Goal: Check status: Check status

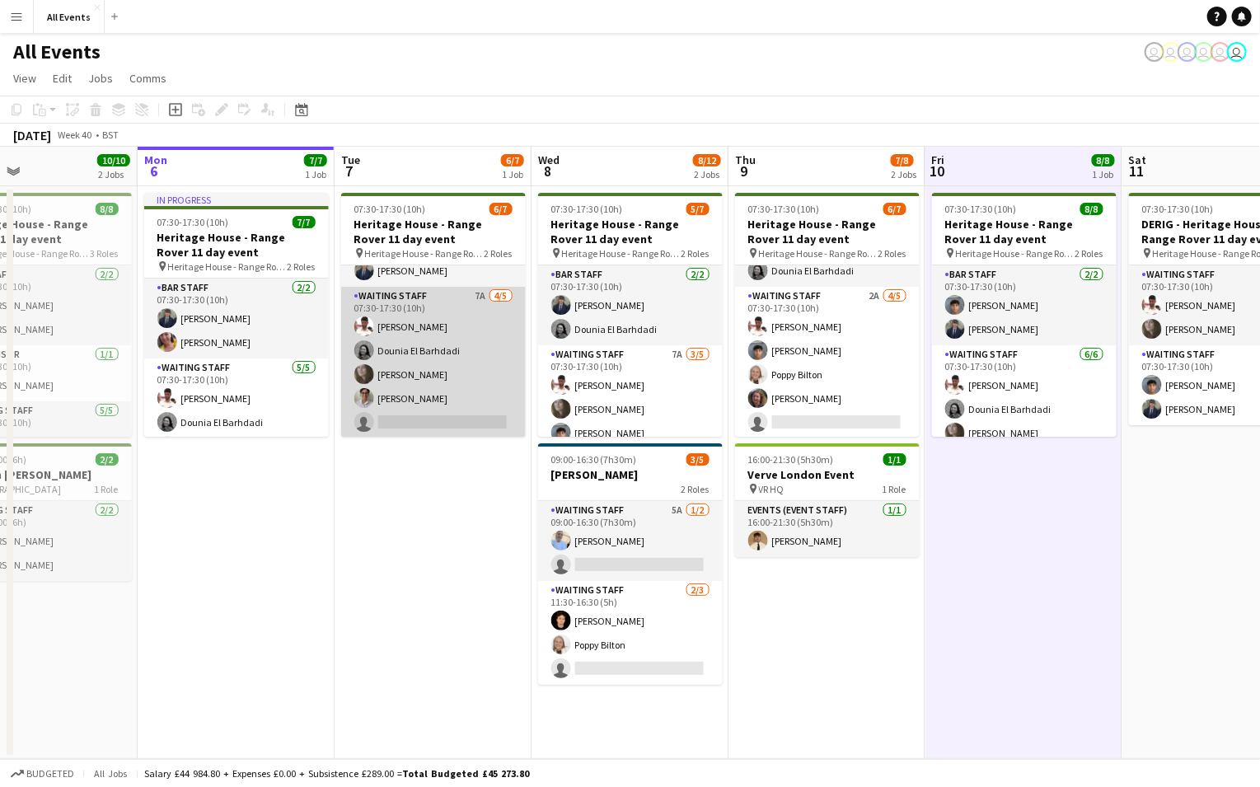
click at [413, 383] on app-card-role "Waiting Staff 7A [DATE] 07:30-17:30 (10h) [PERSON_NAME] Dounia El Barhdadi [PER…" at bounding box center [433, 363] width 185 height 152
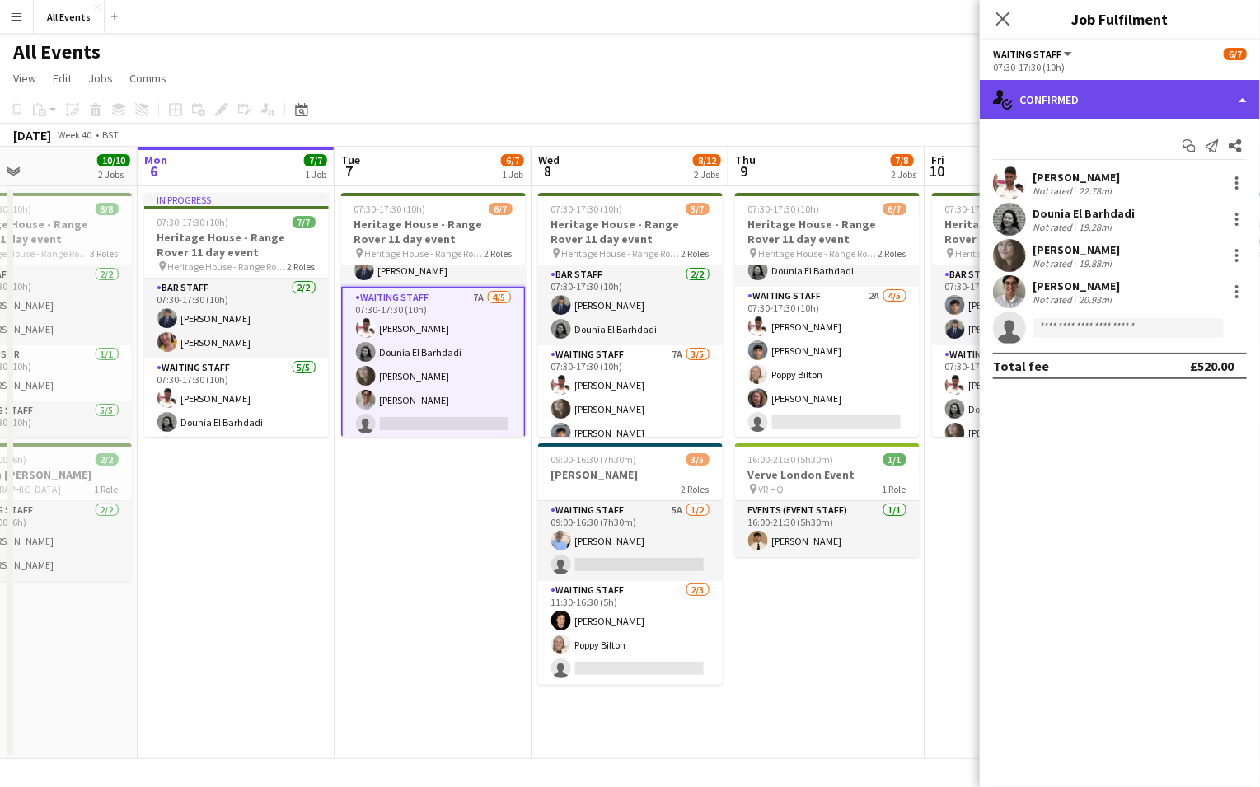
click at [1095, 106] on div "single-neutral-actions-check-2 Confirmed" at bounding box center [1120, 100] width 280 height 40
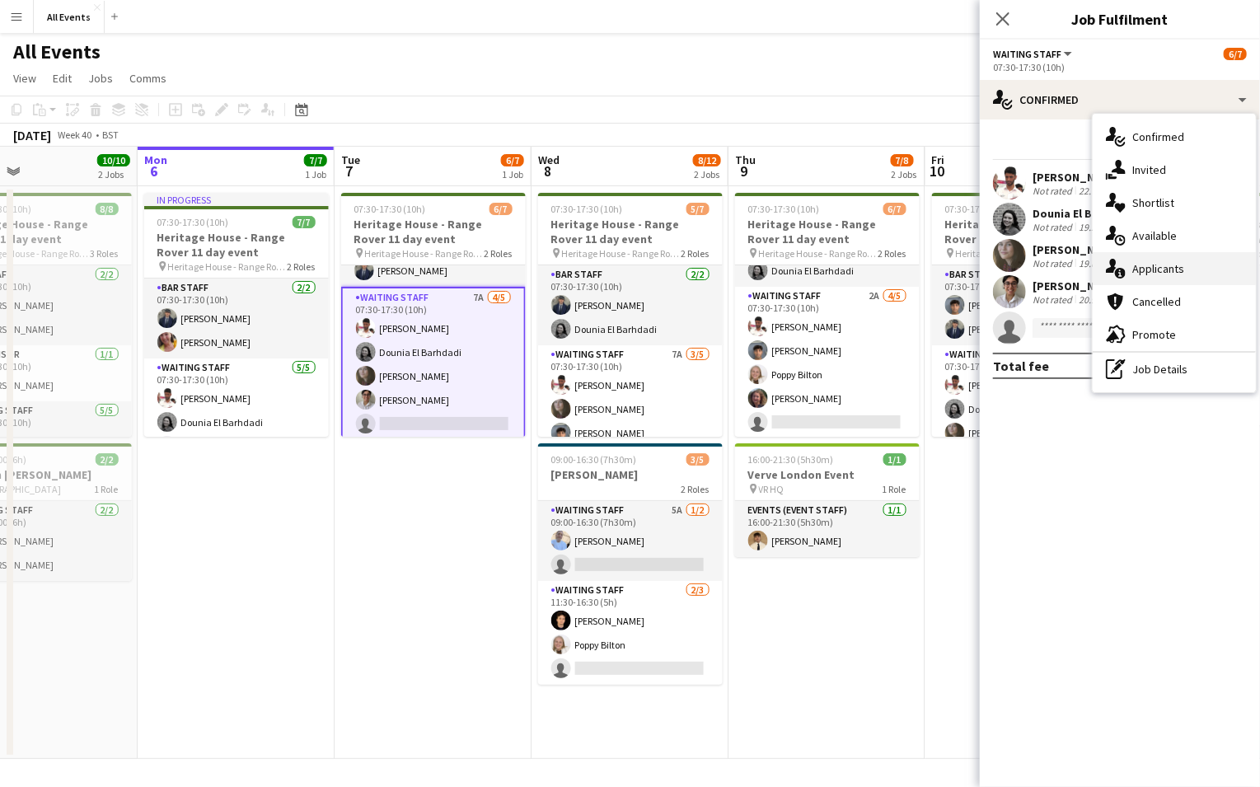
click at [1145, 268] on span "Applicants" at bounding box center [1159, 268] width 52 height 15
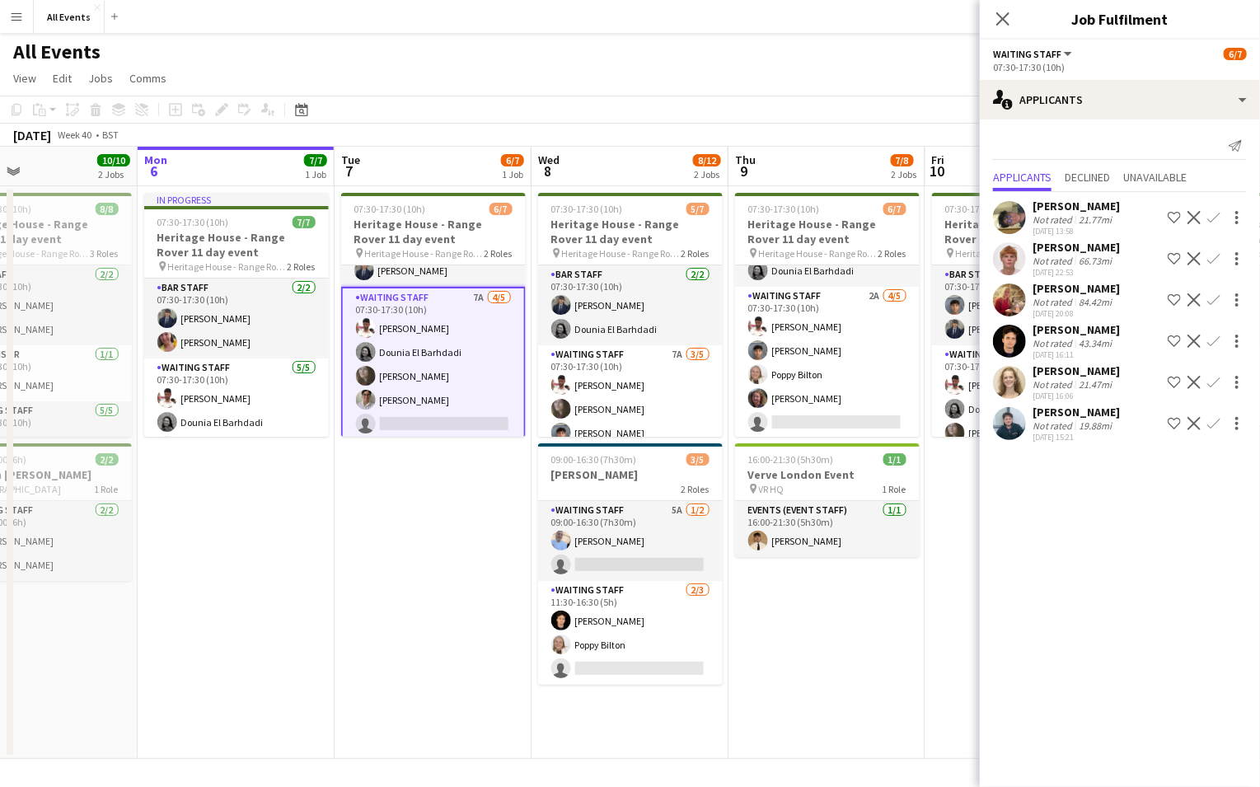
drag, startPoint x: 1105, startPoint y: 444, endPoint x: 1091, endPoint y: 420, distance: 27.0
click at [1104, 442] on div "Send notification Applicants Declined Unavailable [PERSON_NAME] Not rated 21.77…" at bounding box center [1120, 290] width 280 height 340
click at [1091, 420] on div "19.88mi" at bounding box center [1096, 426] width 40 height 12
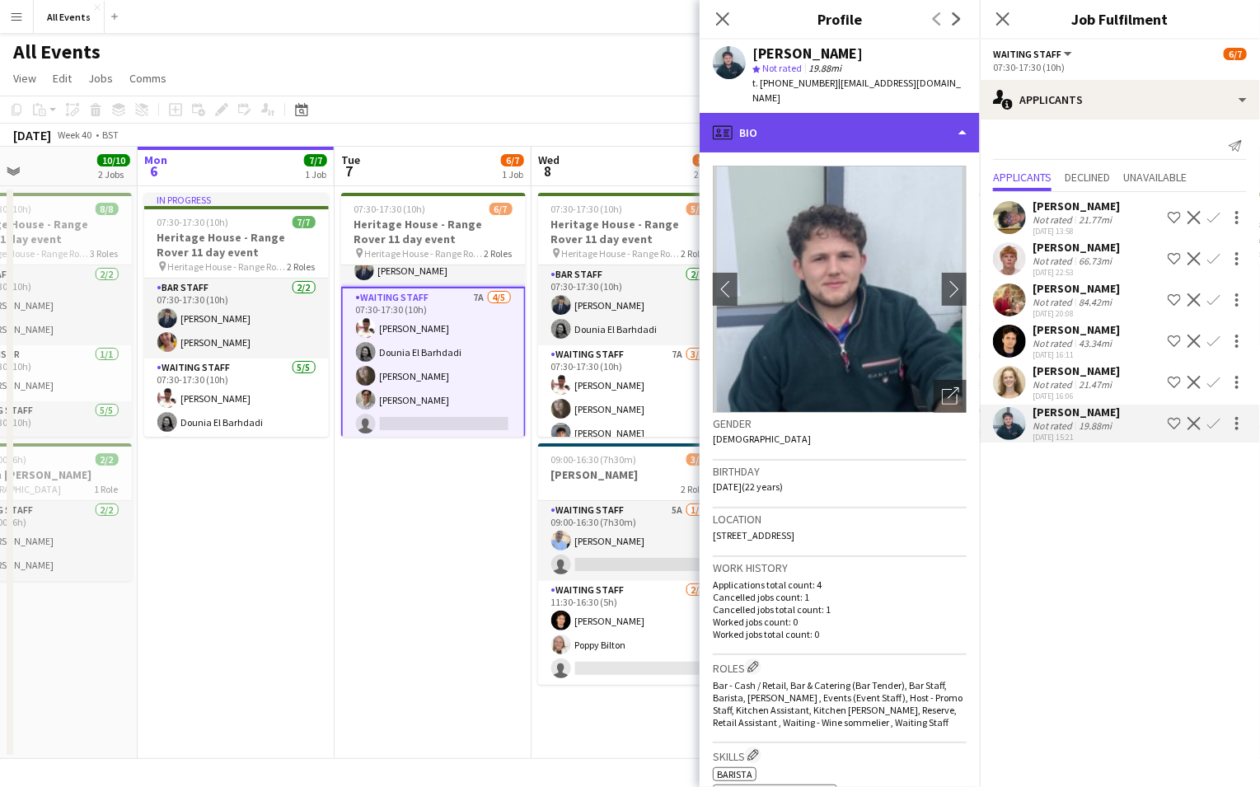
click at [807, 114] on div "profile Bio" at bounding box center [840, 133] width 280 height 40
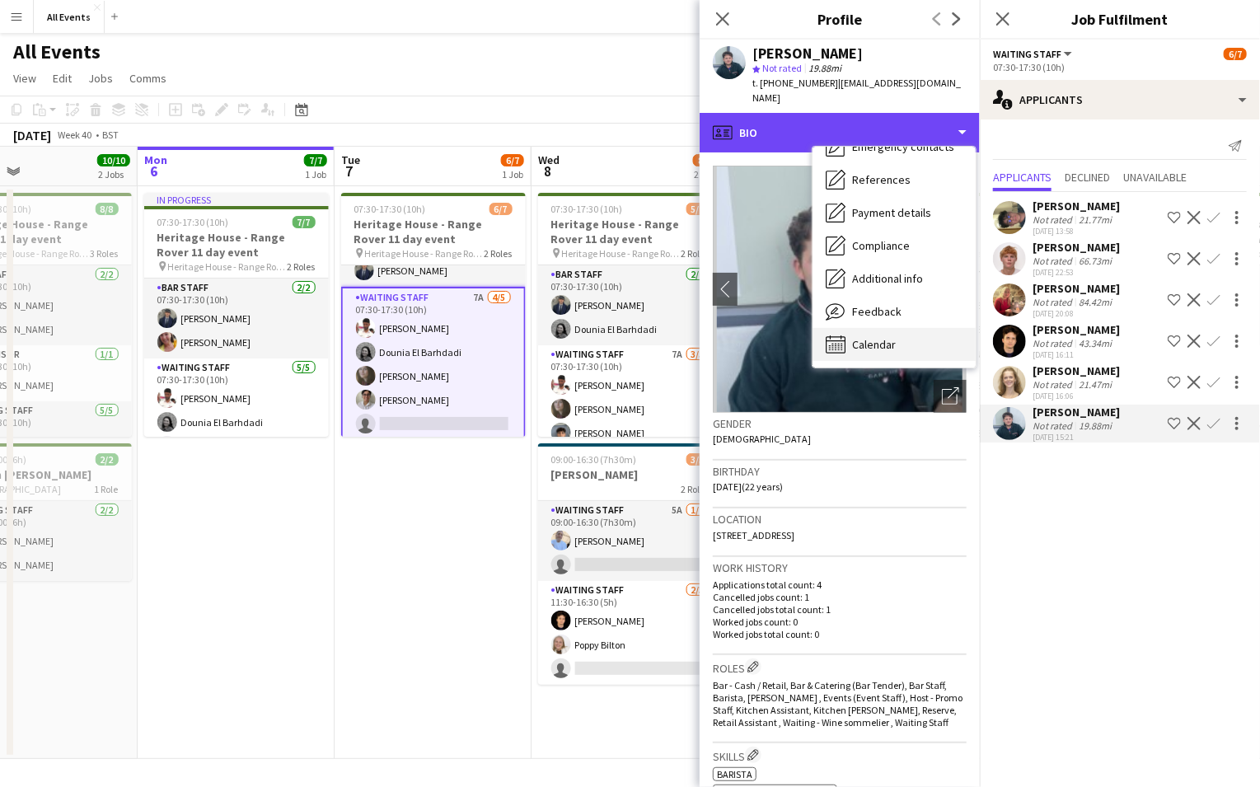
scroll to position [154, 0]
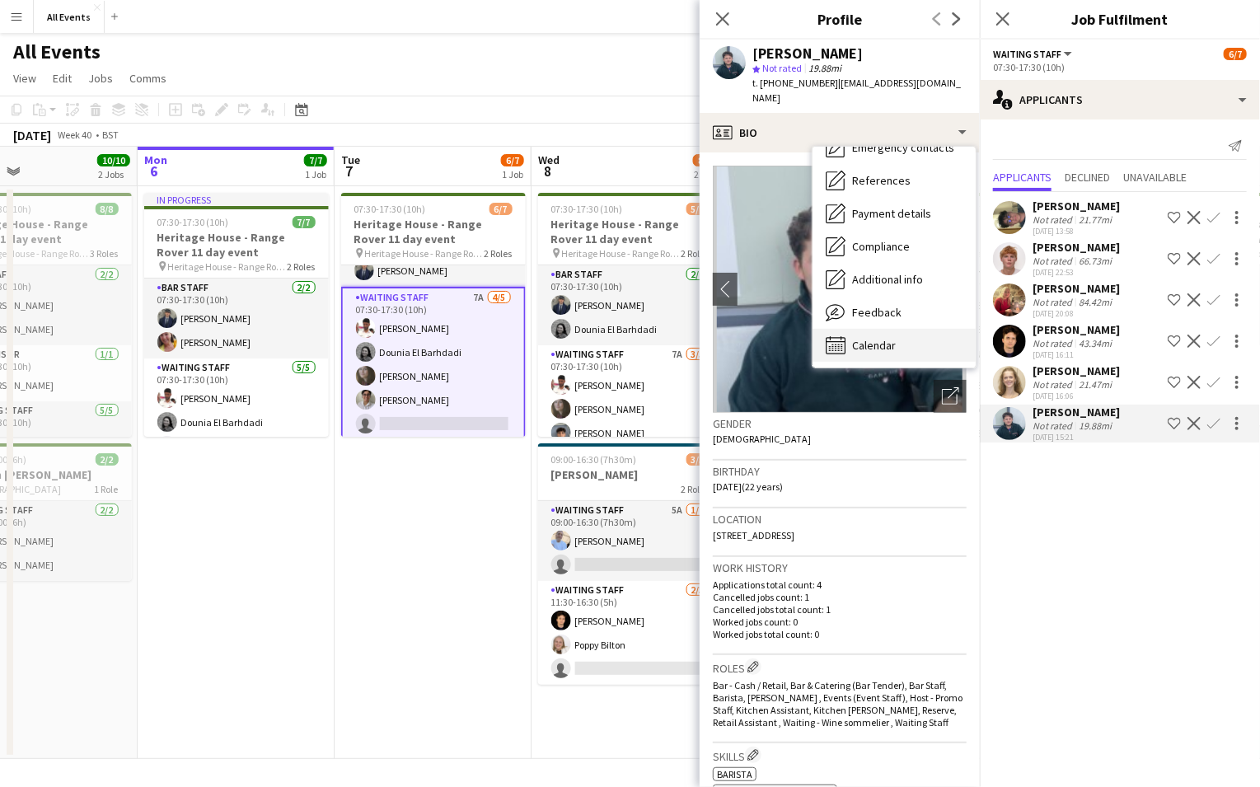
click at [876, 329] on div "Calendar Calendar" at bounding box center [894, 345] width 163 height 33
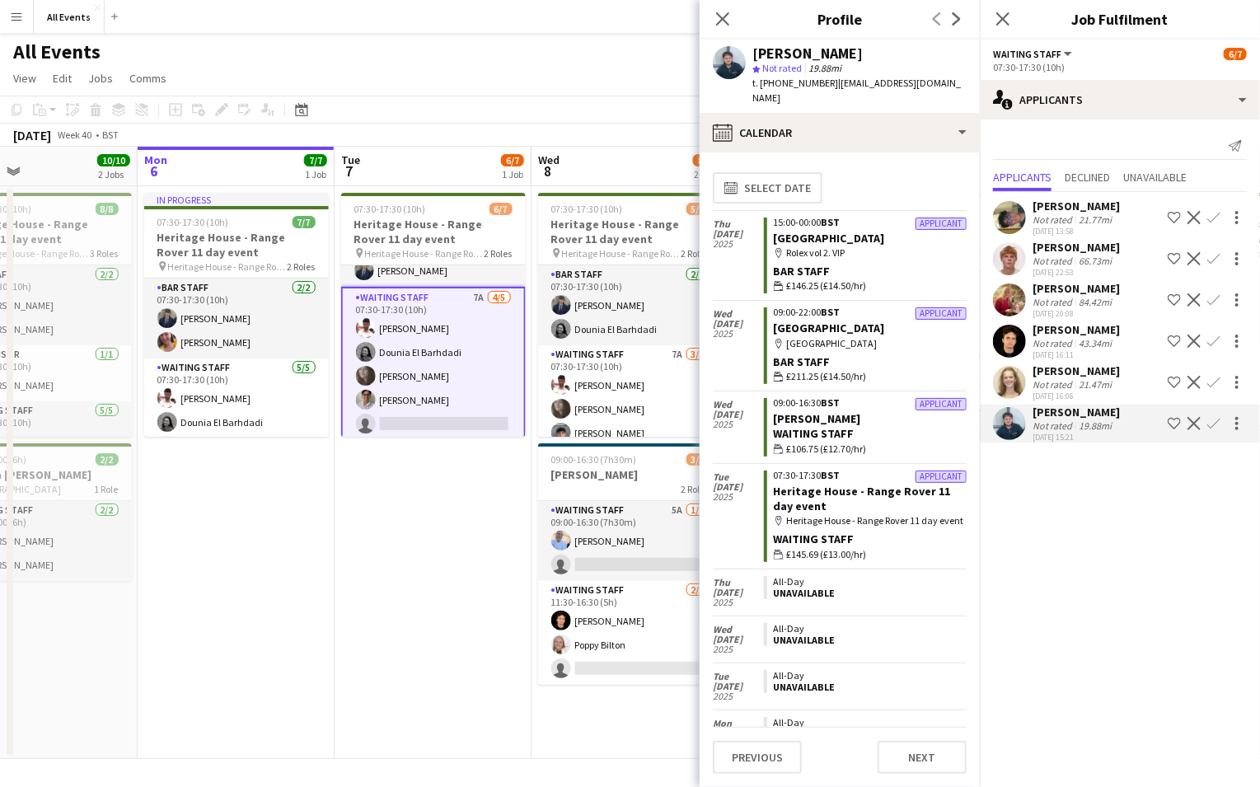
scroll to position [0, 0]
click at [432, 647] on app-date-cell "07:30-17:30 (10h) 6/7 Heritage House - Range Rover 11 day event pin Heritage Ho…" at bounding box center [433, 472] width 197 height 573
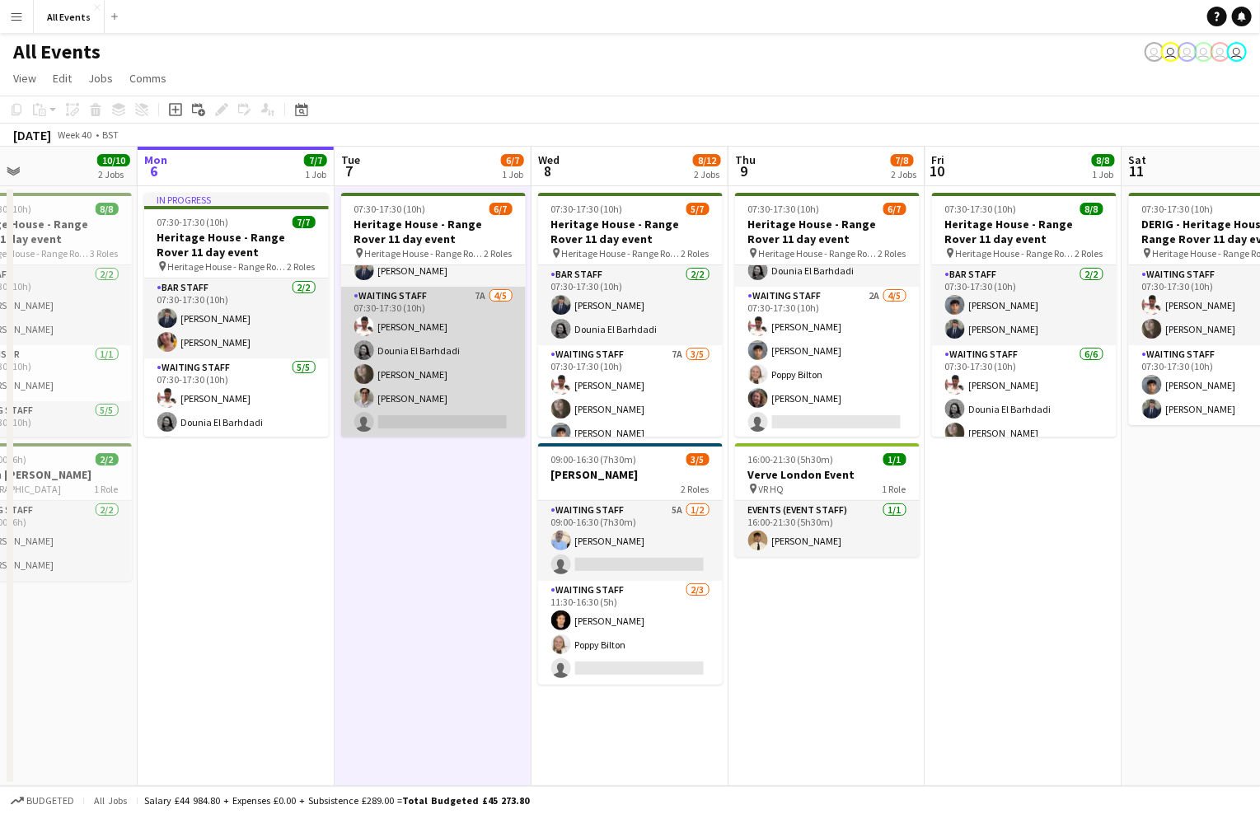
click at [461, 370] on app-card-role "Waiting Staff 7A [DATE] 07:30-17:30 (10h) [PERSON_NAME] Dounia El Barhdadi [PER…" at bounding box center [433, 363] width 185 height 152
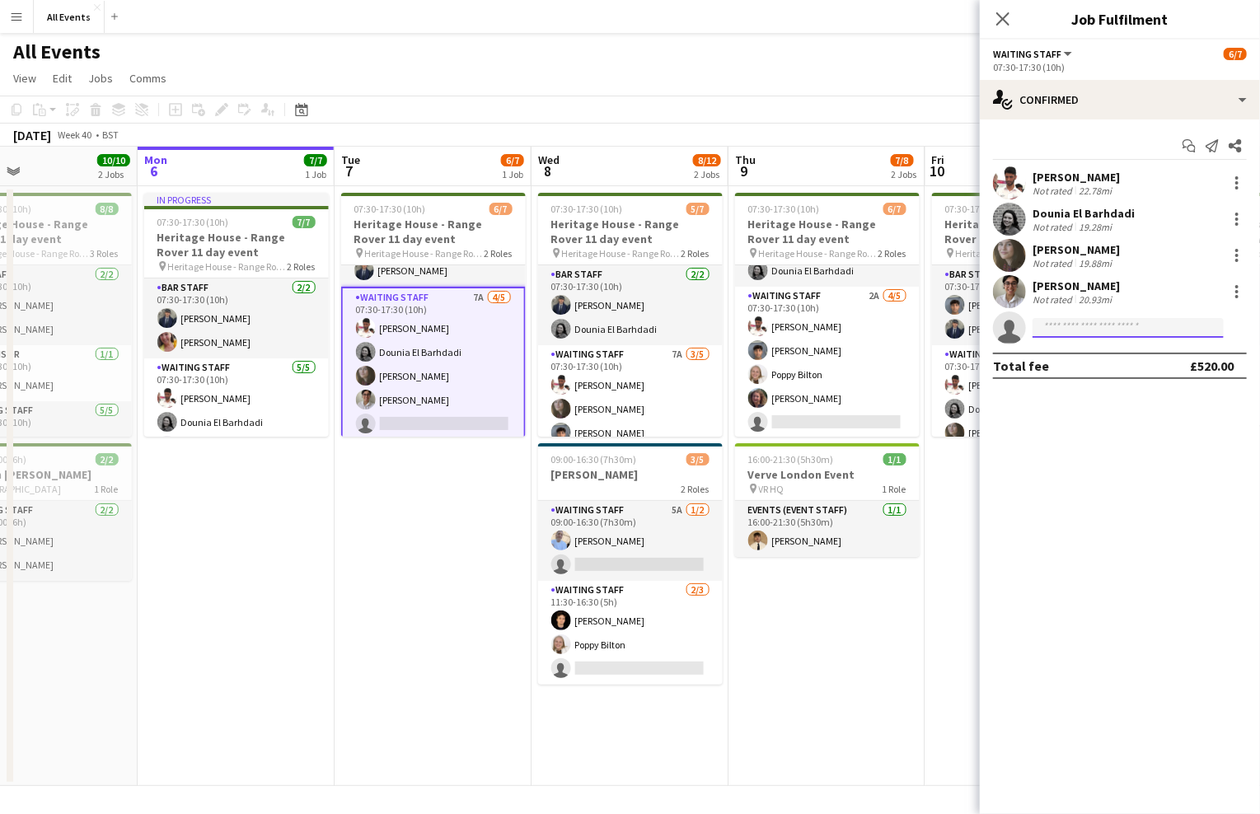
click at [1086, 329] on input at bounding box center [1128, 328] width 191 height 20
type input "*****"
click at [1096, 370] on span "[PHONE_NUMBER]" at bounding box center [1128, 376] width 165 height 13
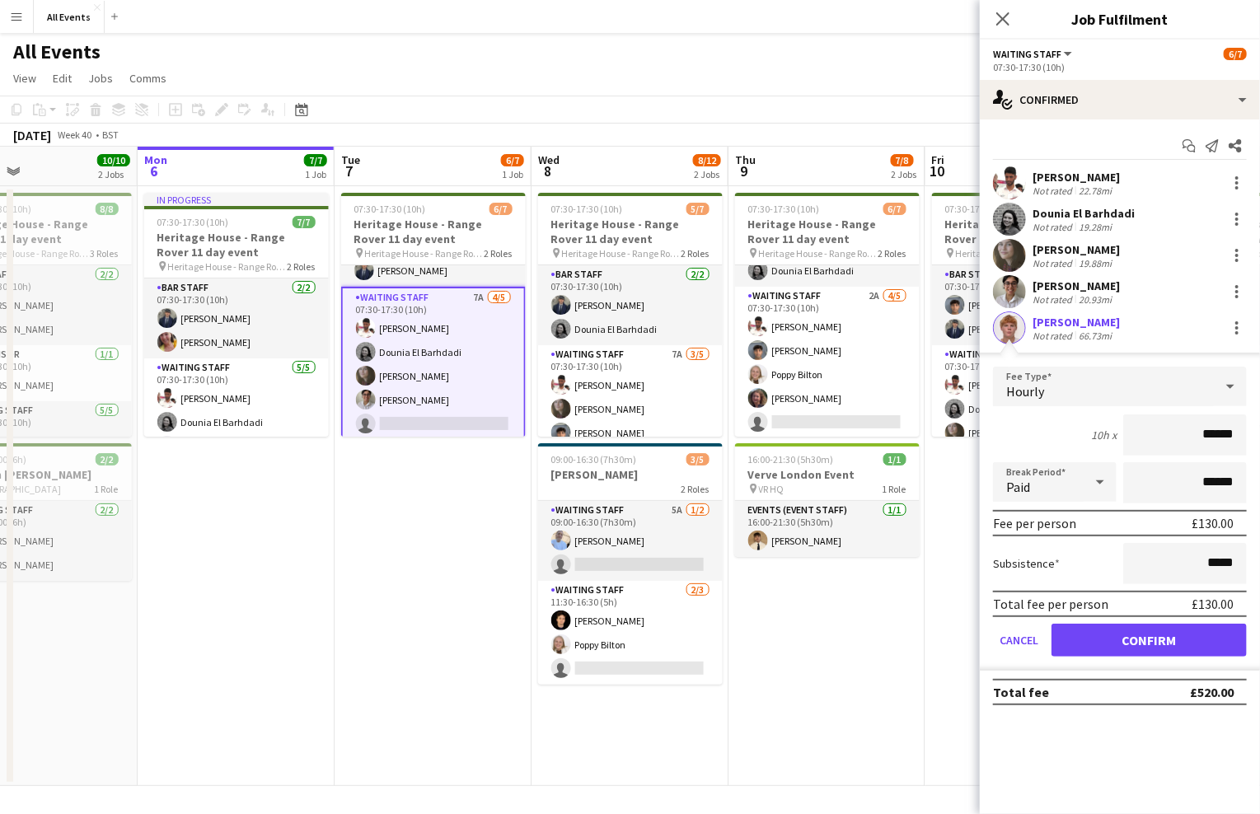
click at [1076, 120] on div "Start chat Send notification Share [PERSON_NAME] Not rated 22.78mi Dounia El Ba…" at bounding box center [1120, 419] width 280 height 599
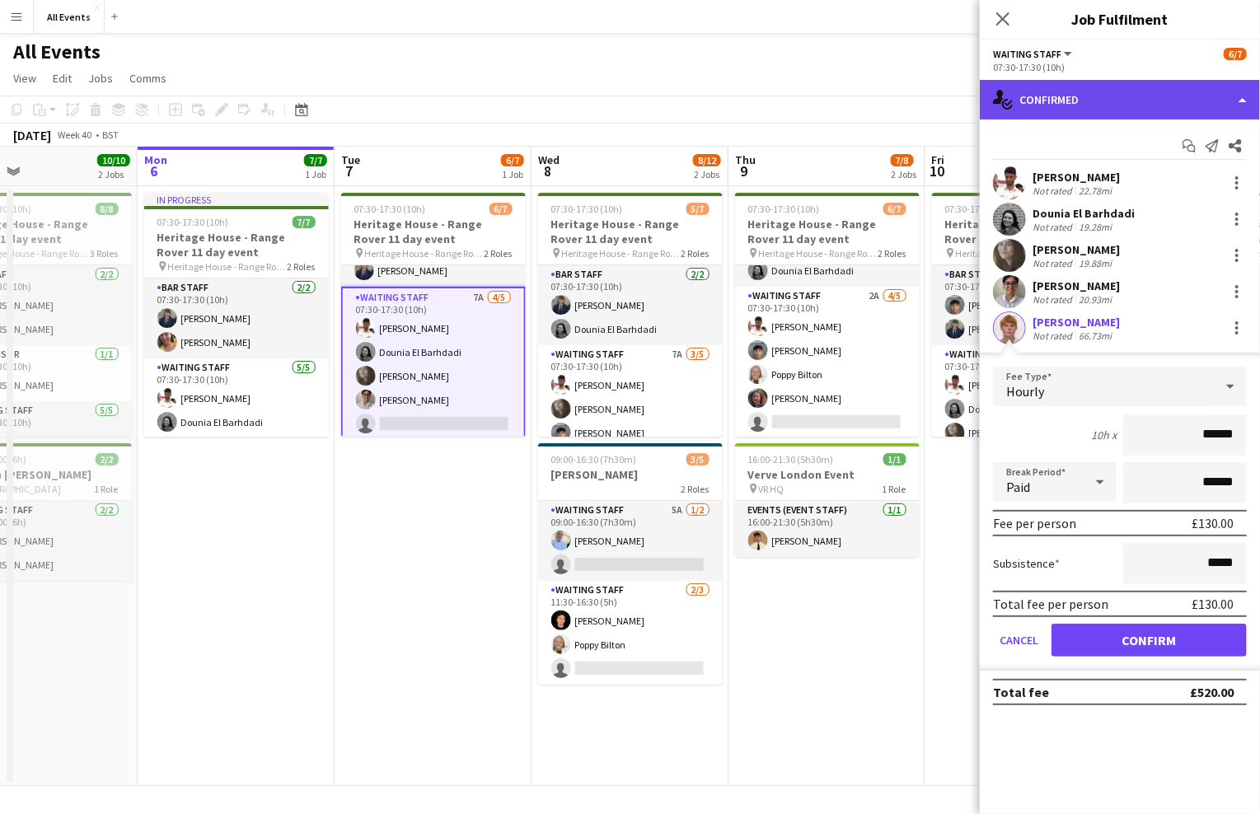
click at [1078, 108] on div "single-neutral-actions-check-2 Confirmed" at bounding box center [1120, 100] width 280 height 40
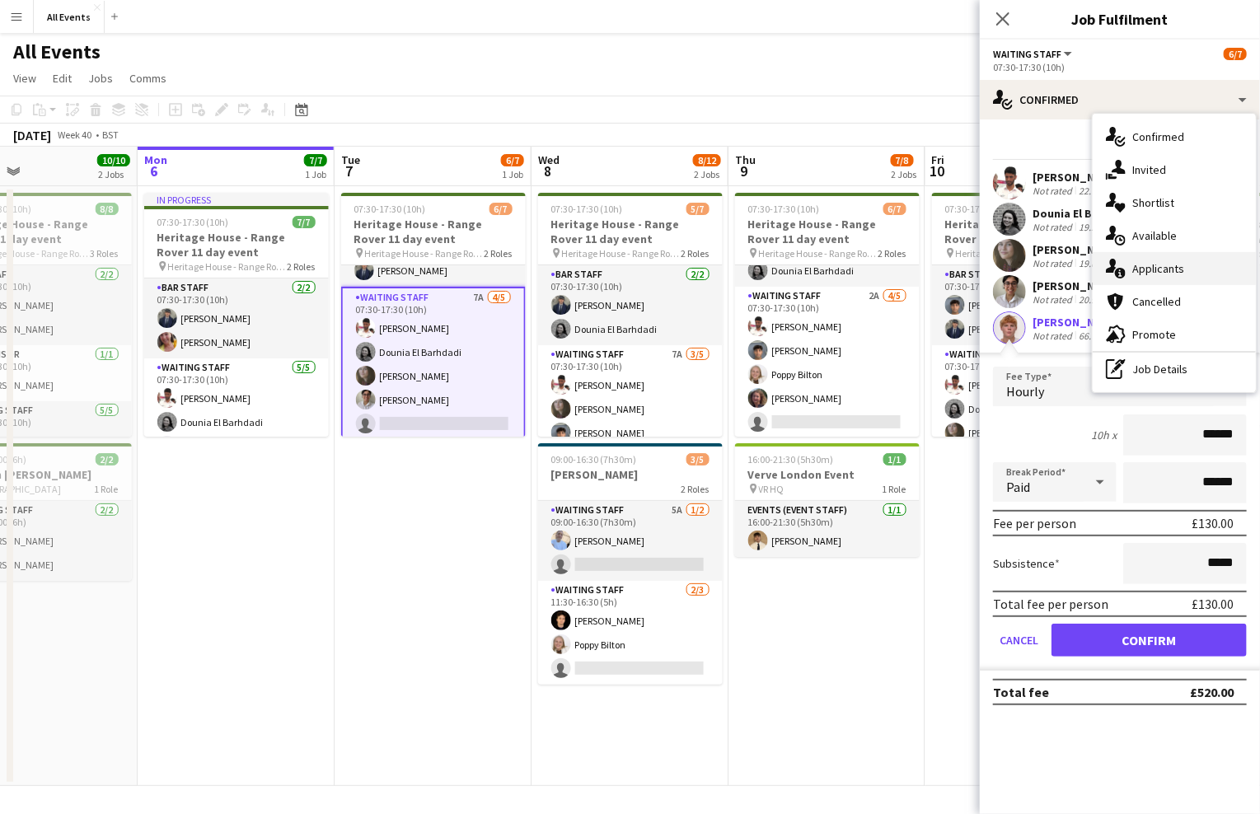
click at [1141, 271] on span "Applicants" at bounding box center [1159, 268] width 52 height 15
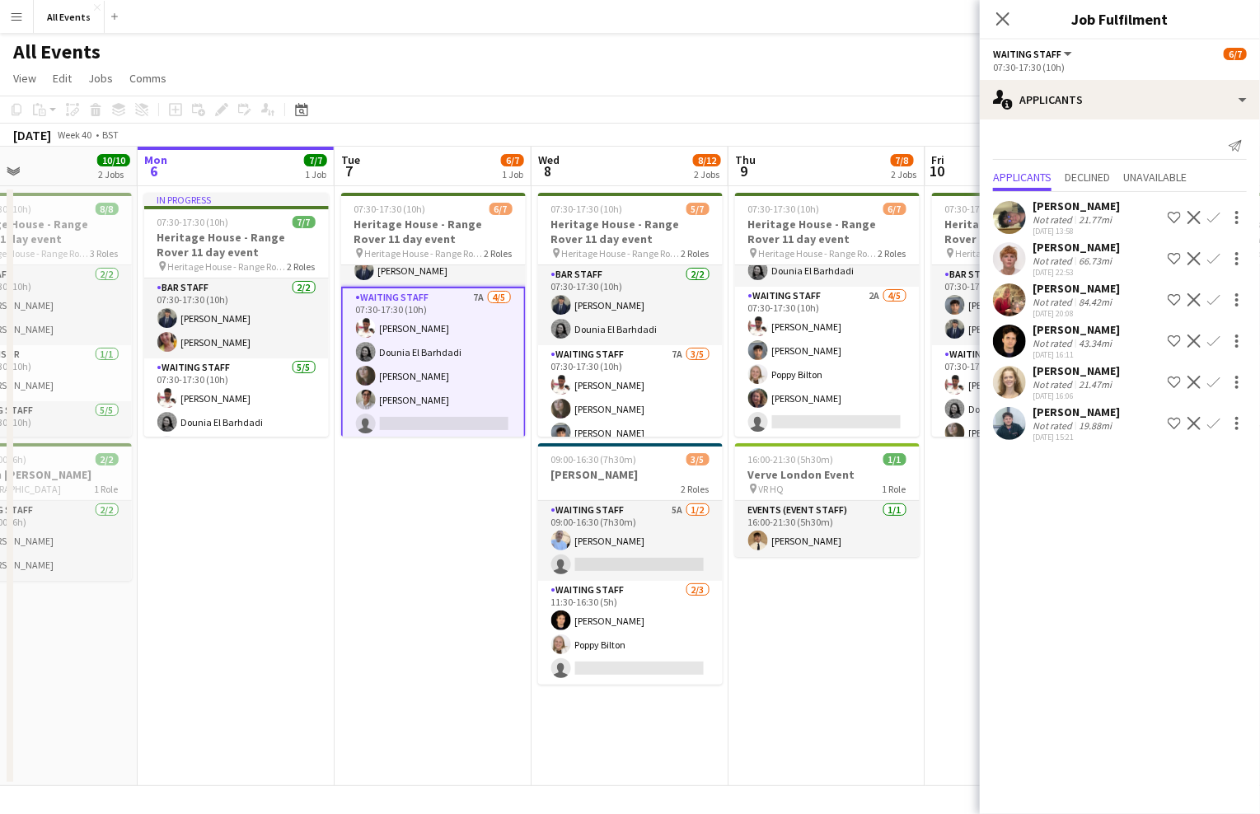
click at [1218, 255] on app-icon "Confirm" at bounding box center [1214, 258] width 13 height 13
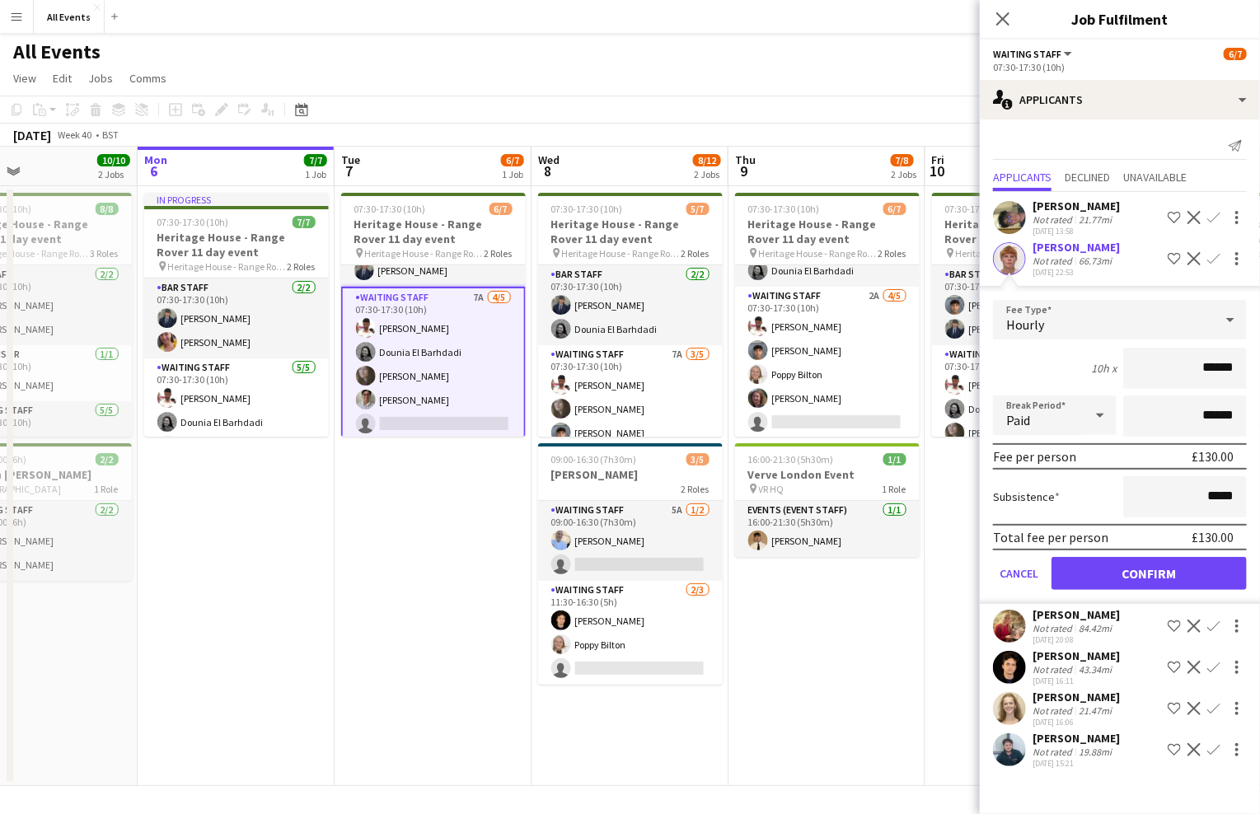
click at [1161, 569] on button "Confirm" at bounding box center [1149, 573] width 195 height 33
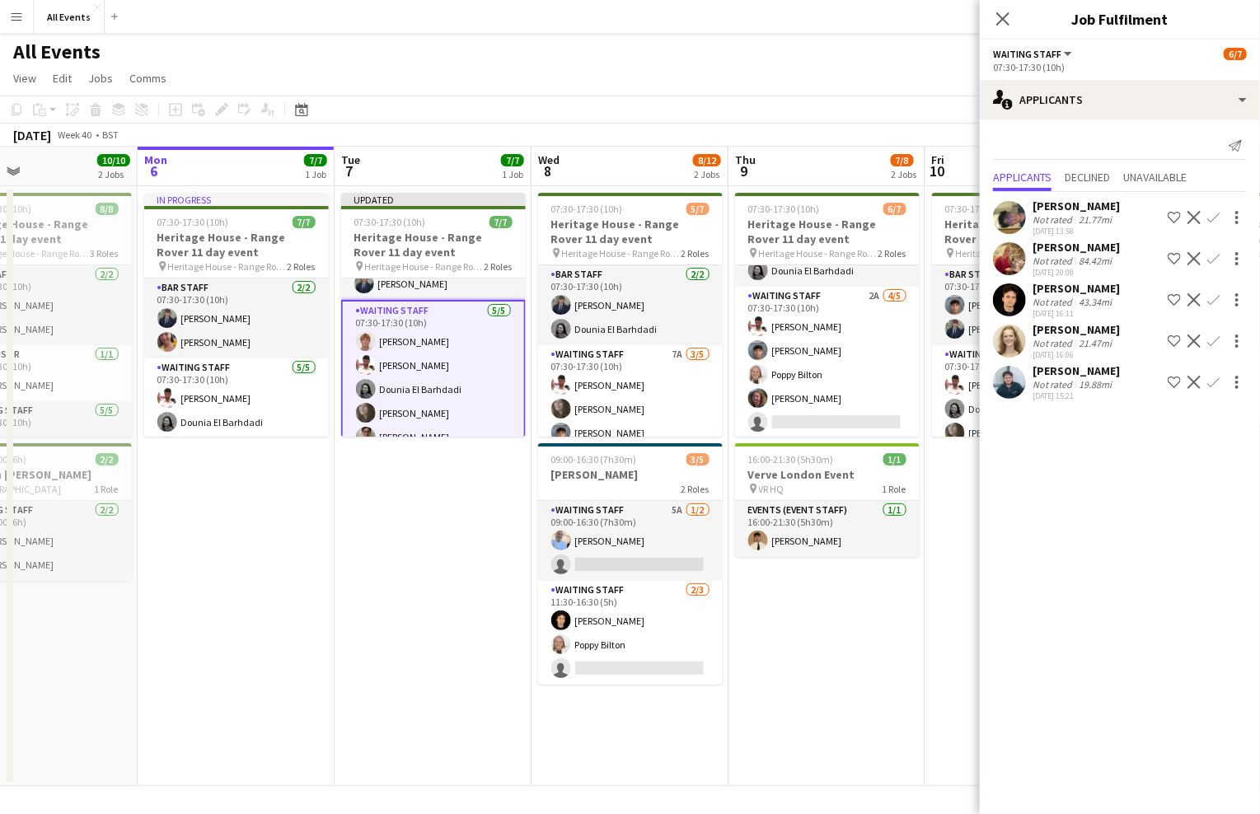
click at [652, 65] on app-page-menu "View Day view expanded Day view collapsed Month view Date picker Jump to [DATE]…" at bounding box center [630, 79] width 1260 height 31
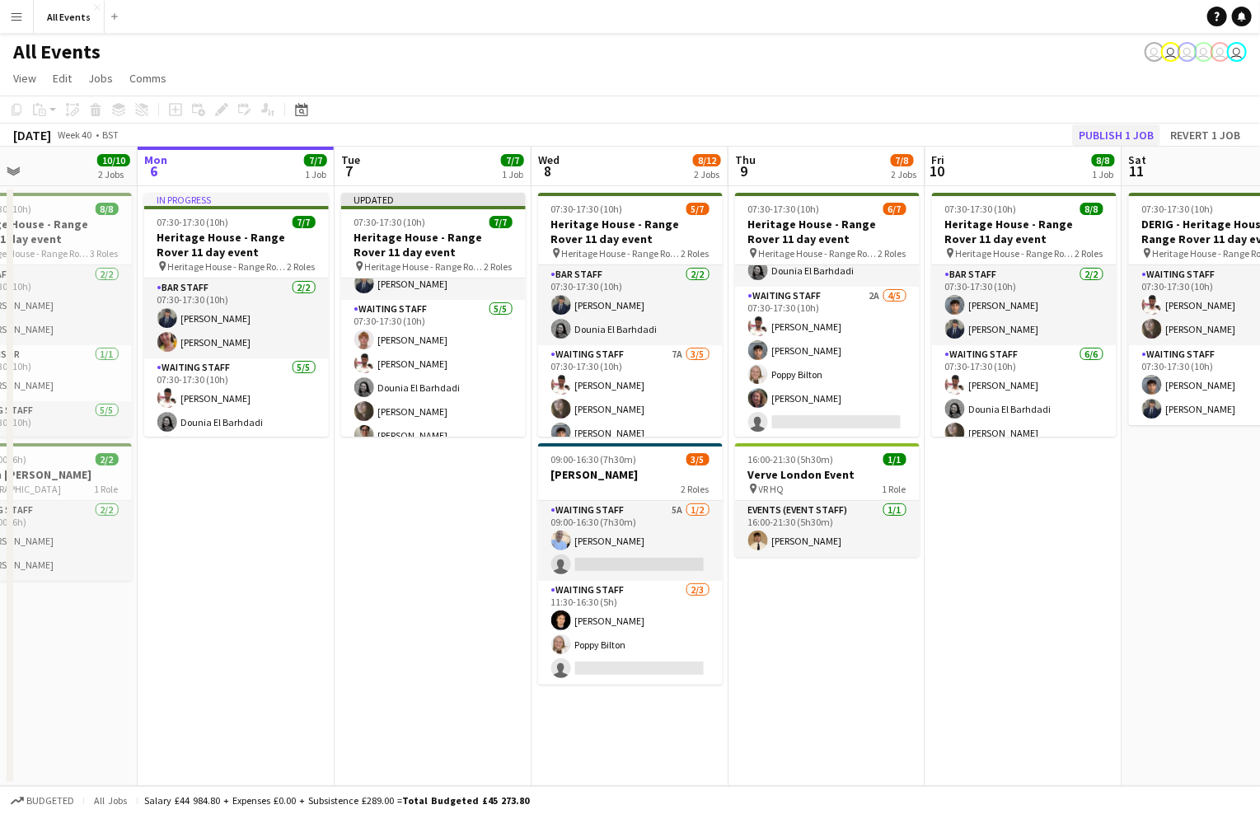
click at [1103, 136] on button "Publish 1 job" at bounding box center [1116, 134] width 88 height 21
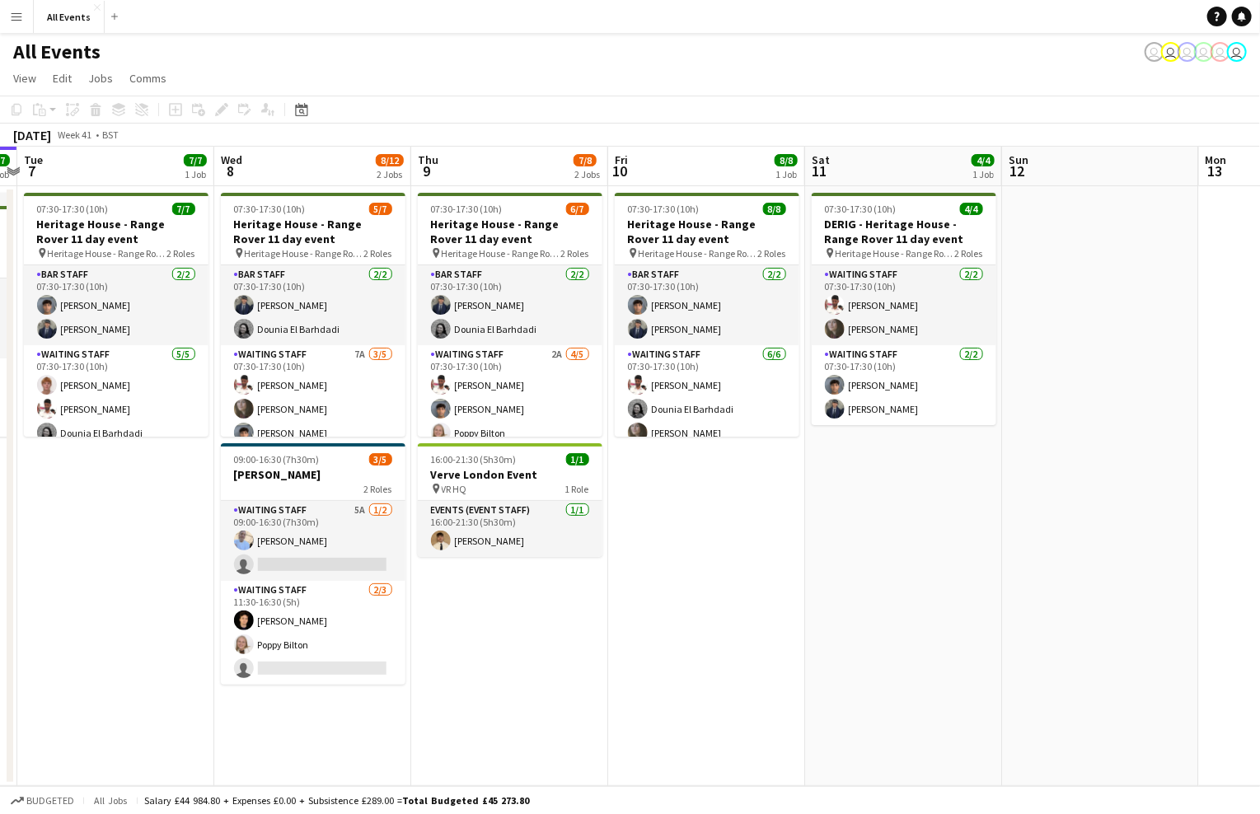
scroll to position [0, 381]
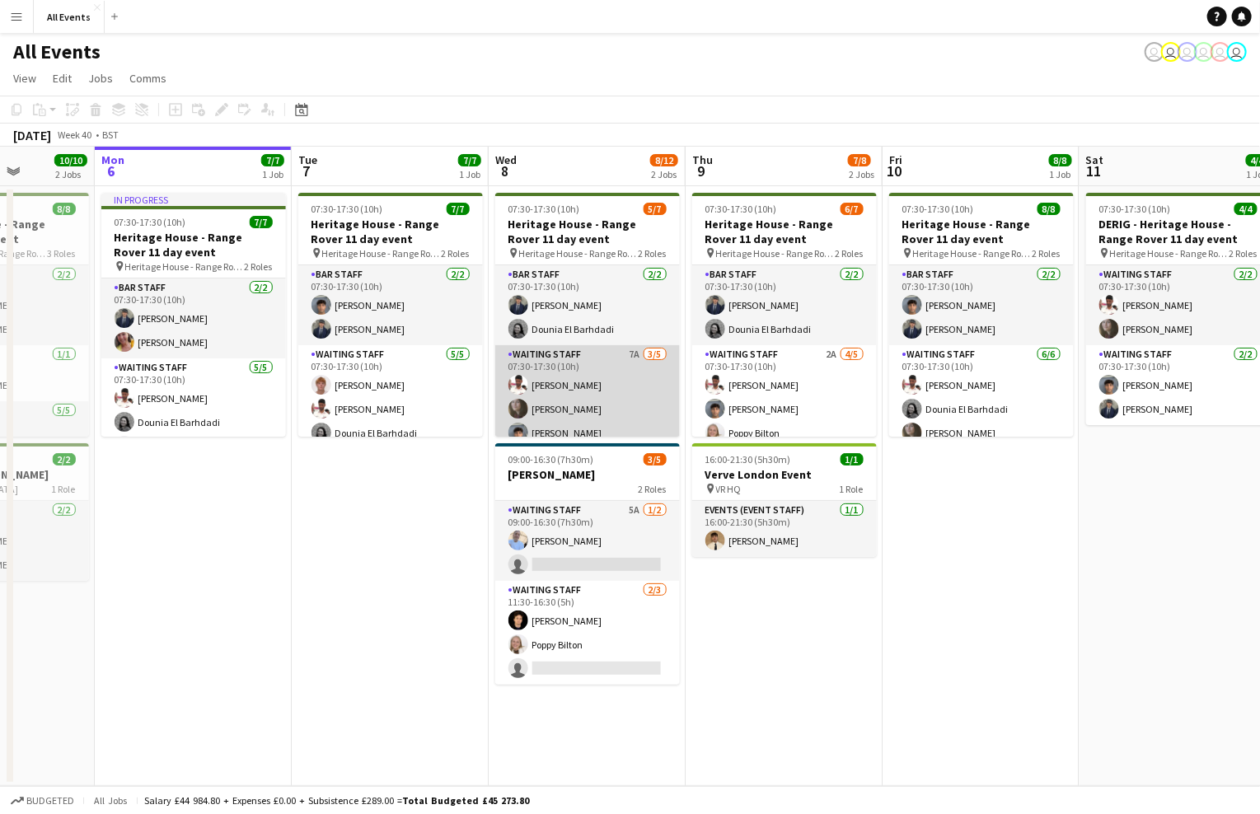
click at [593, 415] on app-card-role "Waiting Staff 7A [DATE] 07:30-17:30 (10h) [PERSON_NAME] [PERSON_NAME] Arya [PER…" at bounding box center [587, 421] width 185 height 152
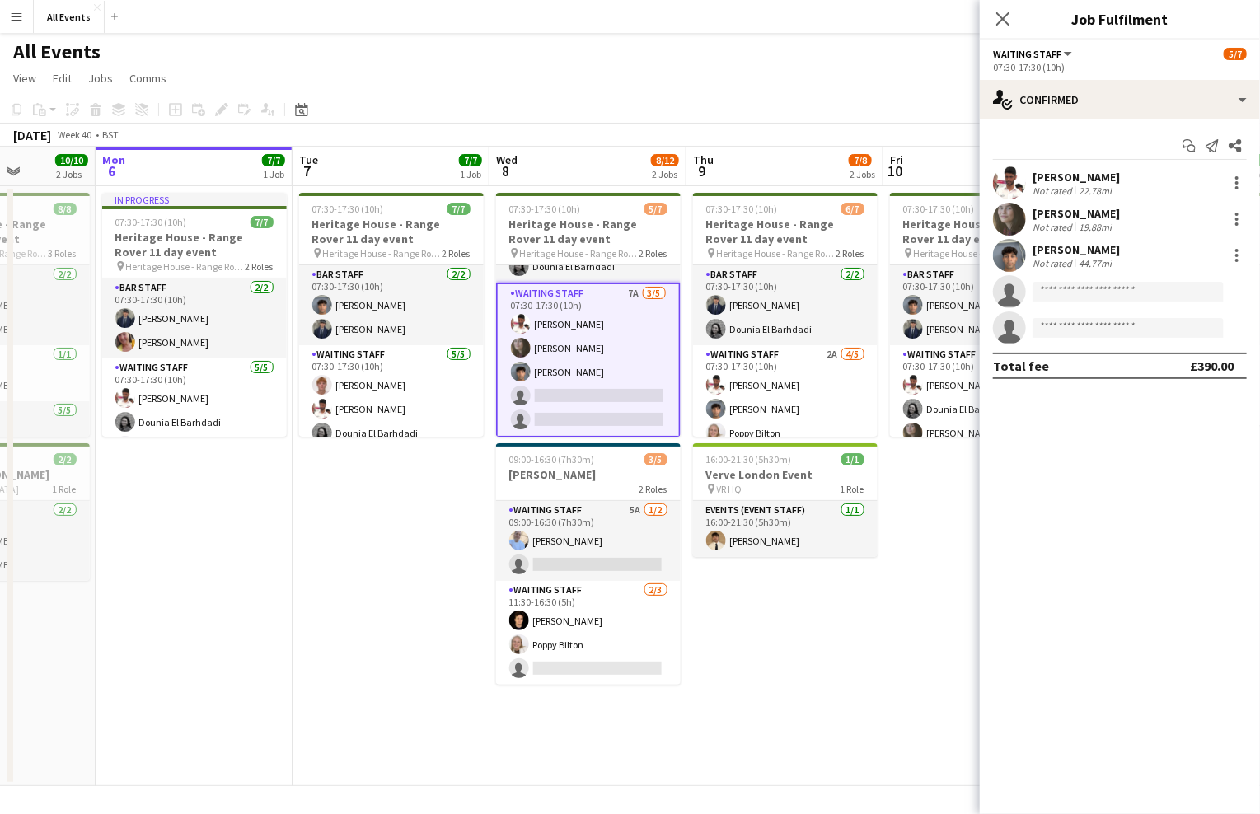
scroll to position [62, 0]
click at [590, 382] on app-card-role "Waiting Staff 7A [DATE] 07:30-17:30 (10h) [PERSON_NAME] [PERSON_NAME] Arya [PER…" at bounding box center [588, 361] width 185 height 155
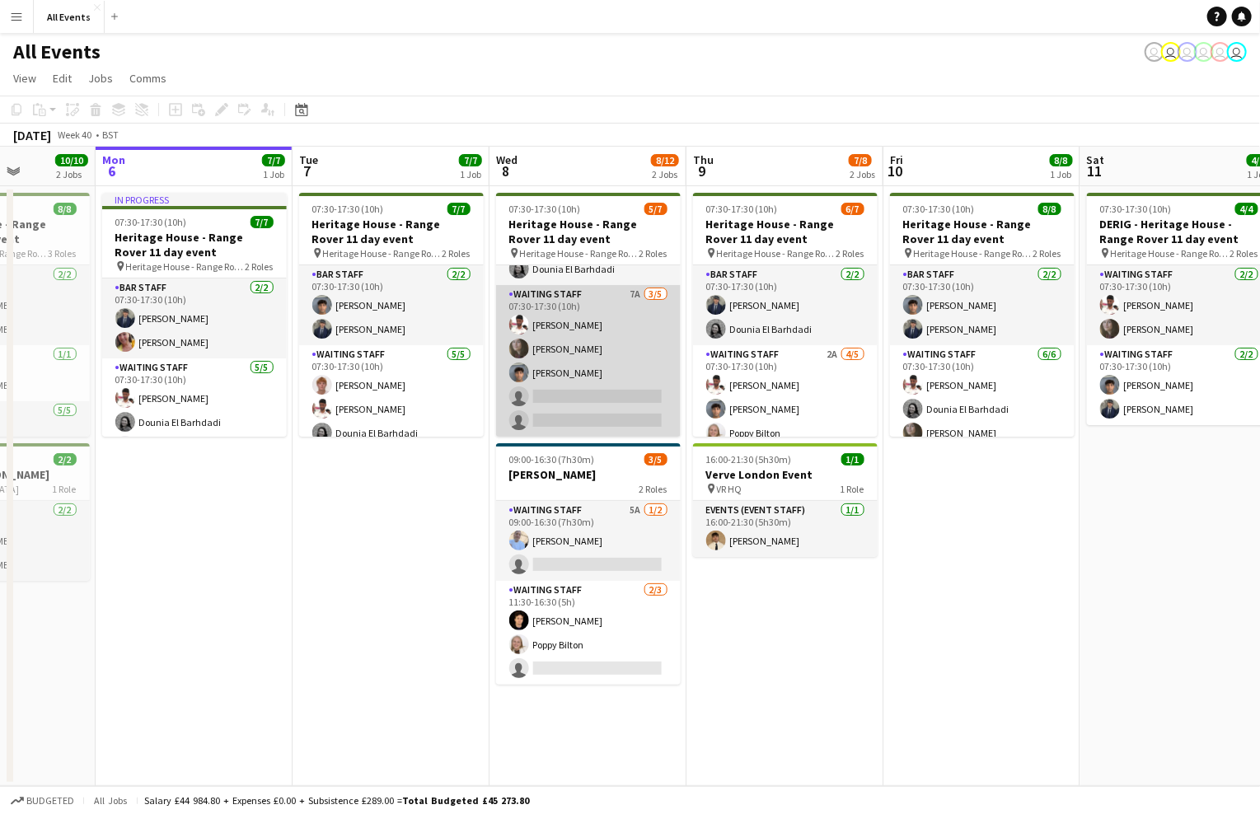
scroll to position [59, 0]
click at [591, 385] on app-card-role "Waiting Staff 7A [DATE] 07:30-17:30 (10h) [PERSON_NAME] [PERSON_NAME] Arya [PER…" at bounding box center [589, 363] width 185 height 152
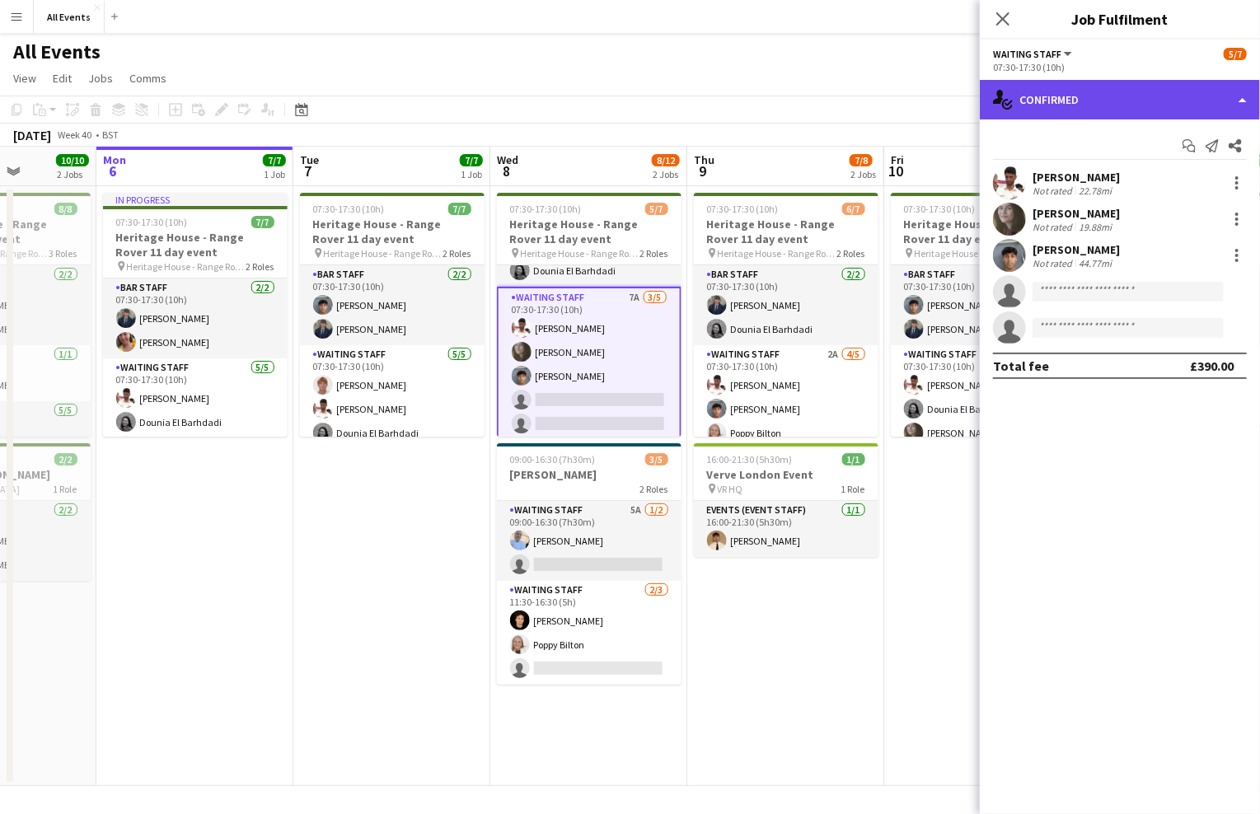
click at [1112, 101] on div "single-neutral-actions-check-2 Confirmed" at bounding box center [1120, 100] width 280 height 40
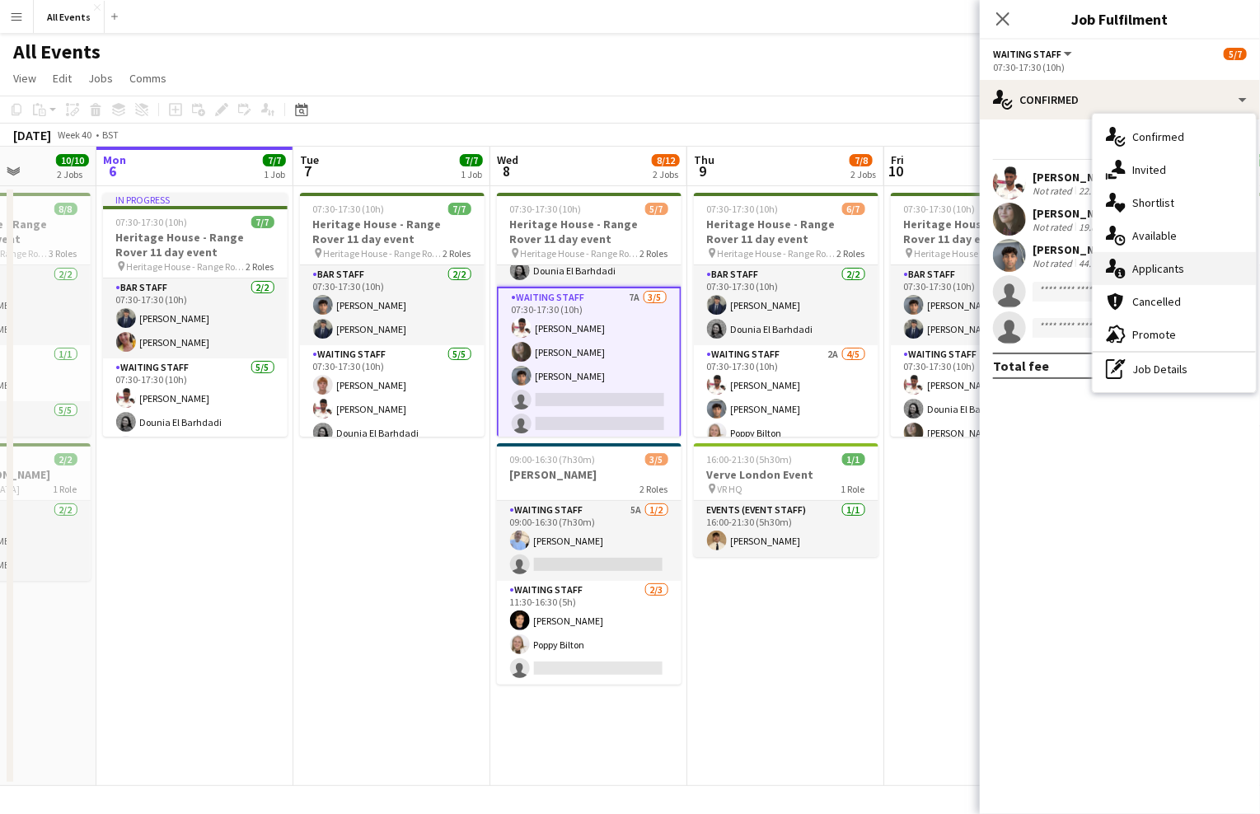
click at [1173, 261] on span "Applicants" at bounding box center [1159, 268] width 52 height 15
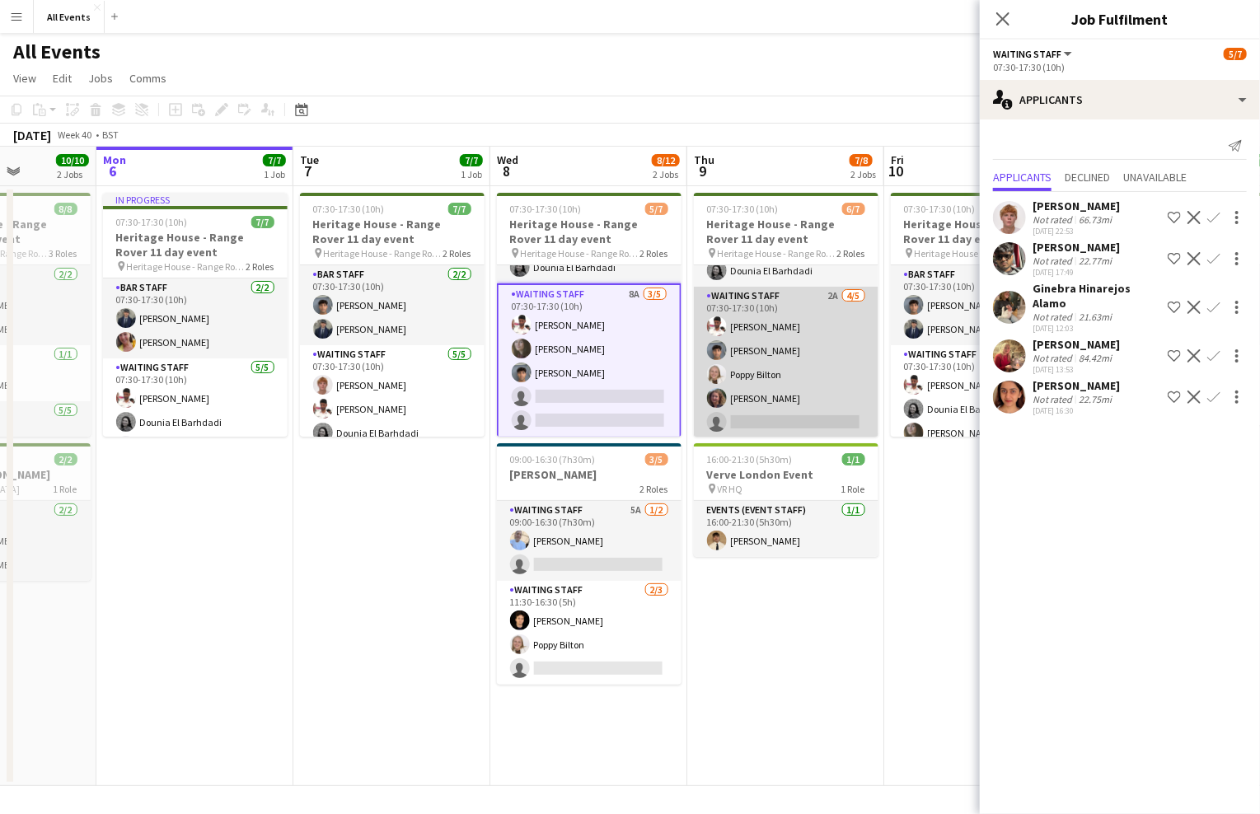
click at [788, 393] on app-card-role "Waiting Staff 2A [DATE] 07:30-17:30 (10h) [PERSON_NAME] Arya [PERSON_NAME] Popp…" at bounding box center [786, 363] width 185 height 152
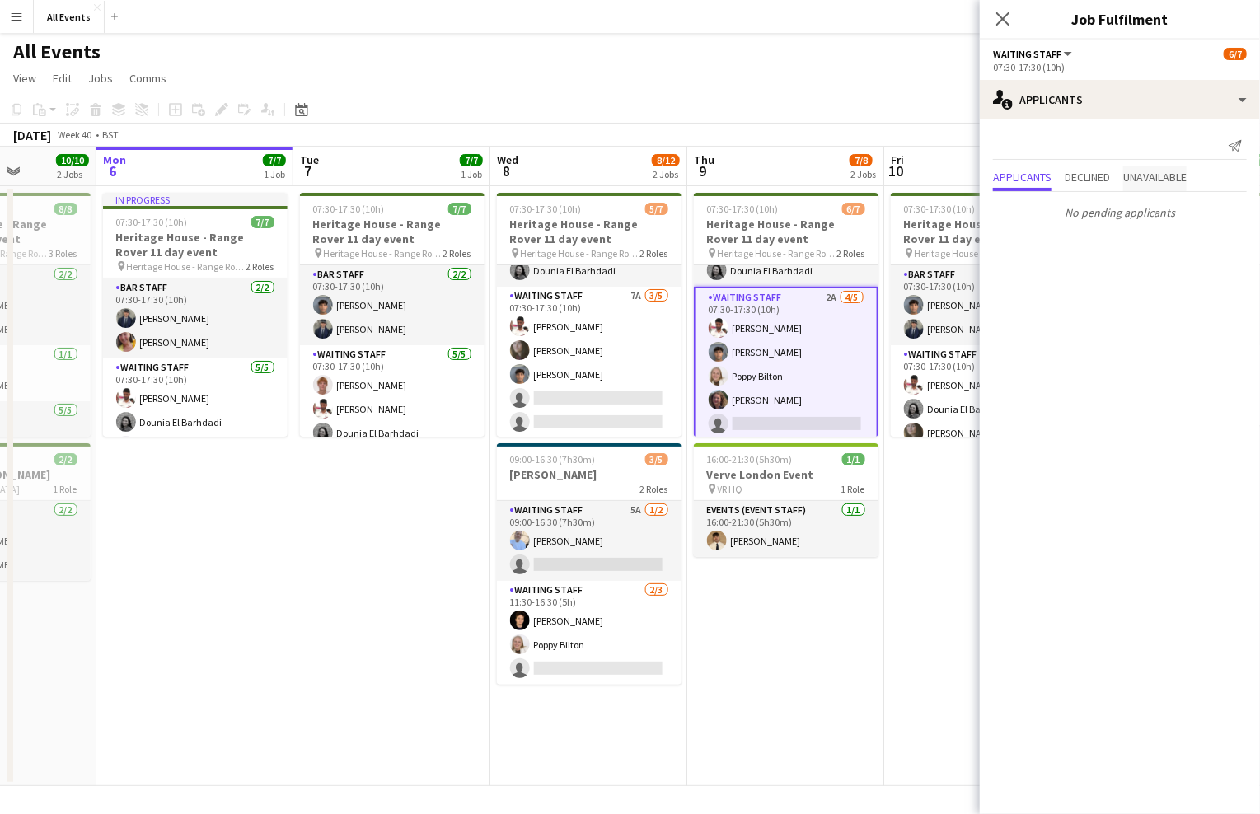
click at [1145, 171] on span "Unavailable" at bounding box center [1155, 177] width 63 height 12
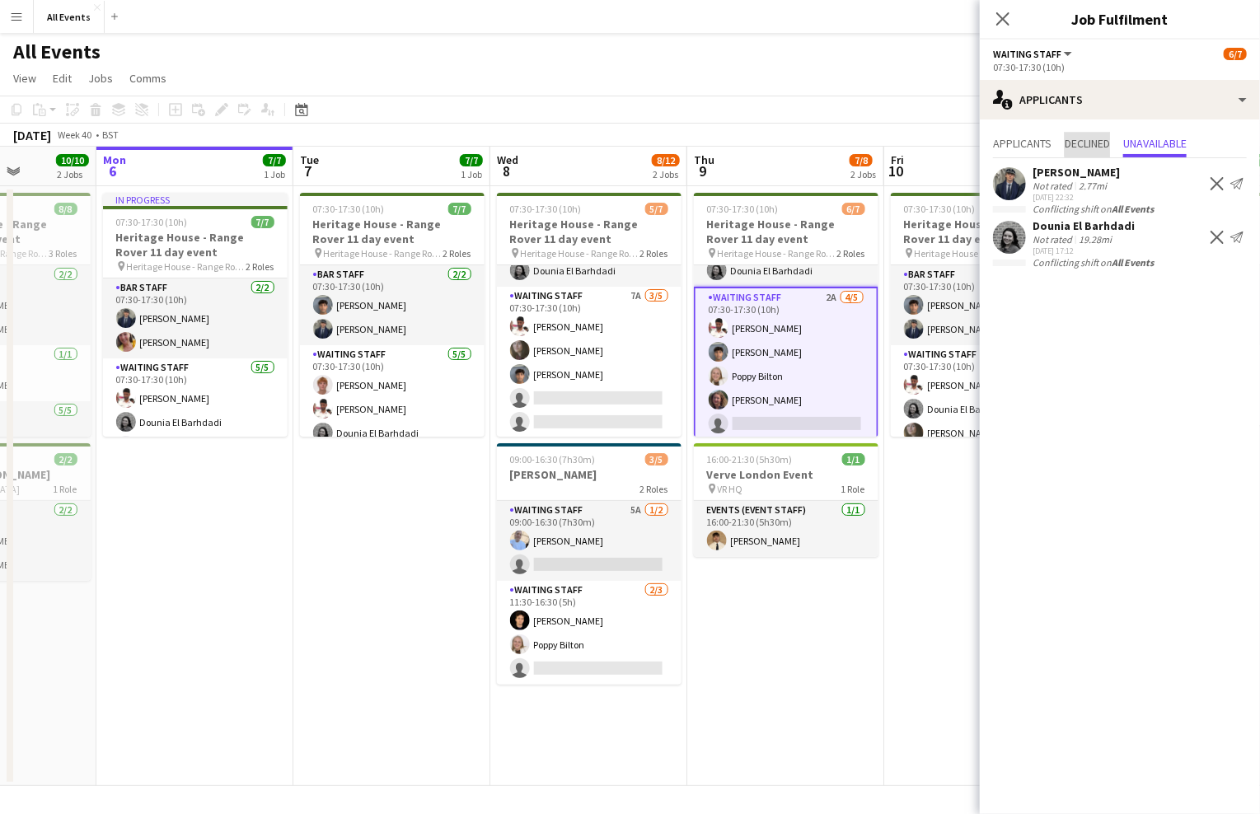
click at [1092, 140] on span "Declined" at bounding box center [1087, 144] width 45 height 12
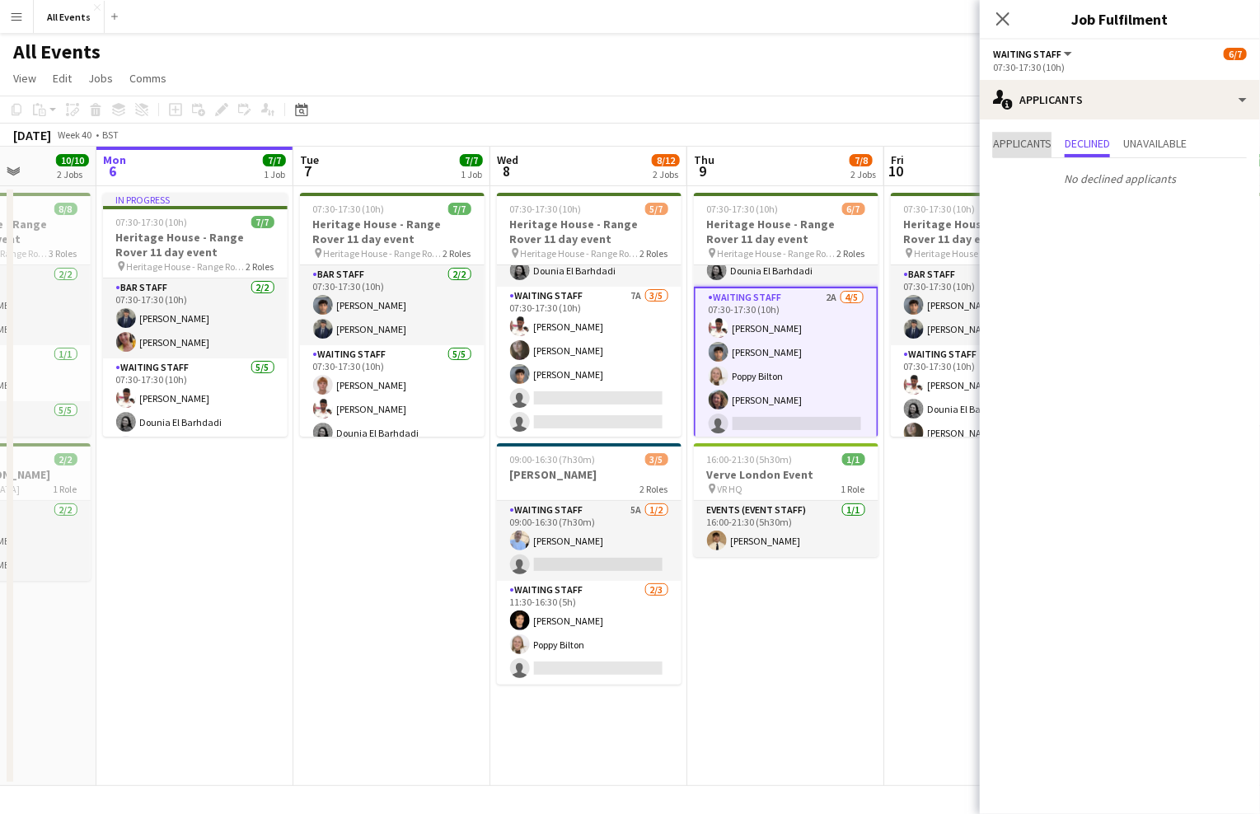
click at [993, 138] on span "Applicants" at bounding box center [1022, 144] width 59 height 12
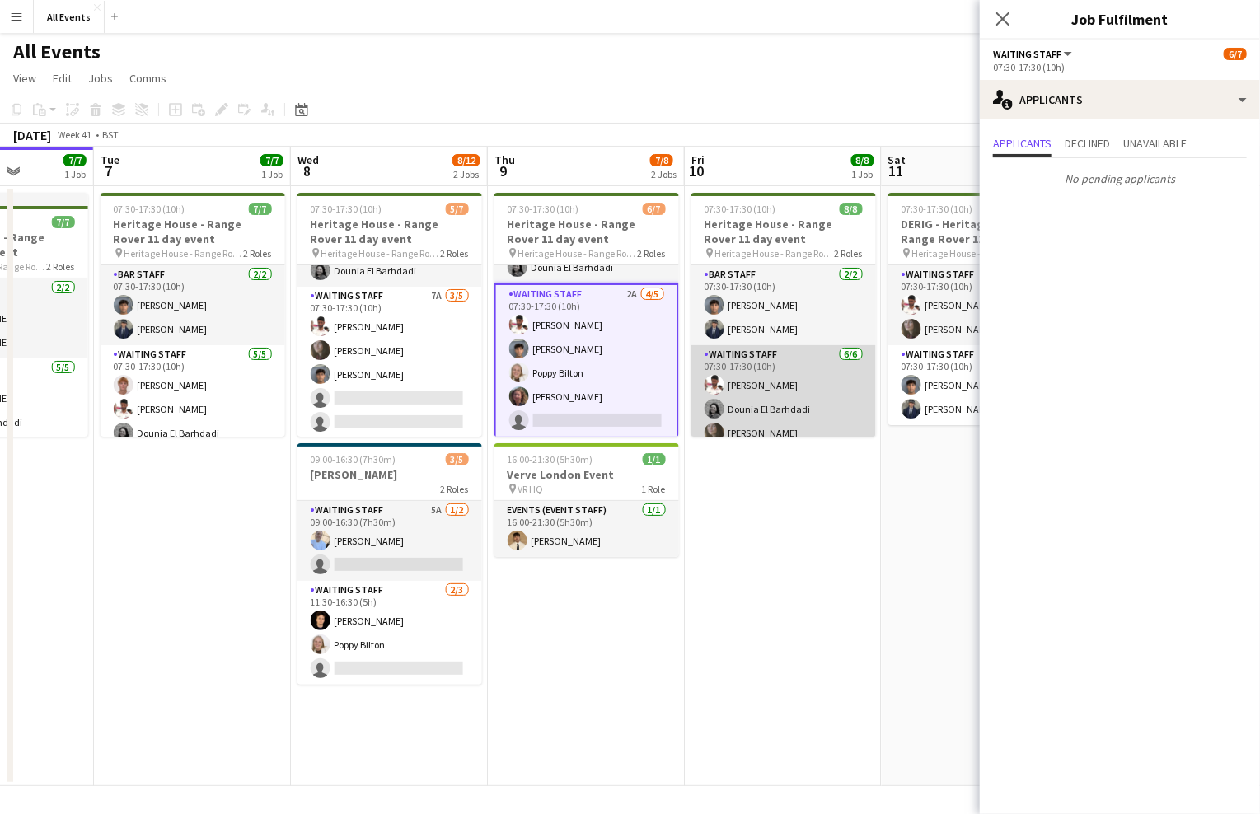
scroll to position [0, 698]
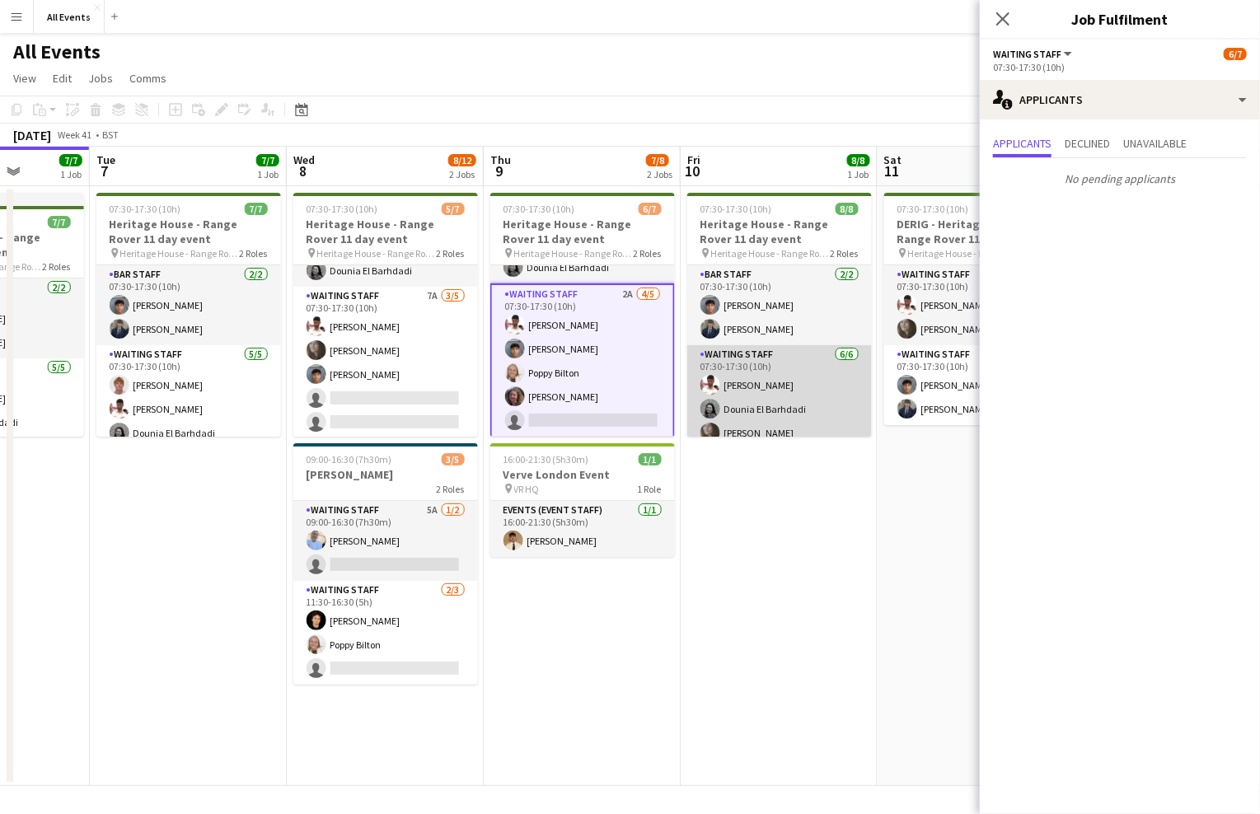
click at [777, 377] on app-card-role "Waiting Staff [DATE] 07:30-17:30 (10h) [PERSON_NAME] Dounia El Barhdadi [PERSON…" at bounding box center [780, 433] width 185 height 176
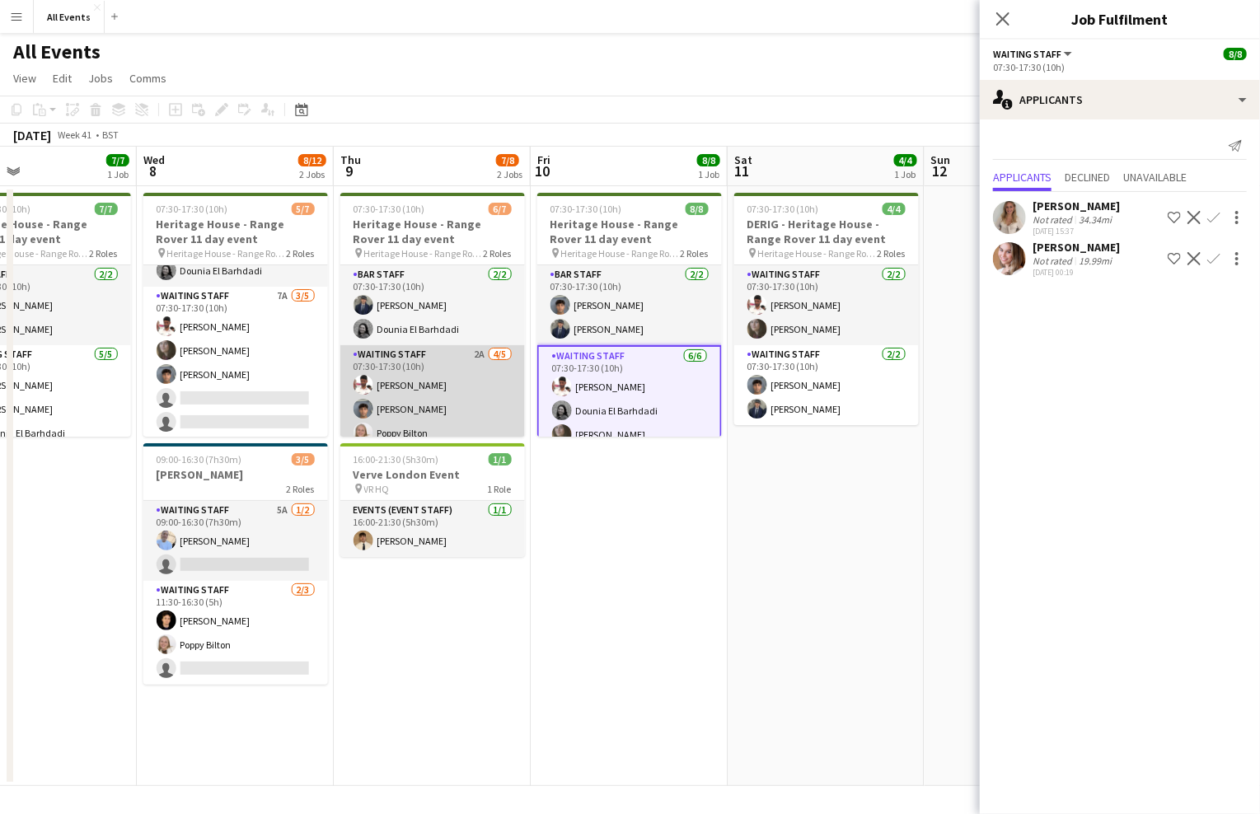
scroll to position [0, 0]
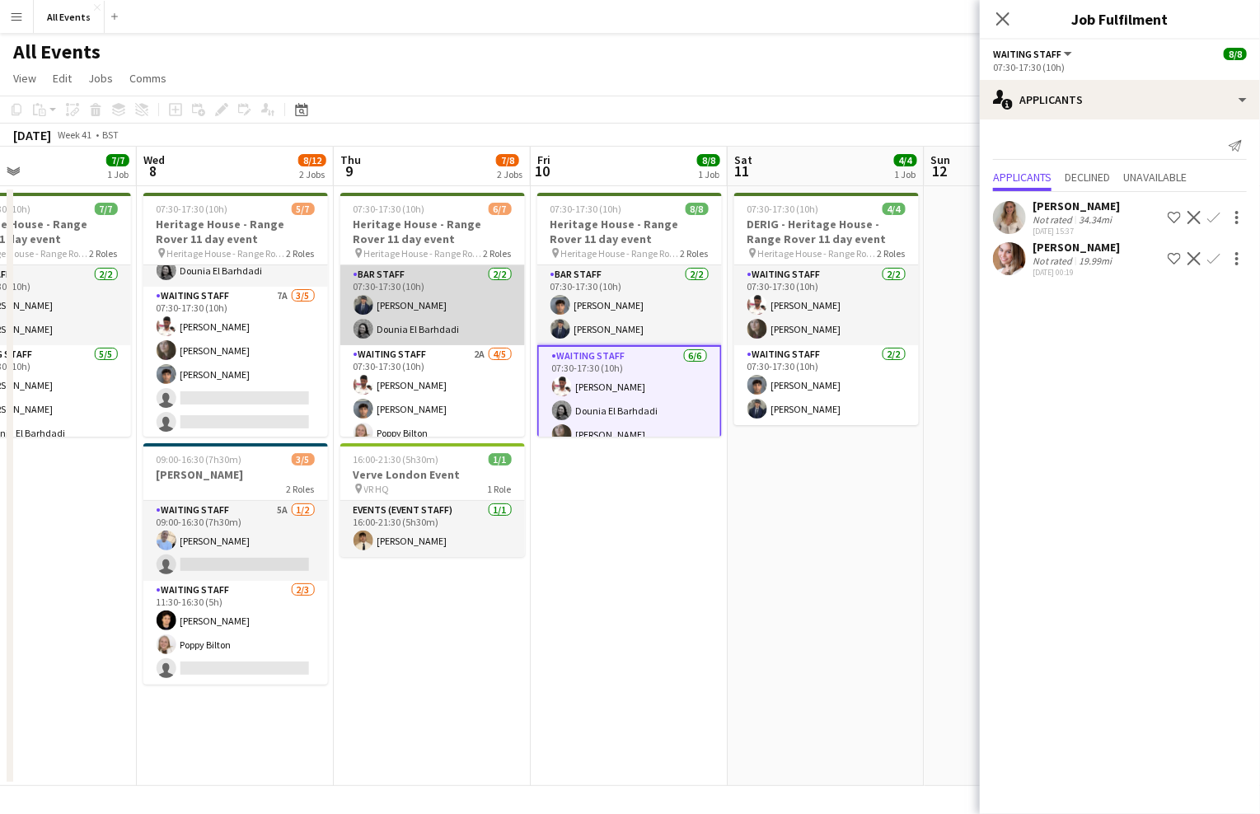
click at [451, 317] on app-card-role "Bar Staff [DATE] 07:30-17:30 (10h) [PERSON_NAME] Dounia El Barhdadi" at bounding box center [432, 305] width 185 height 80
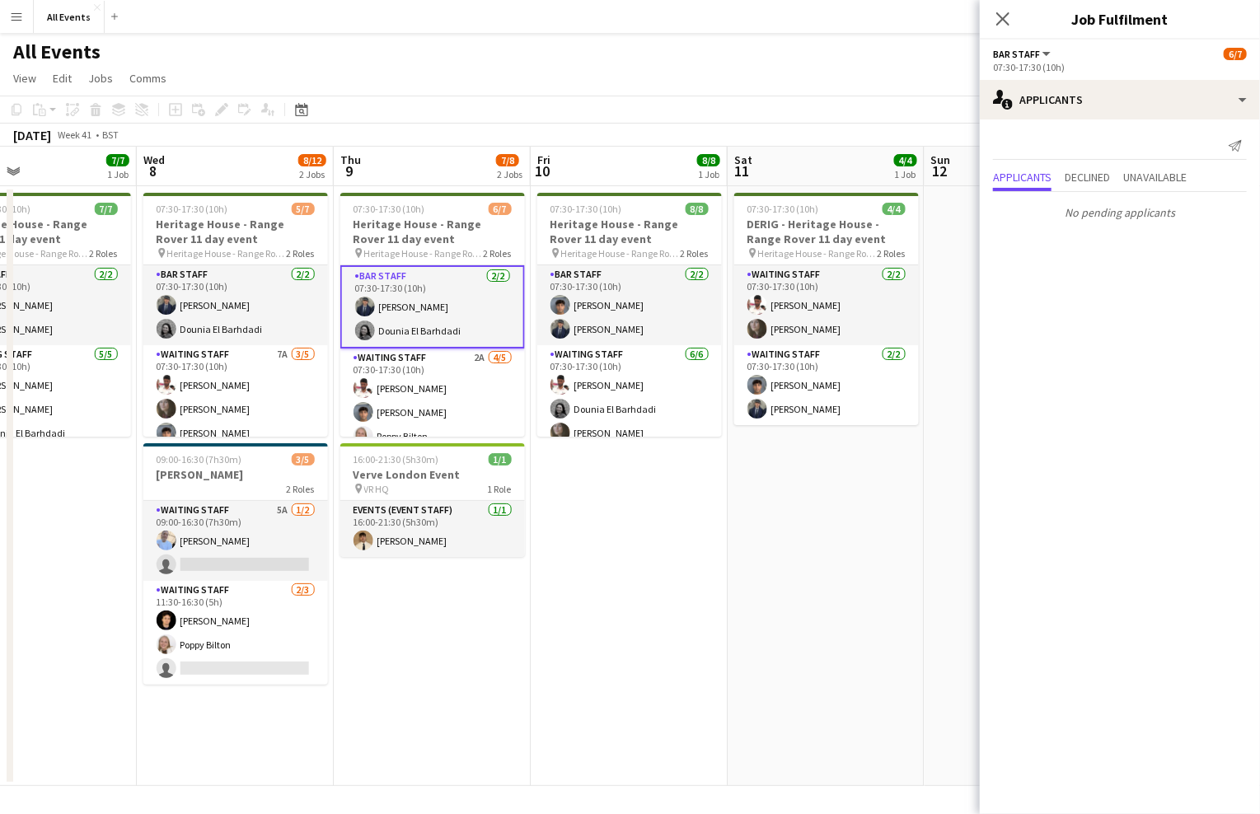
click at [453, 298] on app-card-role "Bar Staff [DATE] 07:30-17:30 (10h) [PERSON_NAME] Dounia El Barhdadi" at bounding box center [432, 306] width 185 height 83
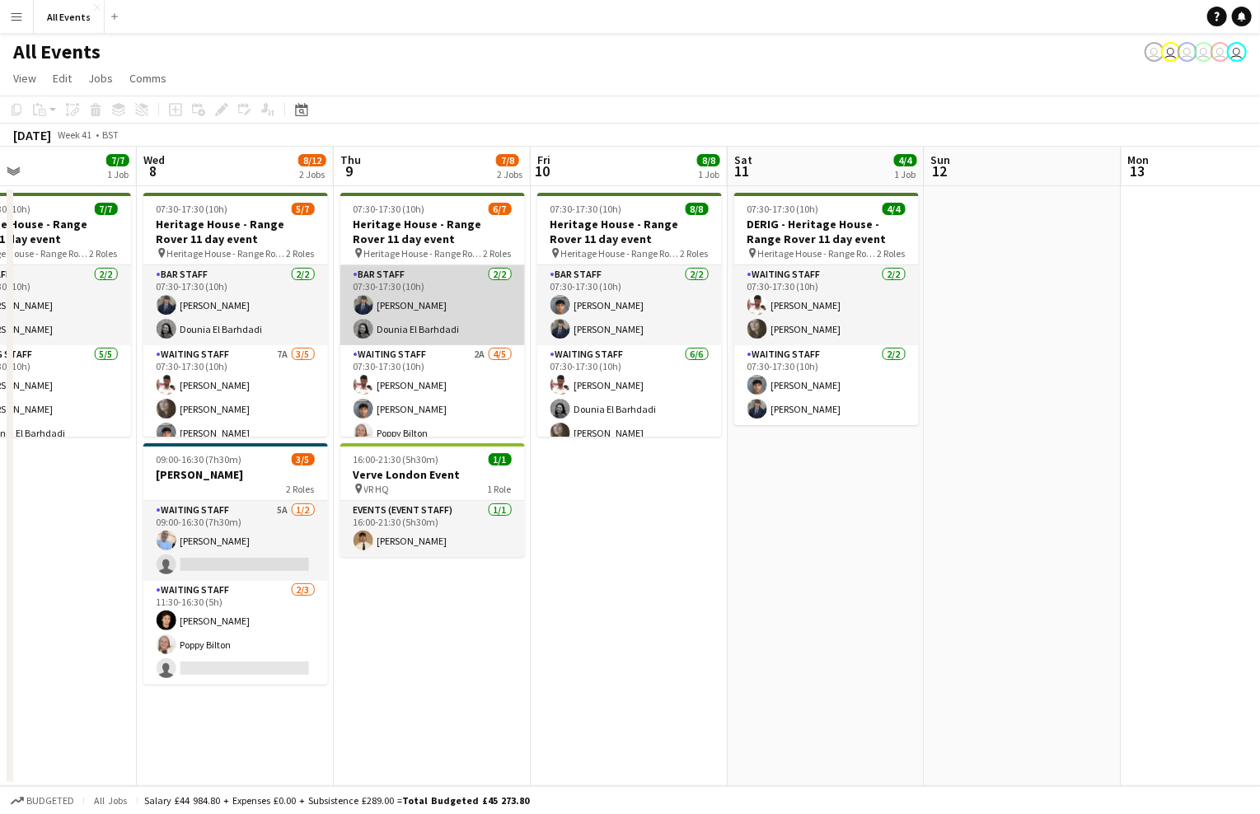
scroll to position [0, 650]
click at [453, 298] on app-card-role "Bar Staff [DATE] 07:30-17:30 (10h) [PERSON_NAME] Dounia El Barhdadi" at bounding box center [433, 305] width 185 height 80
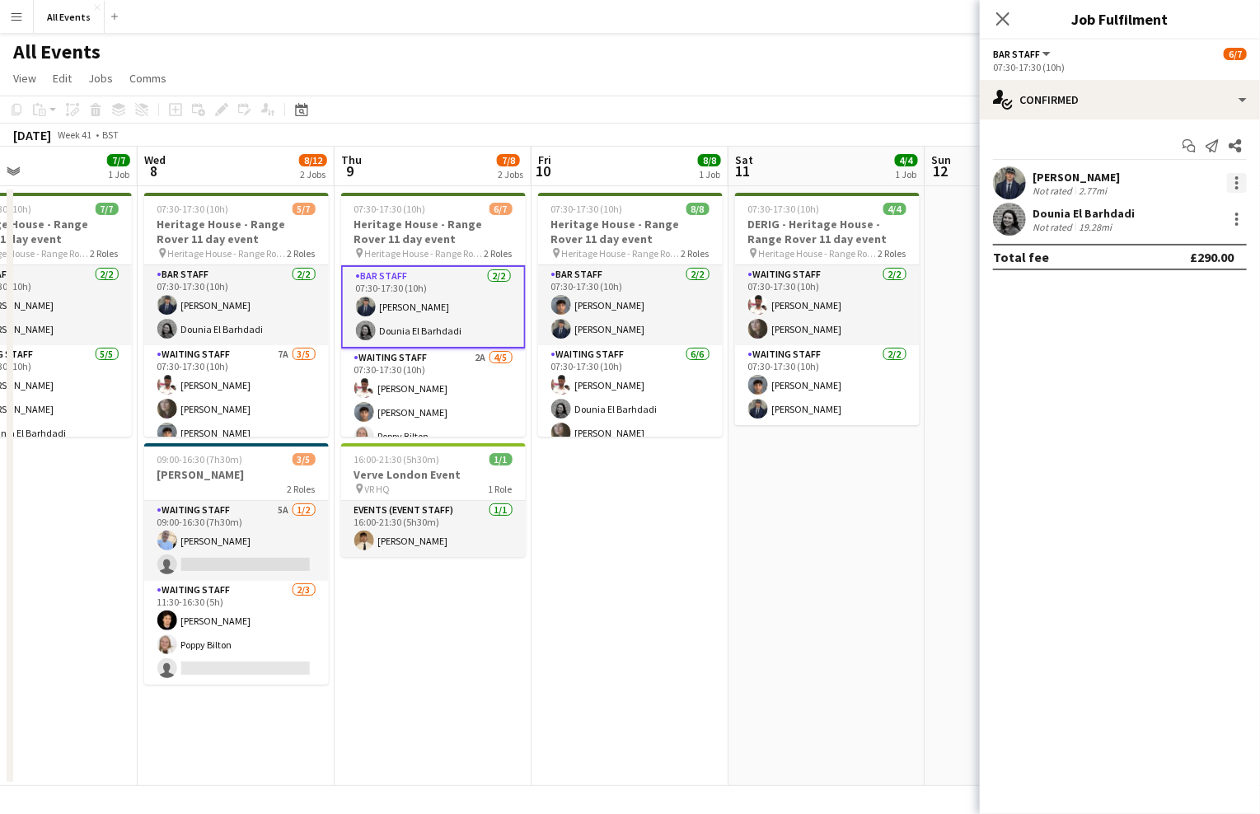
click at [1237, 190] on div at bounding box center [1237, 183] width 20 height 20
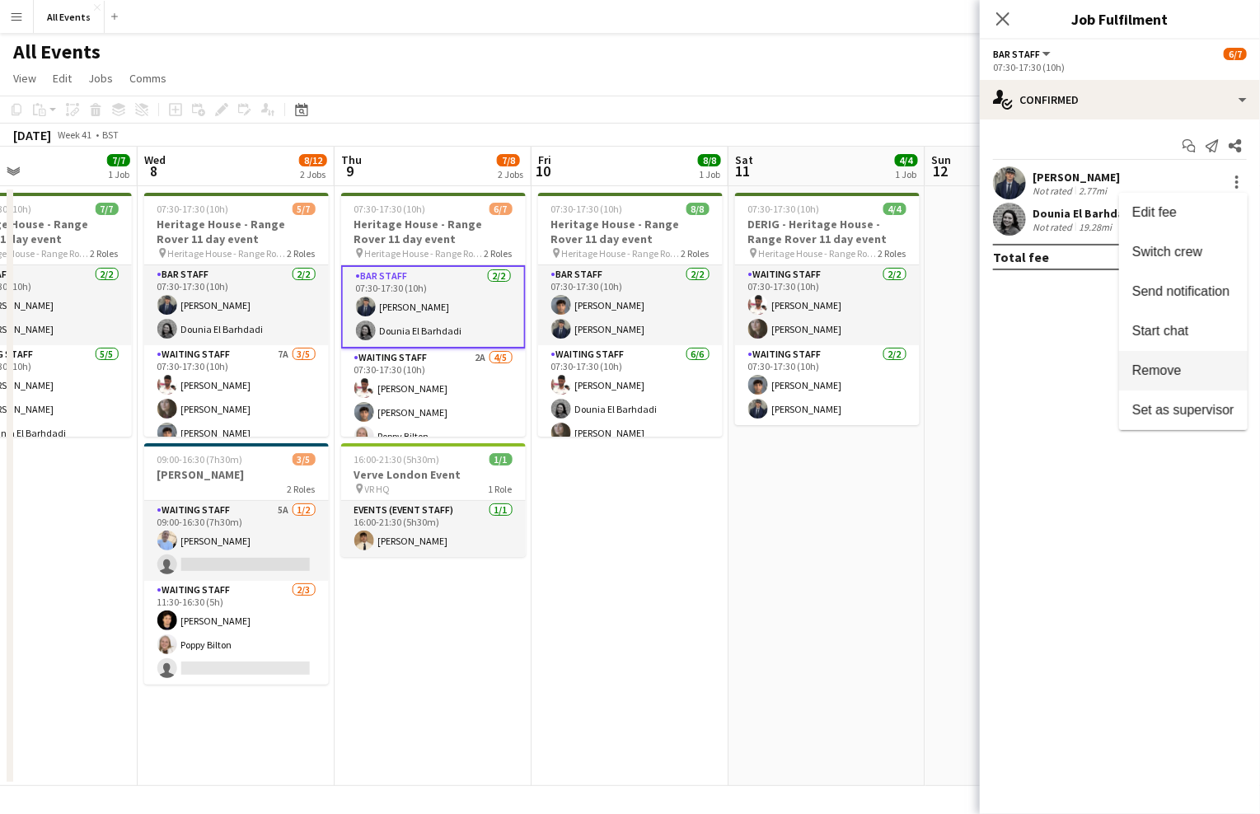
click at [1193, 358] on button "Remove" at bounding box center [1183, 371] width 129 height 40
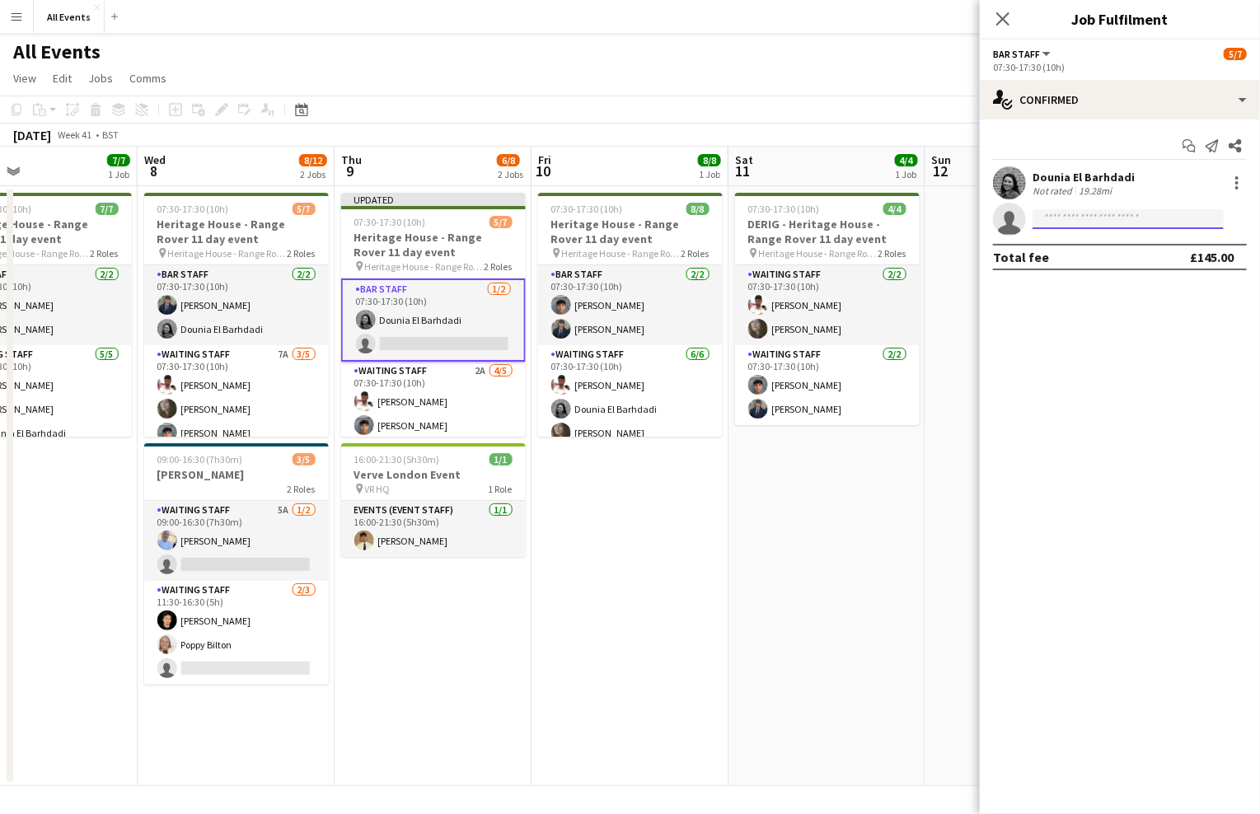
click at [1096, 221] on input at bounding box center [1128, 219] width 191 height 20
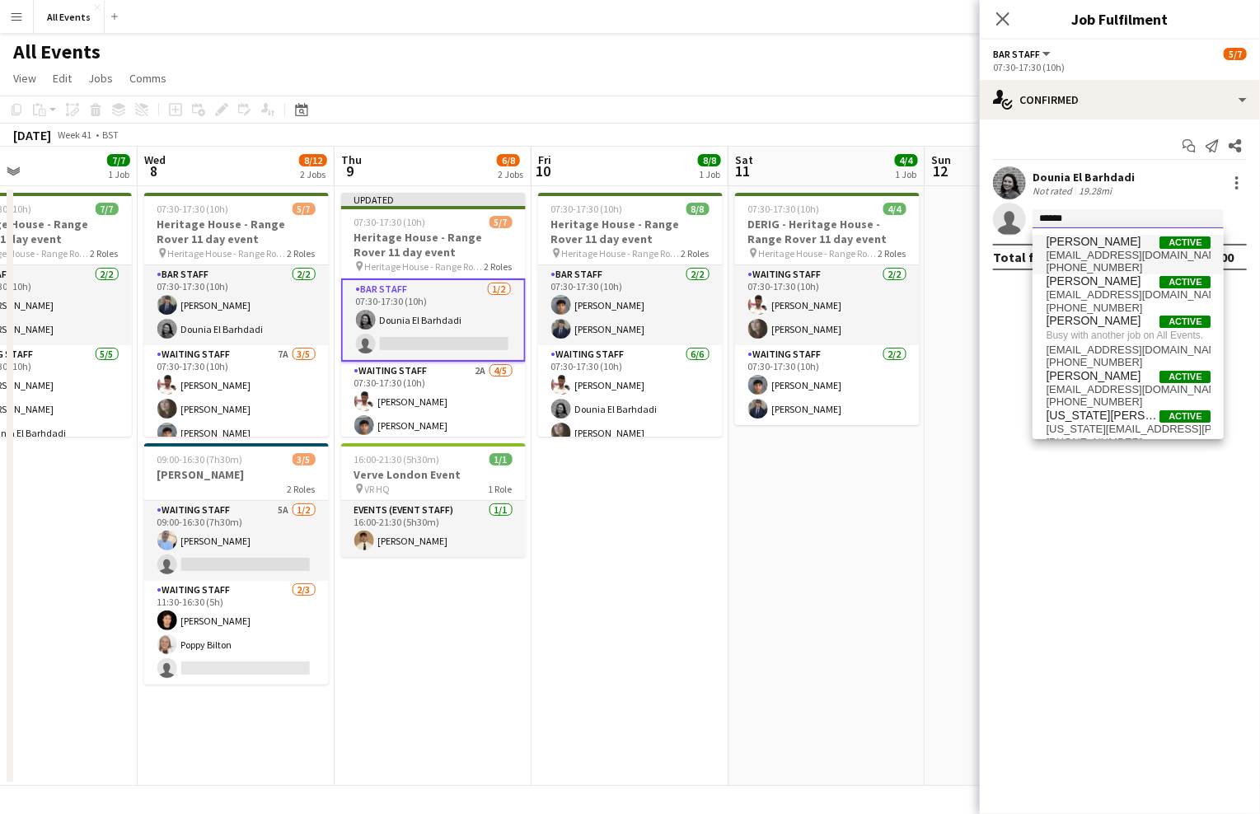
type input "******"
drag, startPoint x: 1106, startPoint y: 249, endPoint x: 1128, endPoint y: 298, distance: 53.9
click at [1128, 298] on span "[EMAIL_ADDRESS][DOMAIN_NAME]" at bounding box center [1128, 295] width 165 height 13
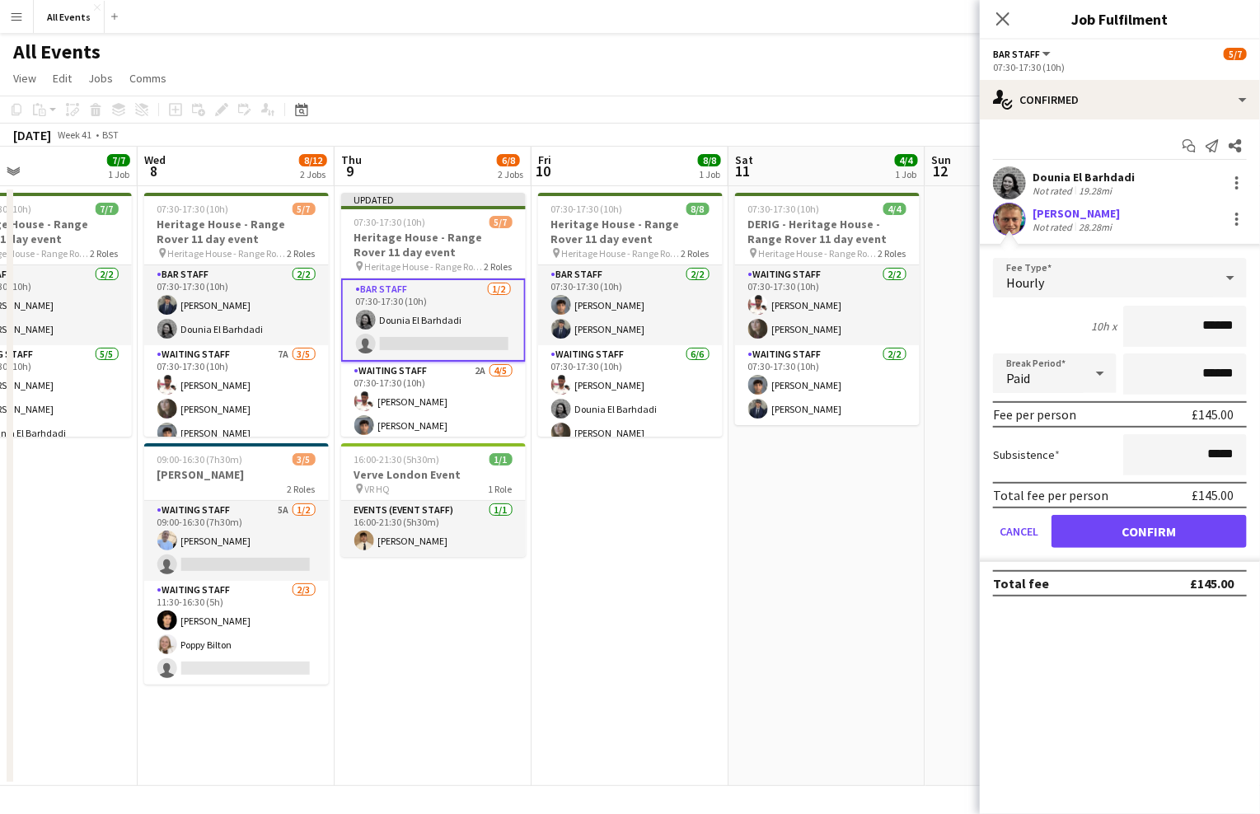
click at [1130, 534] on button "Confirm" at bounding box center [1149, 531] width 195 height 33
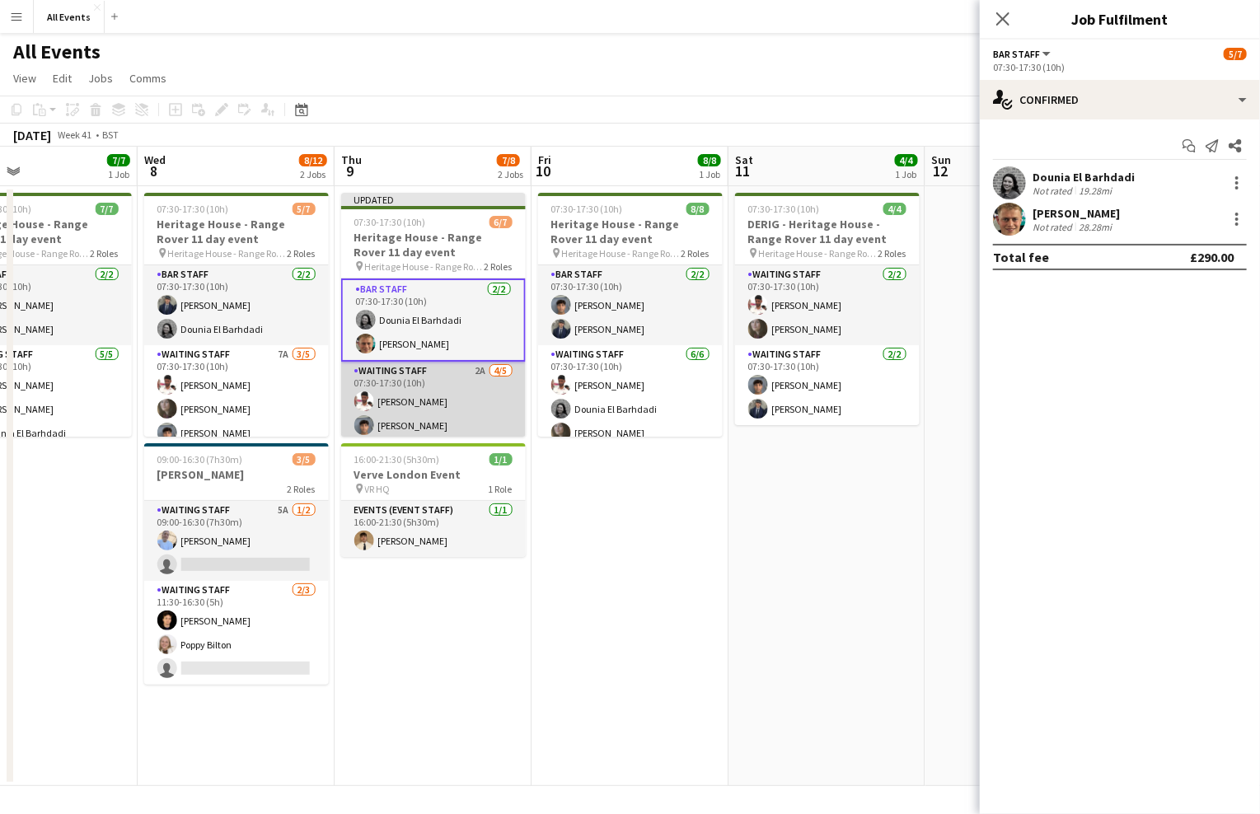
click at [421, 411] on app-card-role "Waiting Staff 2A [DATE] 07:30-17:30 (10h) [PERSON_NAME] Arya [PERSON_NAME] Popp…" at bounding box center [433, 438] width 185 height 152
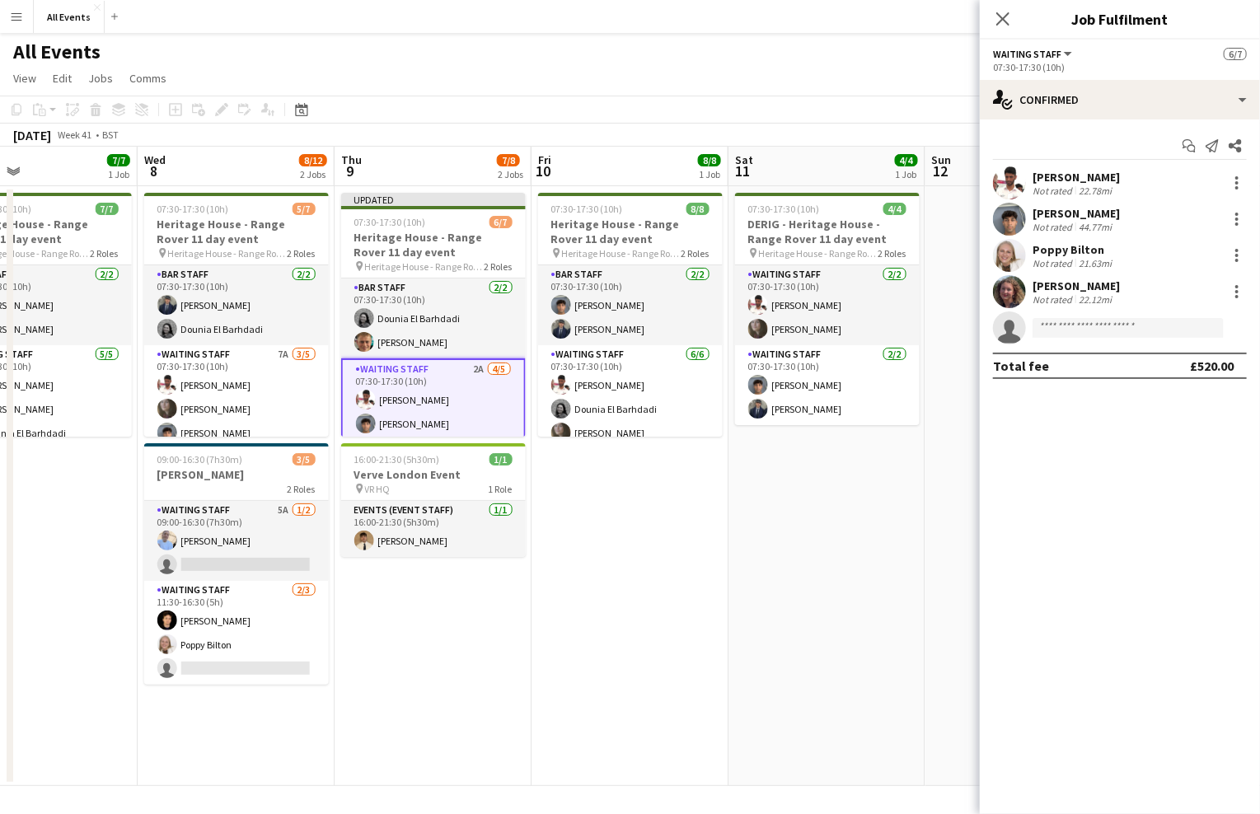
click at [819, 485] on app-date-cell "07:30-17:30 (10h) 4/4 DERIG - Heritage House - Range Rover 11 day event pin Her…" at bounding box center [827, 486] width 197 height 600
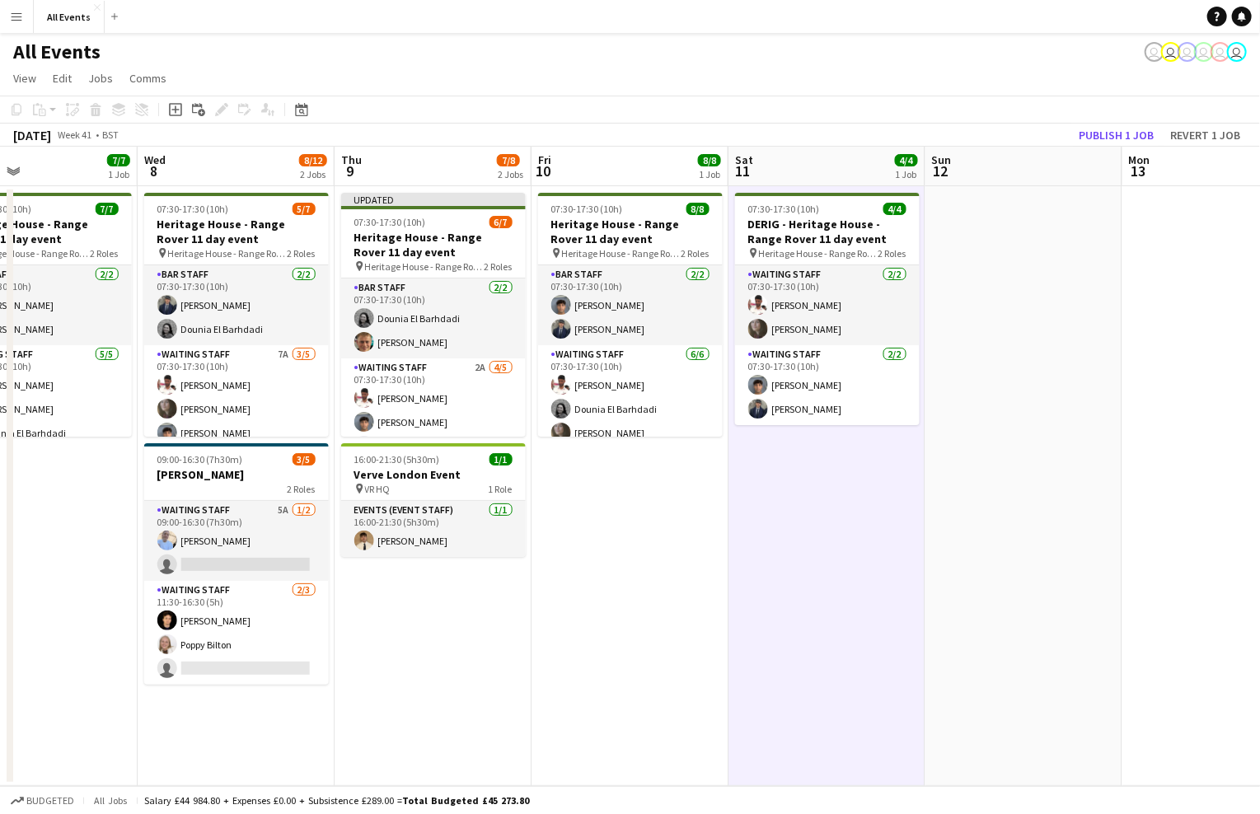
click at [1087, 141] on button "Publish 1 job" at bounding box center [1116, 134] width 88 height 21
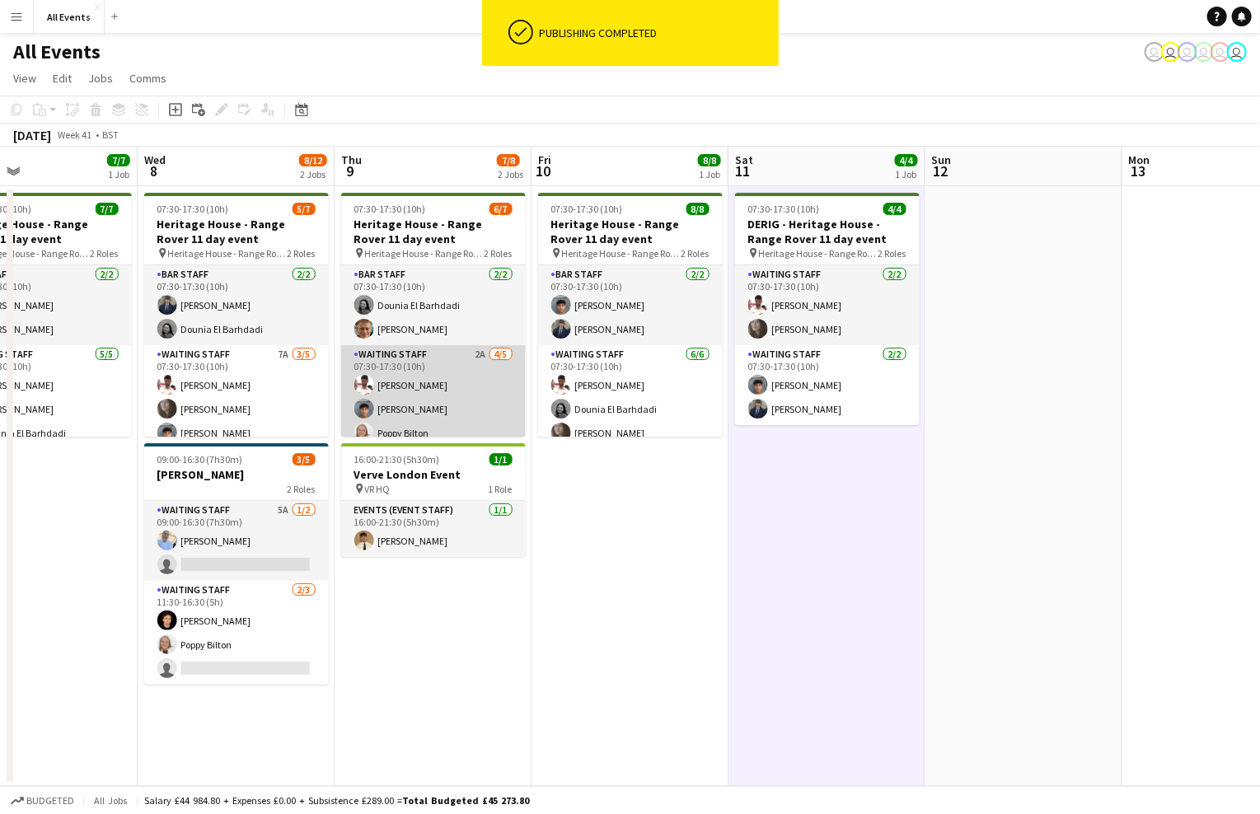
scroll to position [0, 0]
click at [469, 392] on app-card-role "Waiting Staff 2A [DATE] 07:30-17:30 (10h) [PERSON_NAME] Arya [PERSON_NAME] Popp…" at bounding box center [433, 421] width 185 height 152
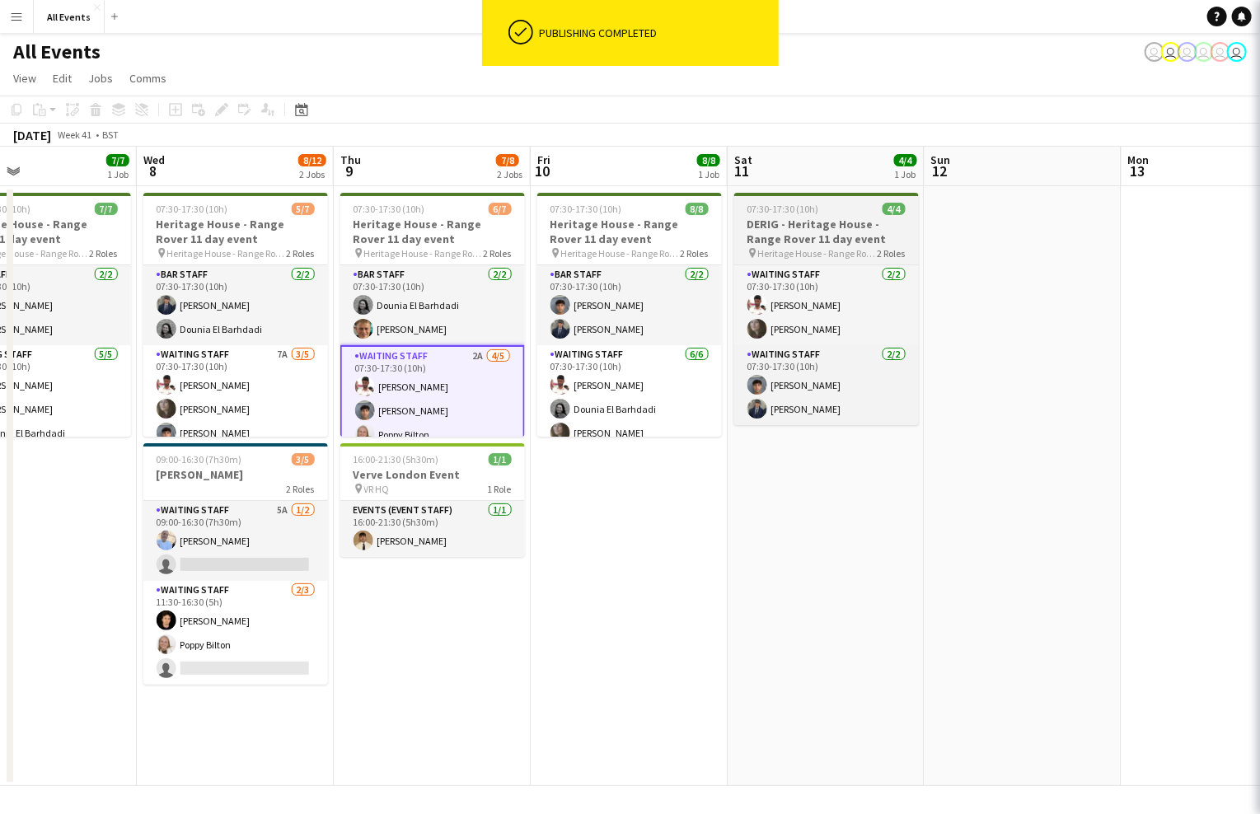
scroll to position [0, 651]
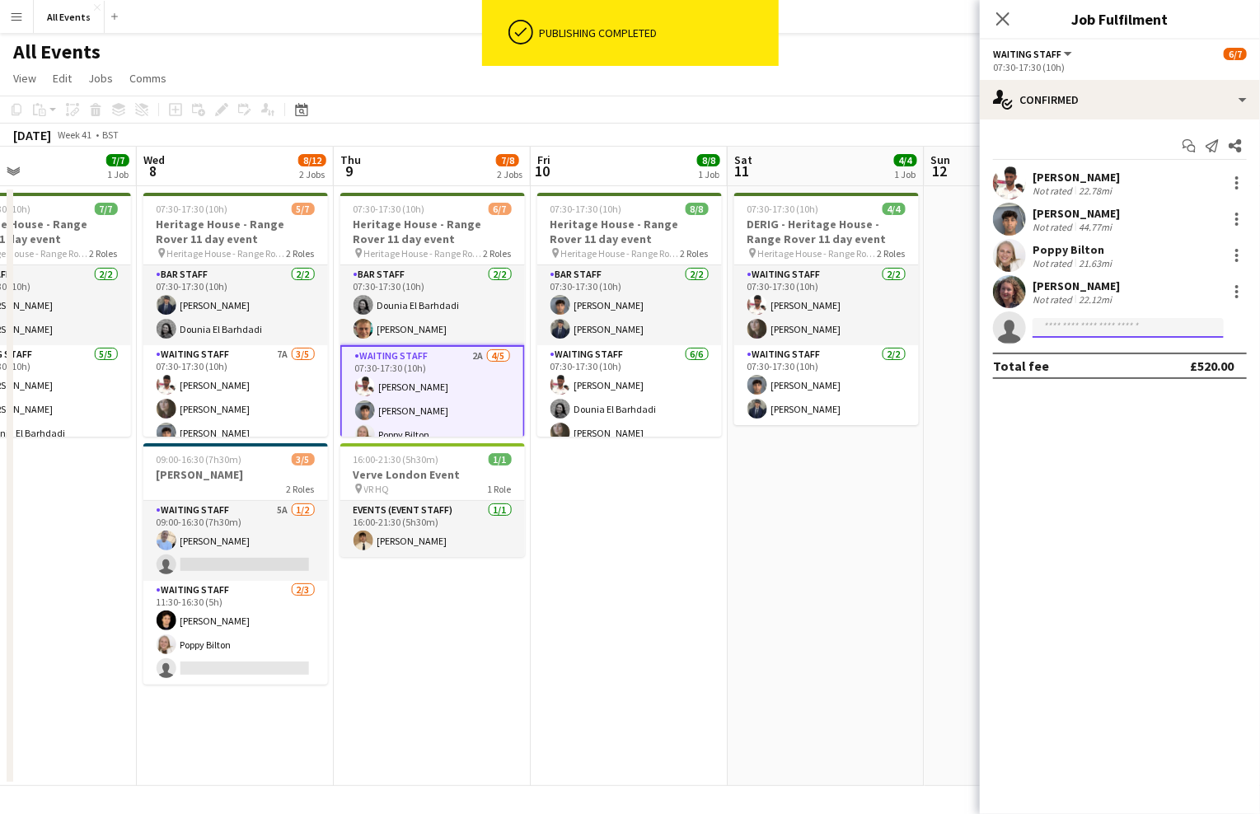
click at [1079, 322] on input at bounding box center [1128, 328] width 191 height 20
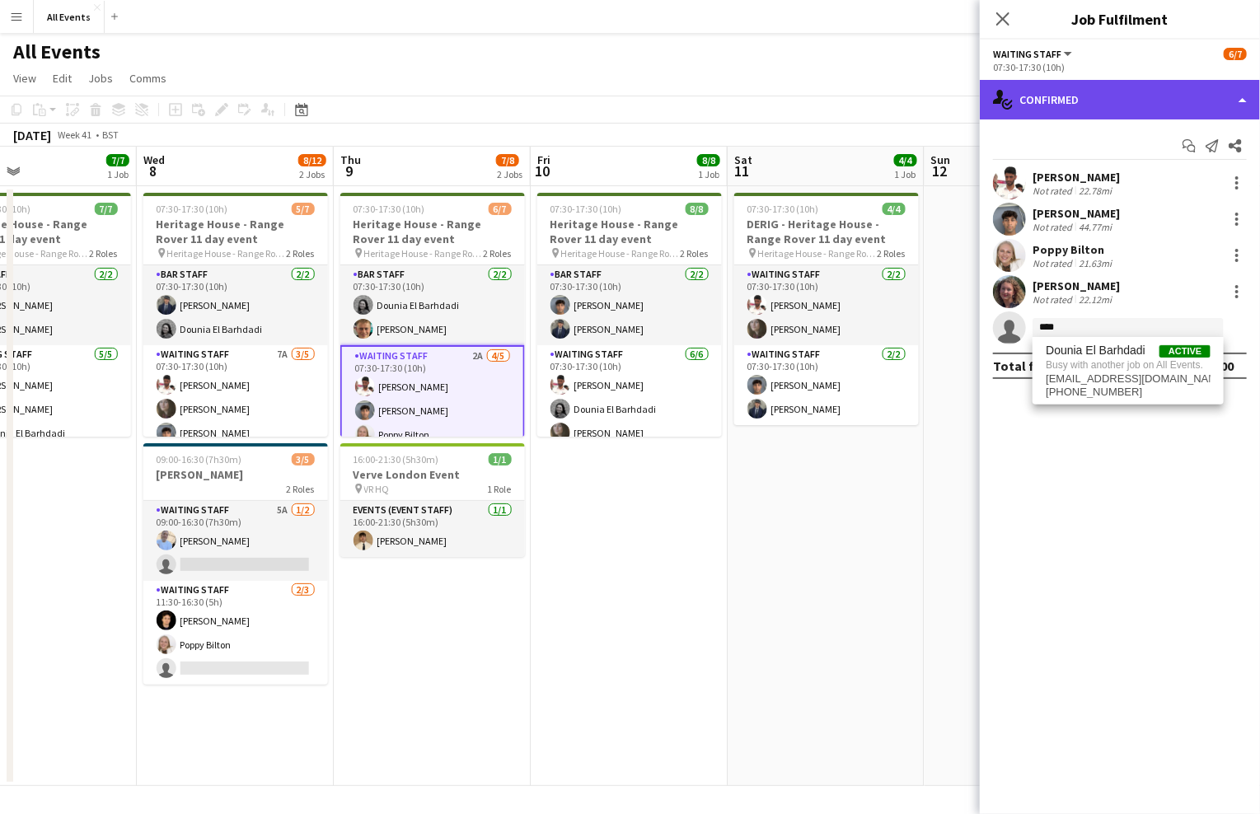
drag, startPoint x: 1085, startPoint y: 362, endPoint x: 1100, endPoint y: 101, distance: 260.9
click at [1101, 101] on div "single-neutral-actions-check-2 Confirmed" at bounding box center [1120, 100] width 280 height 40
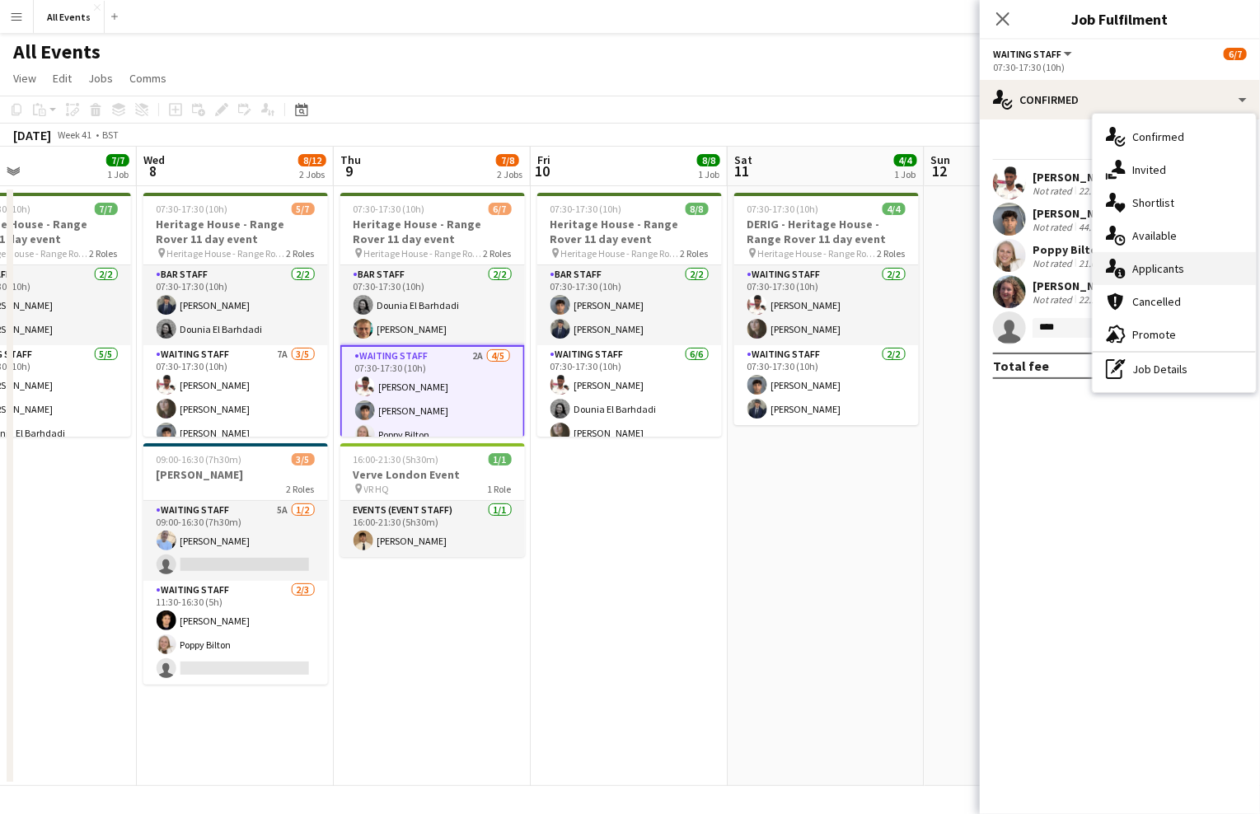
click at [1166, 257] on div "single-neutral-actions-information Applicants" at bounding box center [1174, 268] width 163 height 33
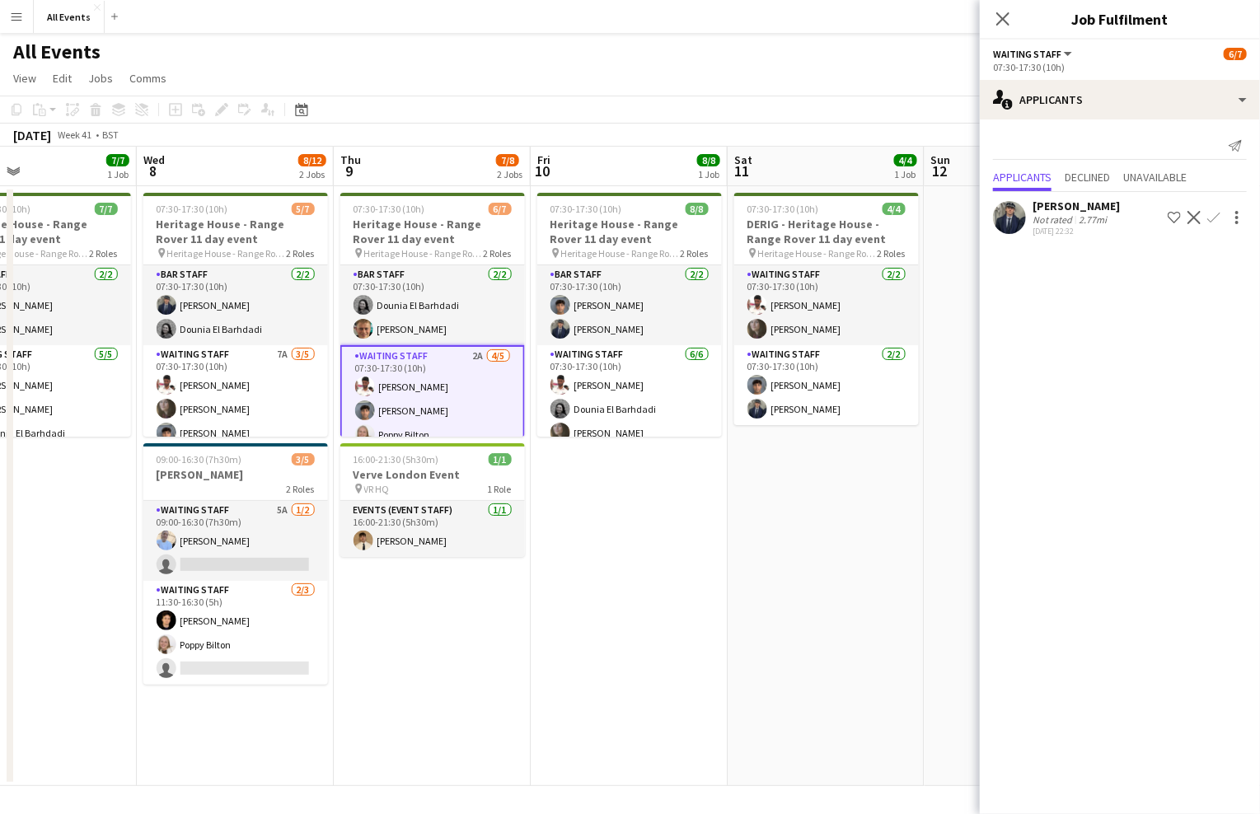
click at [1145, 177] on span "Unavailable" at bounding box center [1155, 177] width 63 height 12
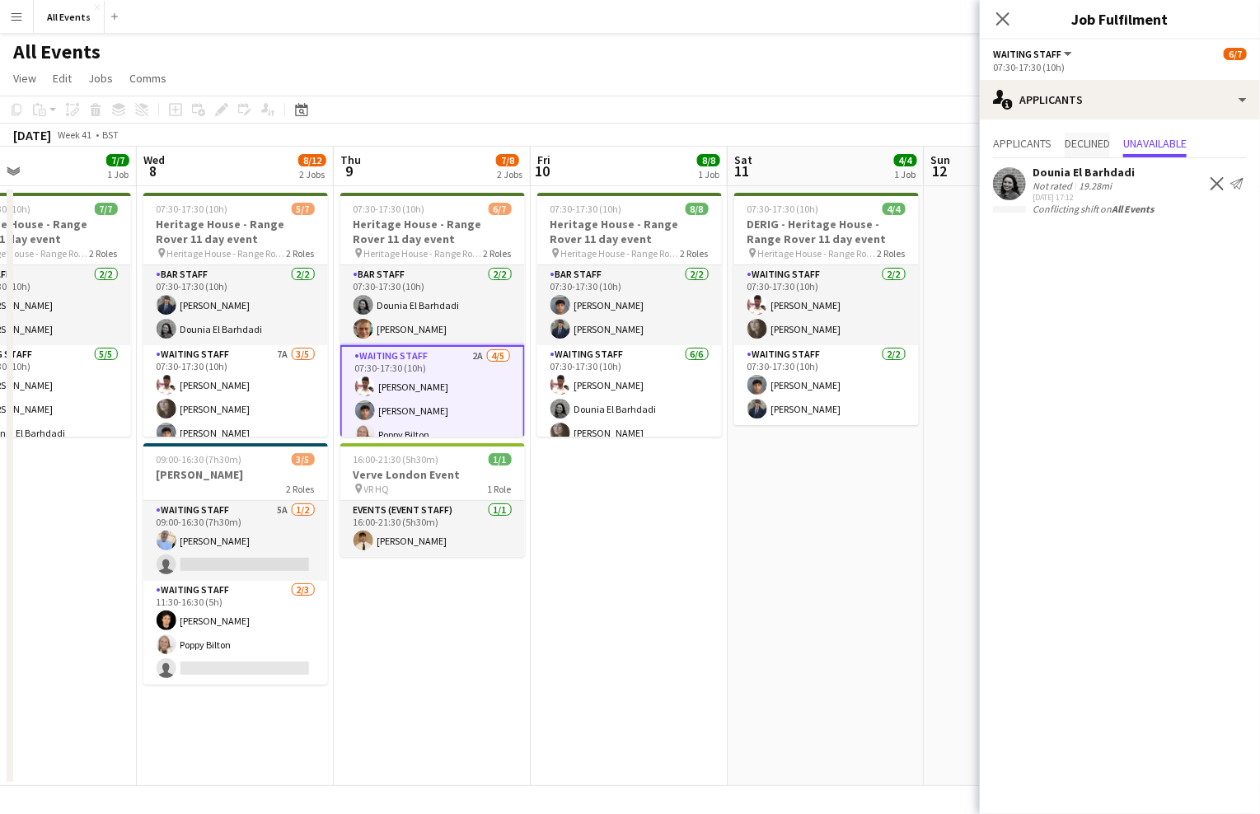
click at [1079, 148] on span "Declined" at bounding box center [1087, 144] width 45 height 12
click at [1035, 148] on span "Applicants" at bounding box center [1022, 144] width 59 height 12
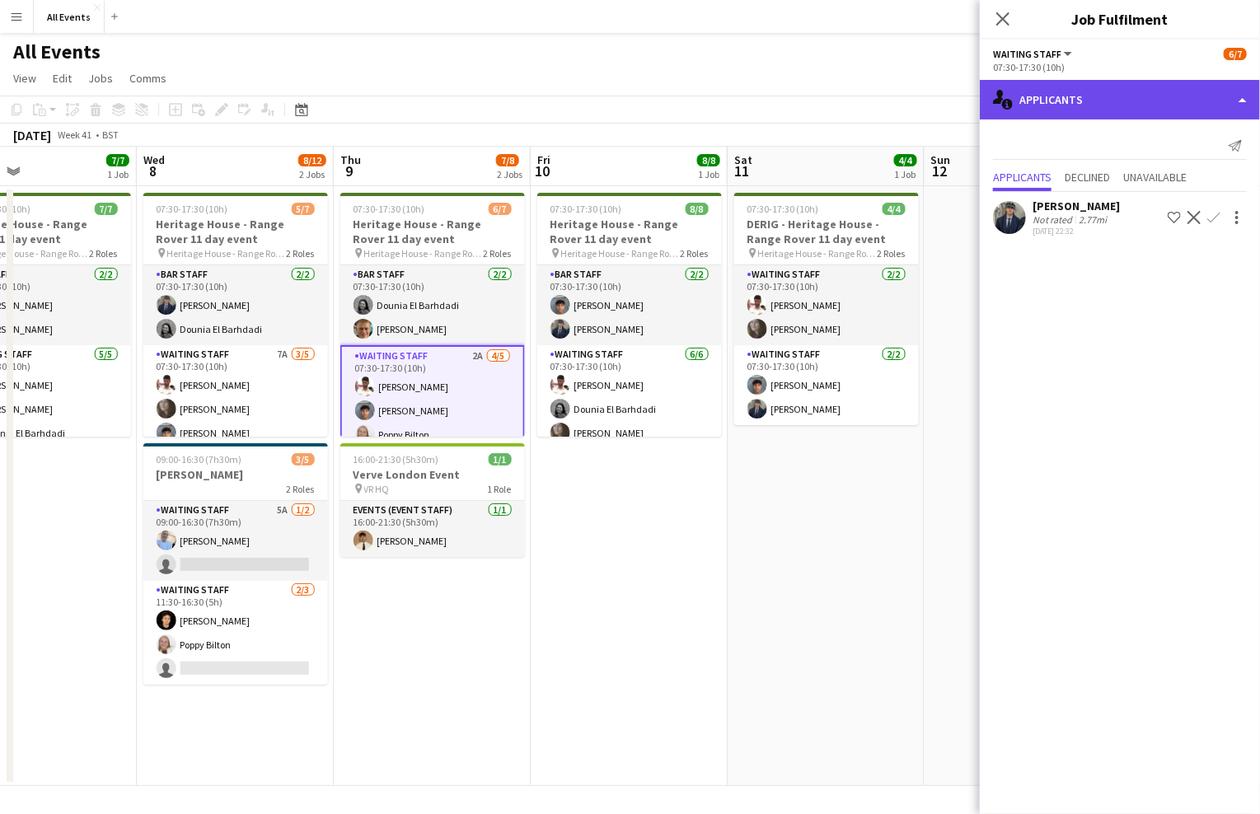
click at [1071, 107] on div "single-neutral-actions-information Applicants" at bounding box center [1120, 100] width 280 height 40
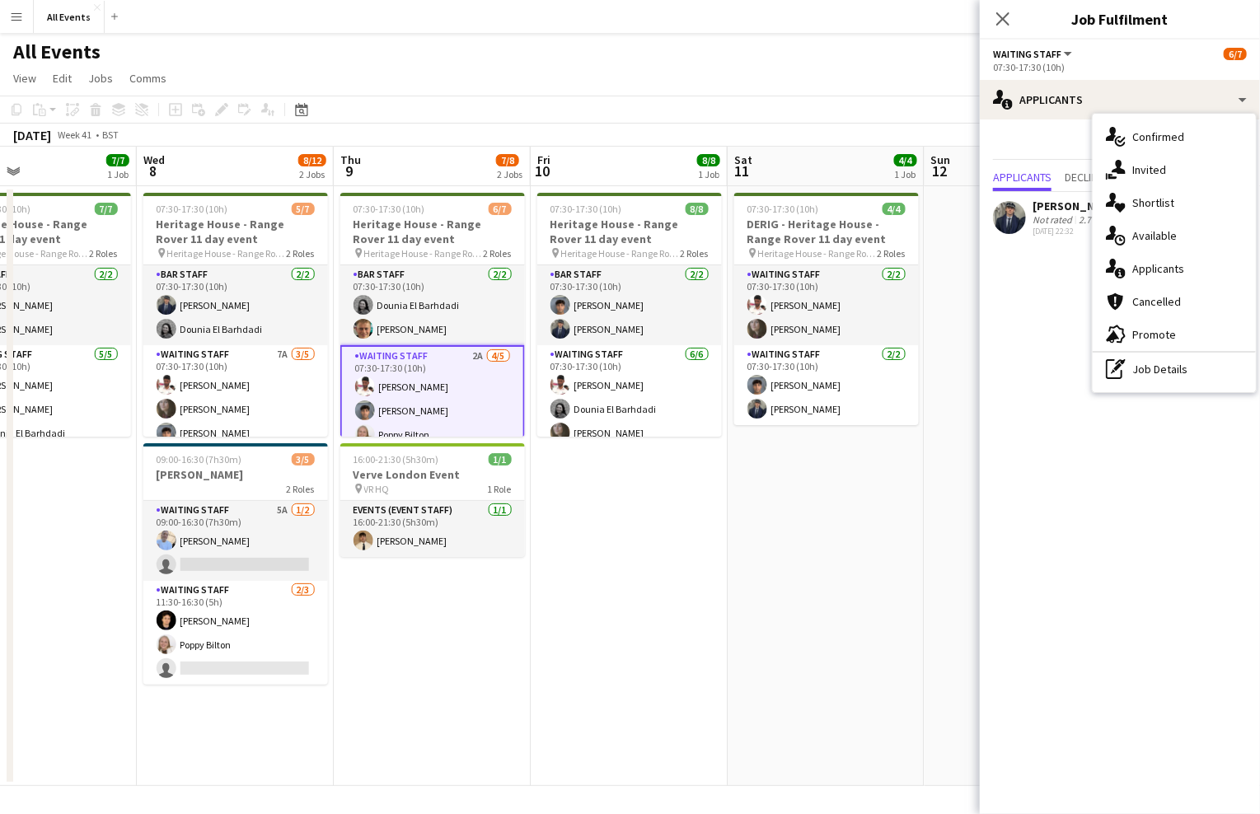
click at [1133, 124] on div "single-neutral-actions-check-2 Confirmed" at bounding box center [1174, 136] width 163 height 33
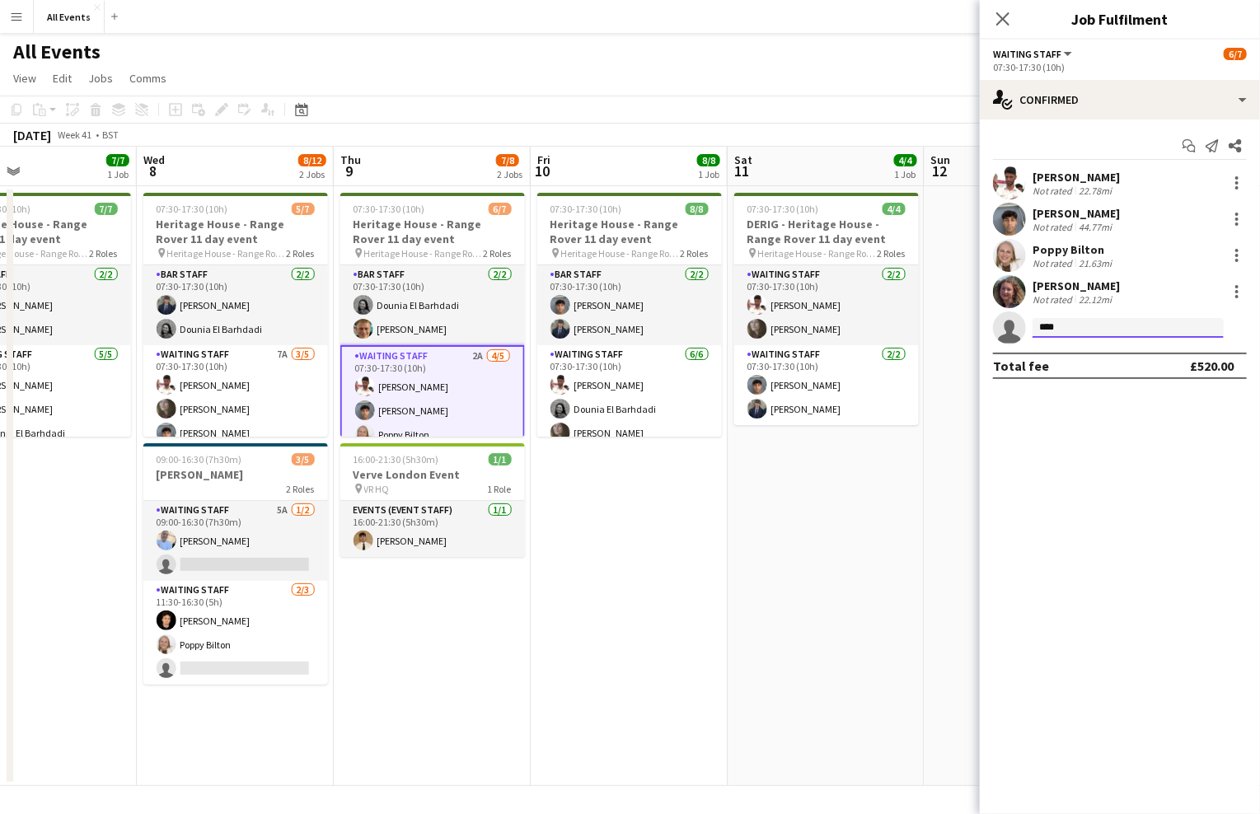
click at [1123, 326] on input "****" at bounding box center [1128, 328] width 191 height 20
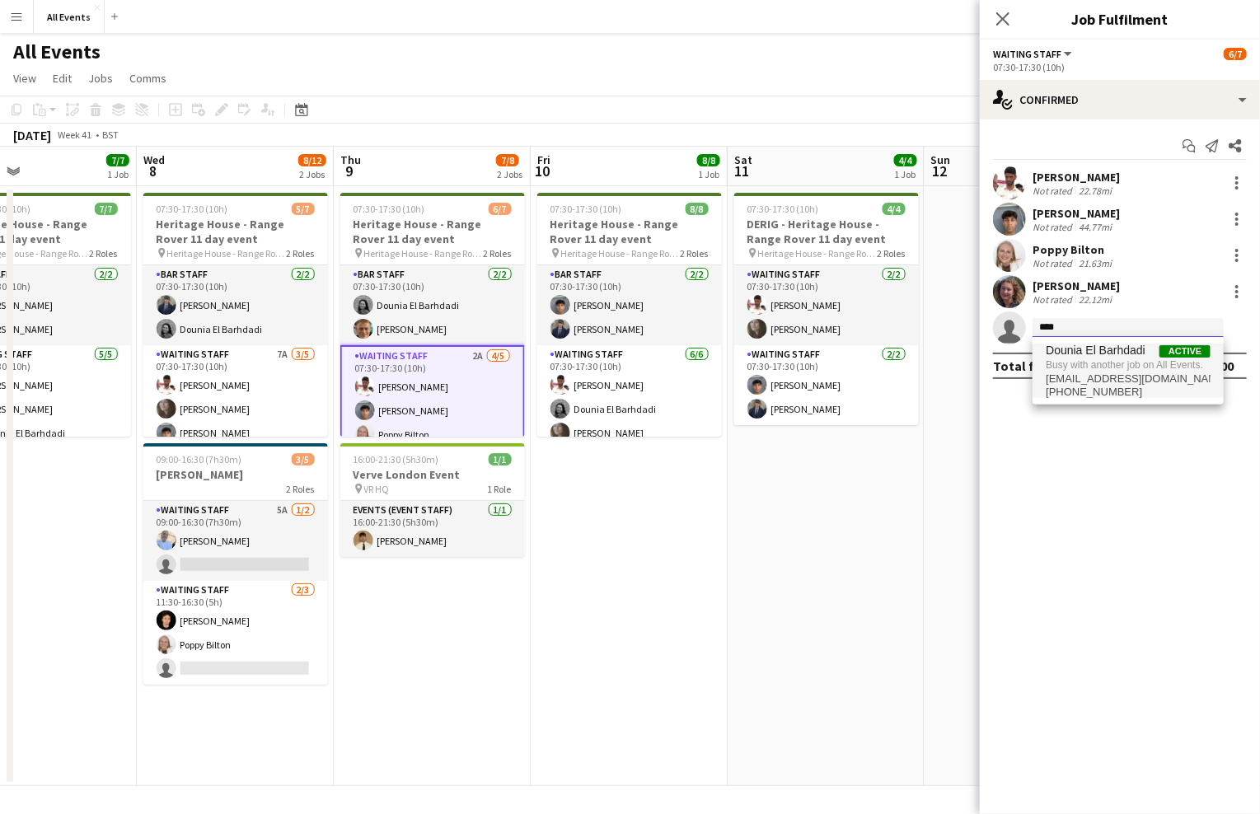
type input "****"
click at [1107, 364] on span "Busy with another job on All Events." at bounding box center [1128, 365] width 165 height 15
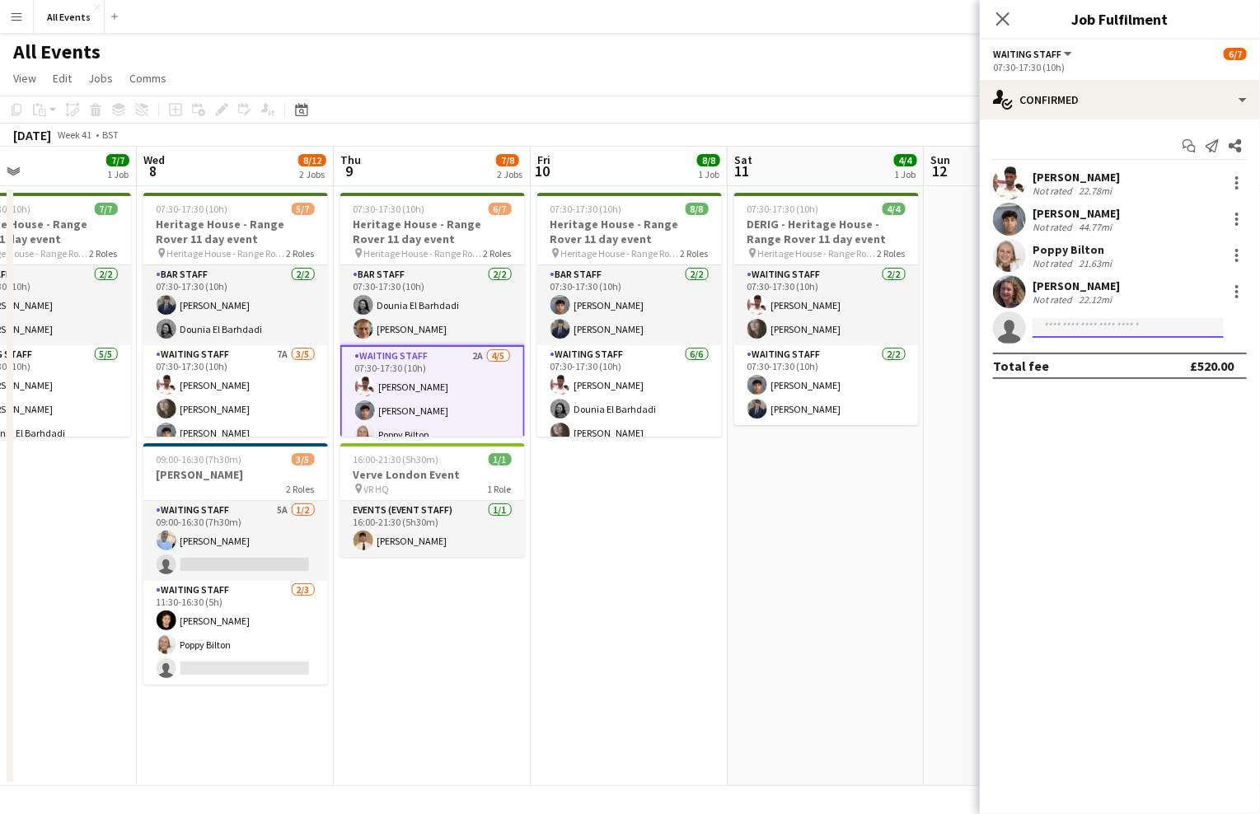
click at [1100, 328] on input at bounding box center [1128, 328] width 191 height 20
type input "****"
click at [1104, 365] on span "[EMAIL_ADDRESS][DOMAIN_NAME]" at bounding box center [1128, 364] width 165 height 13
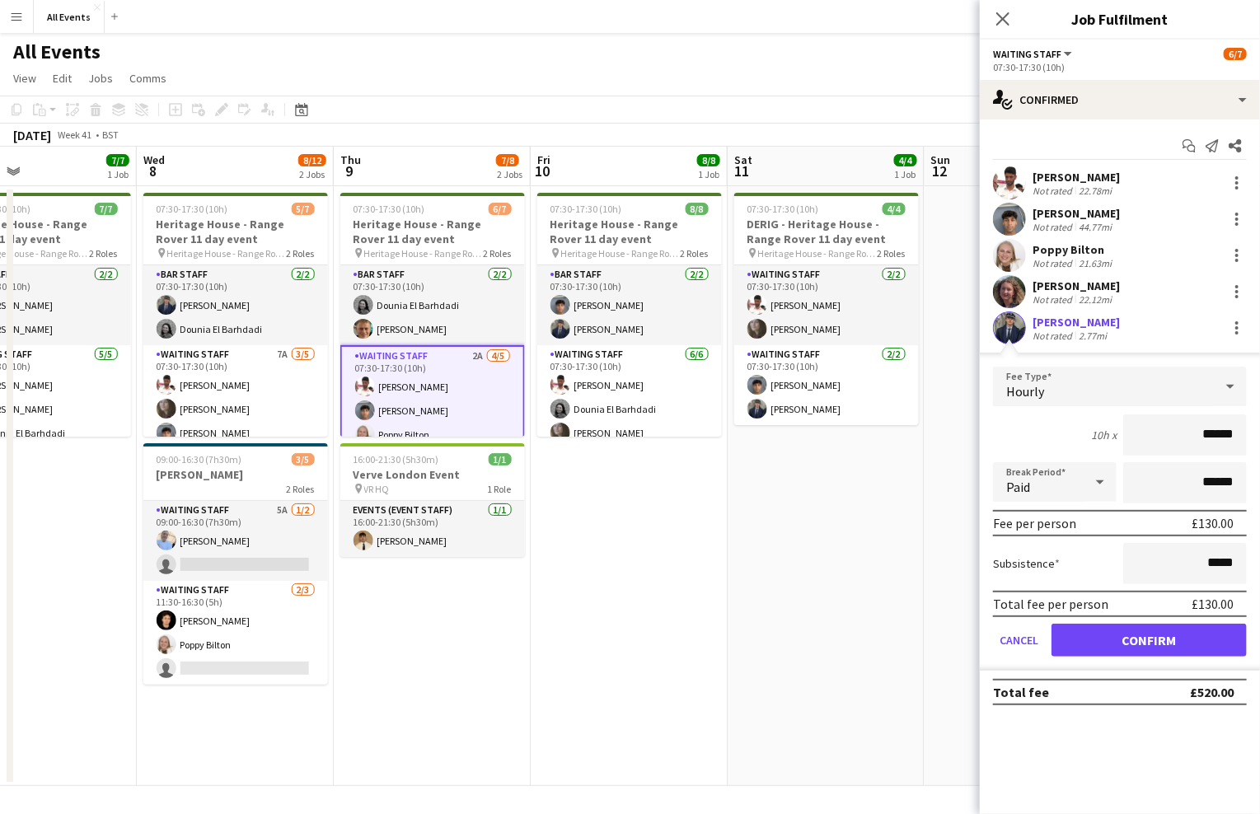
click at [1156, 647] on button "Confirm" at bounding box center [1149, 640] width 195 height 33
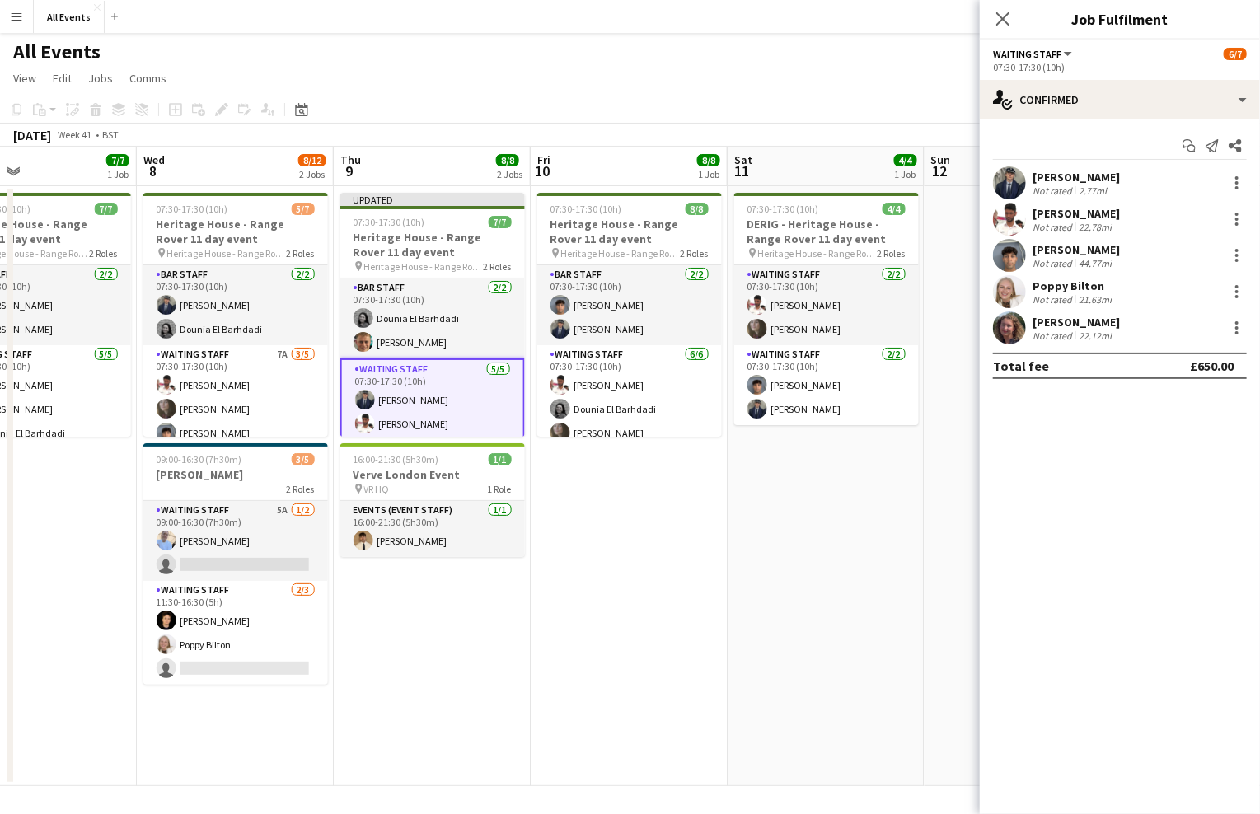
click at [867, 589] on app-date-cell "07:30-17:30 (10h) 4/4 DERIG - Heritage House - Range Rover 11 day event pin Her…" at bounding box center [826, 486] width 197 height 600
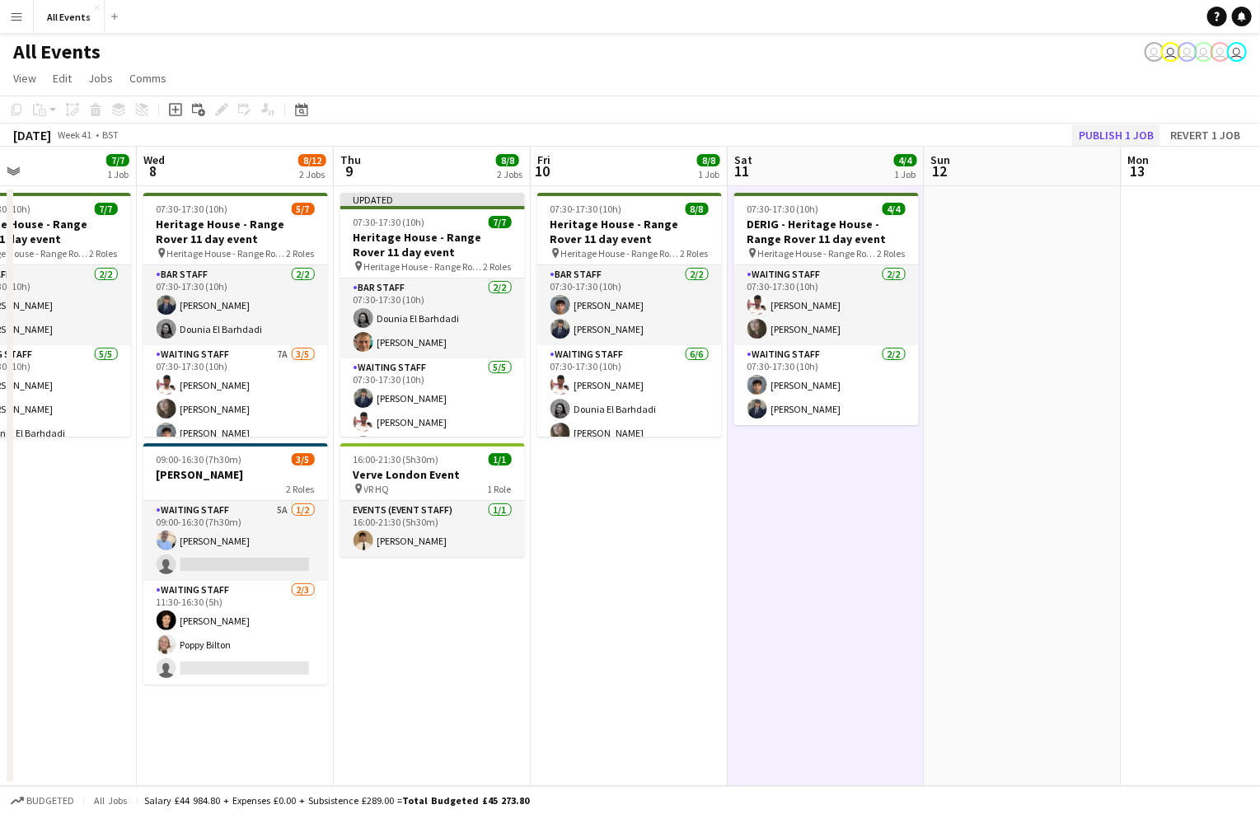
click at [1140, 133] on button "Publish 1 job" at bounding box center [1116, 134] width 88 height 21
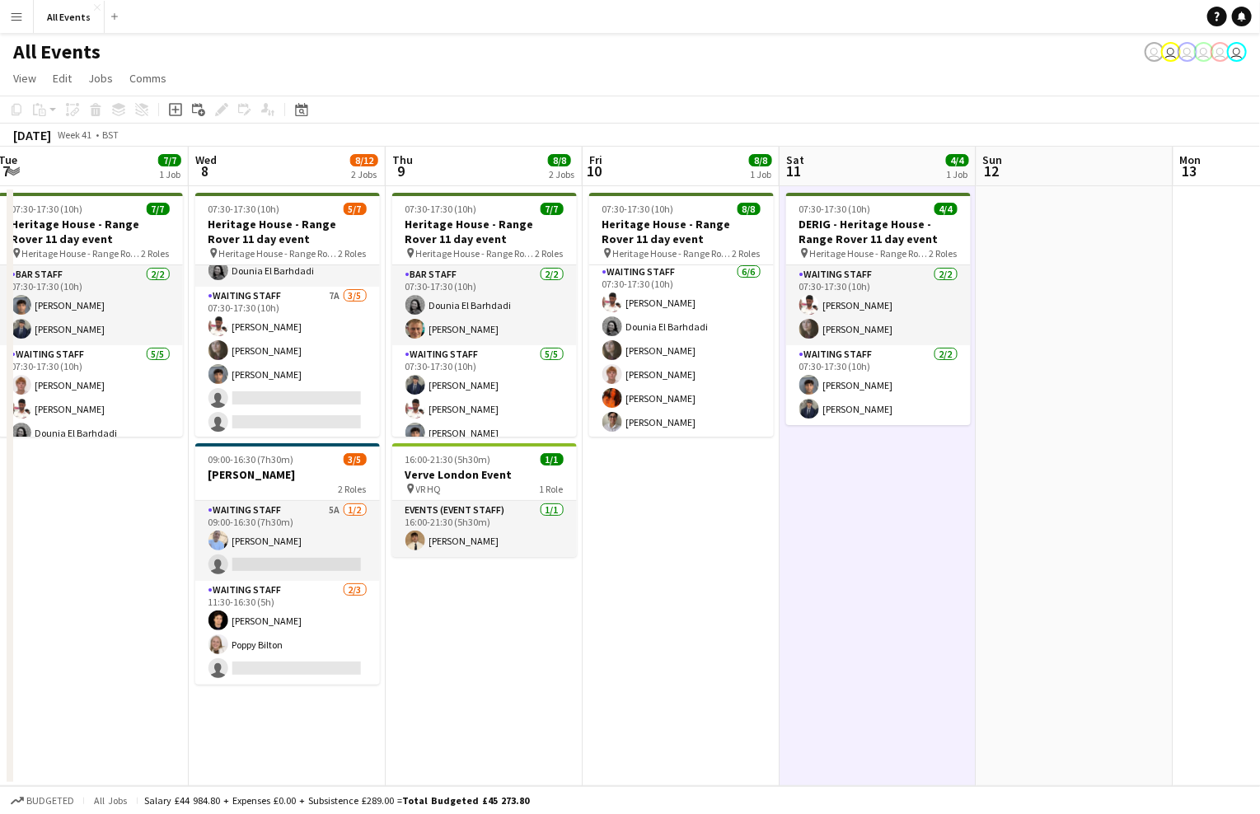
scroll to position [0, 0]
click at [810, 90] on app-page-menu "View Day view expanded Day view collapsed Month view Date picker Jump to [DATE]…" at bounding box center [630, 79] width 1260 height 31
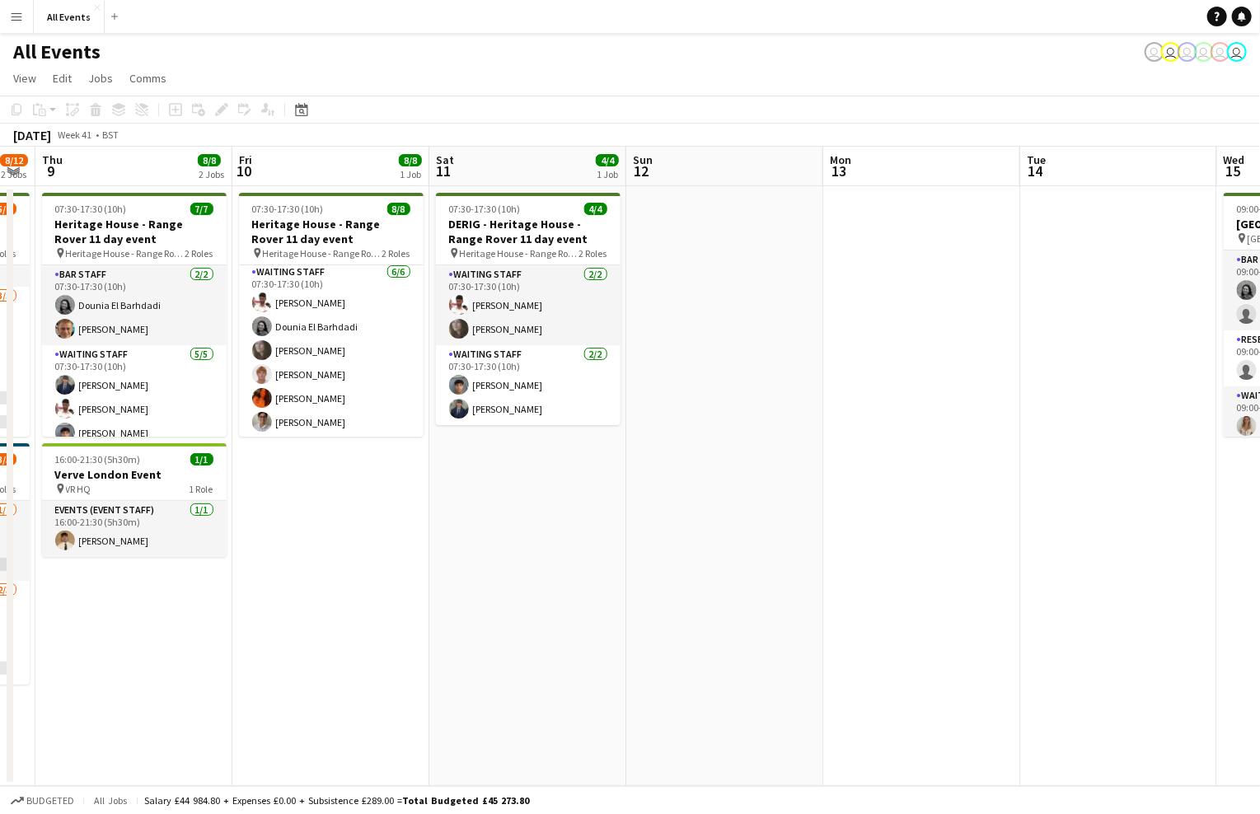
scroll to position [0, 460]
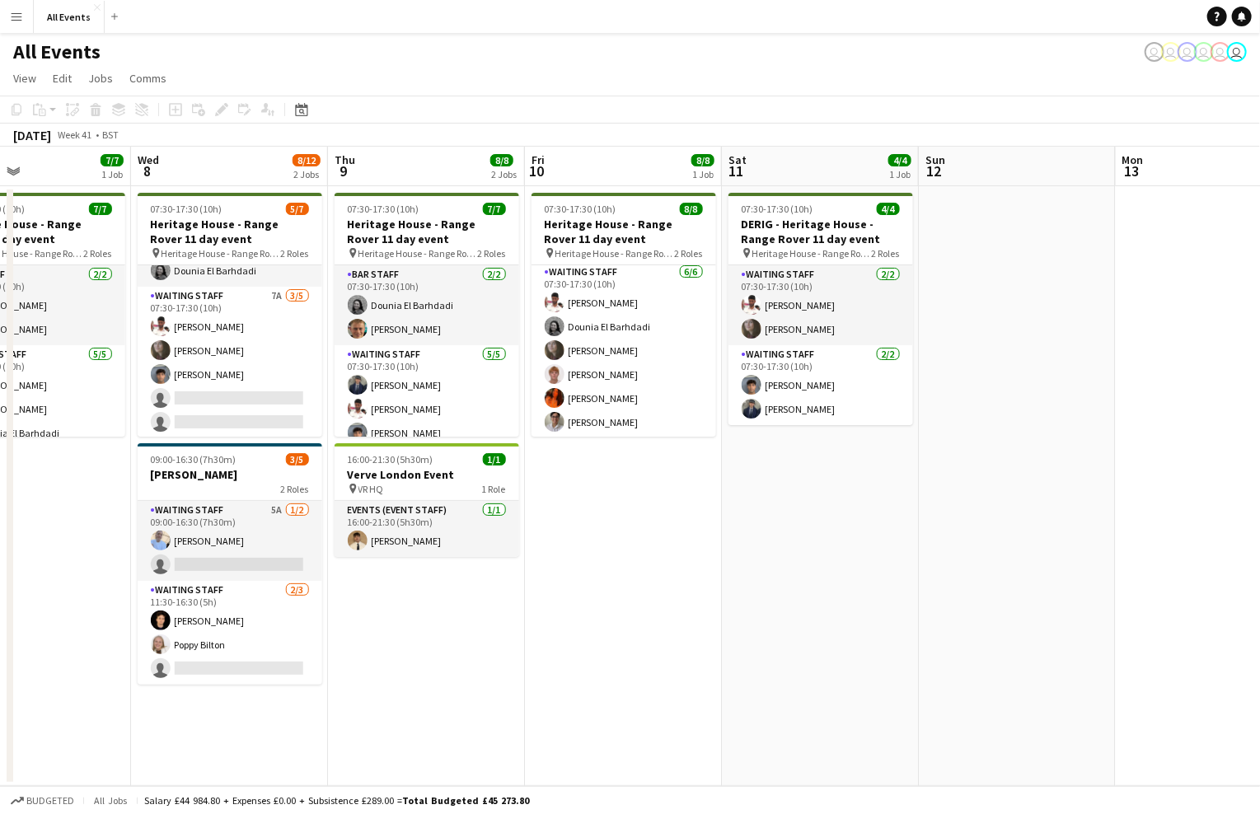
click at [517, 92] on app-page-menu "View Day view expanded Day view collapsed Month view Date picker Jump to [DATE]…" at bounding box center [630, 79] width 1260 height 31
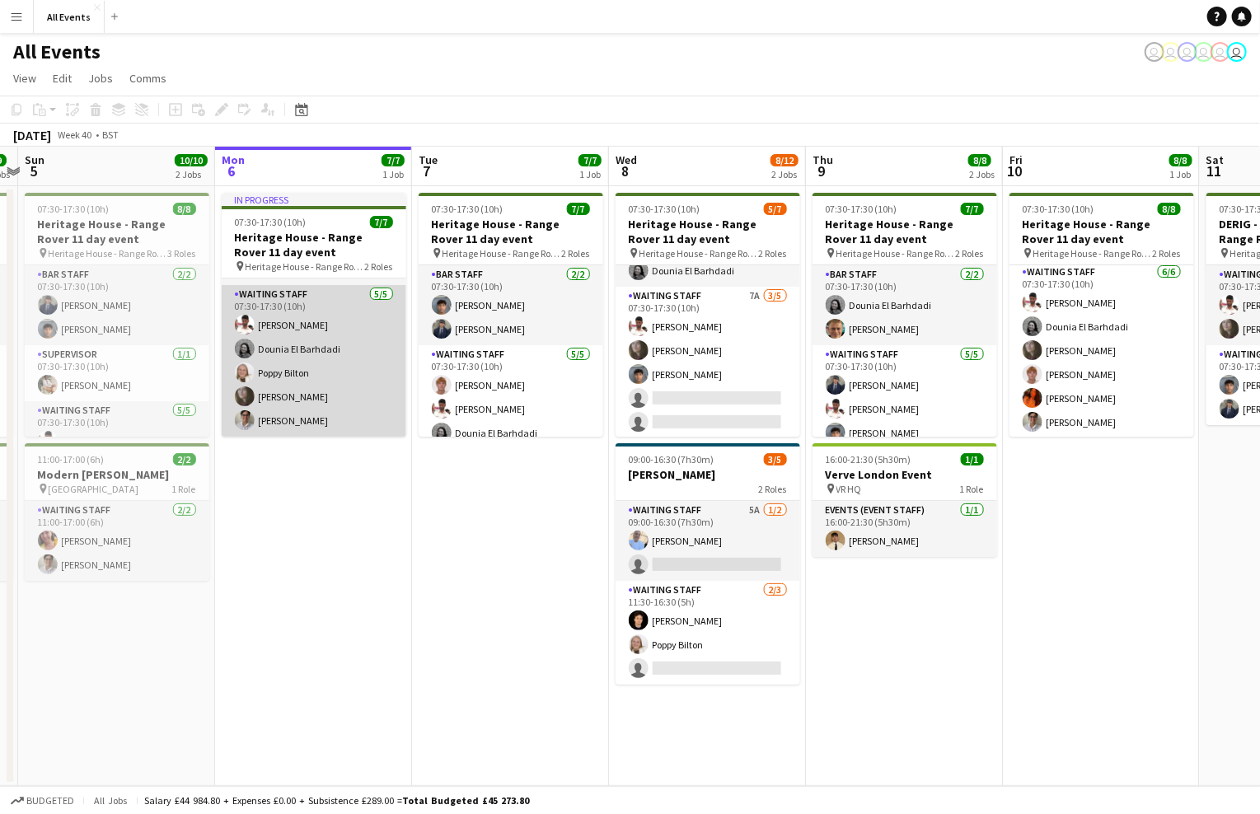
scroll to position [72, 0]
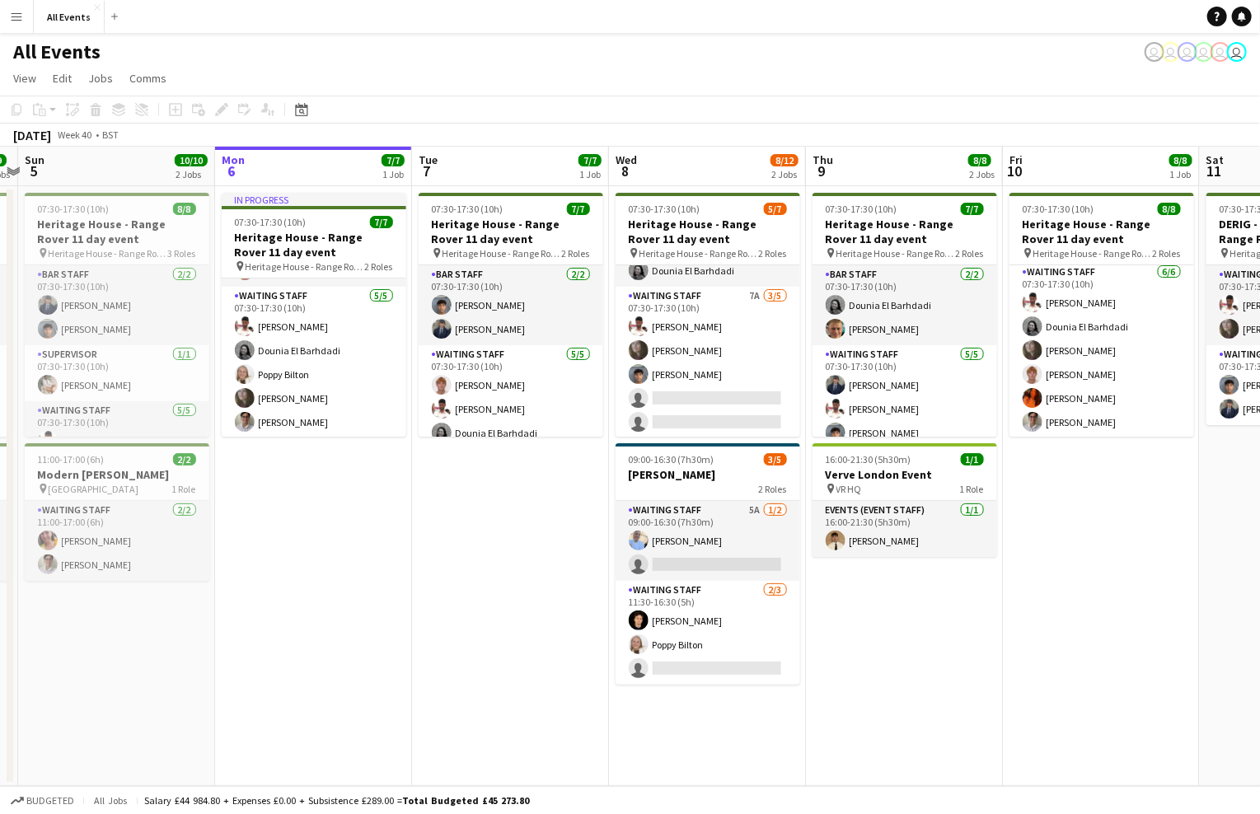
click at [21, 14] on app-icon "Menu" at bounding box center [16, 16] width 13 height 13
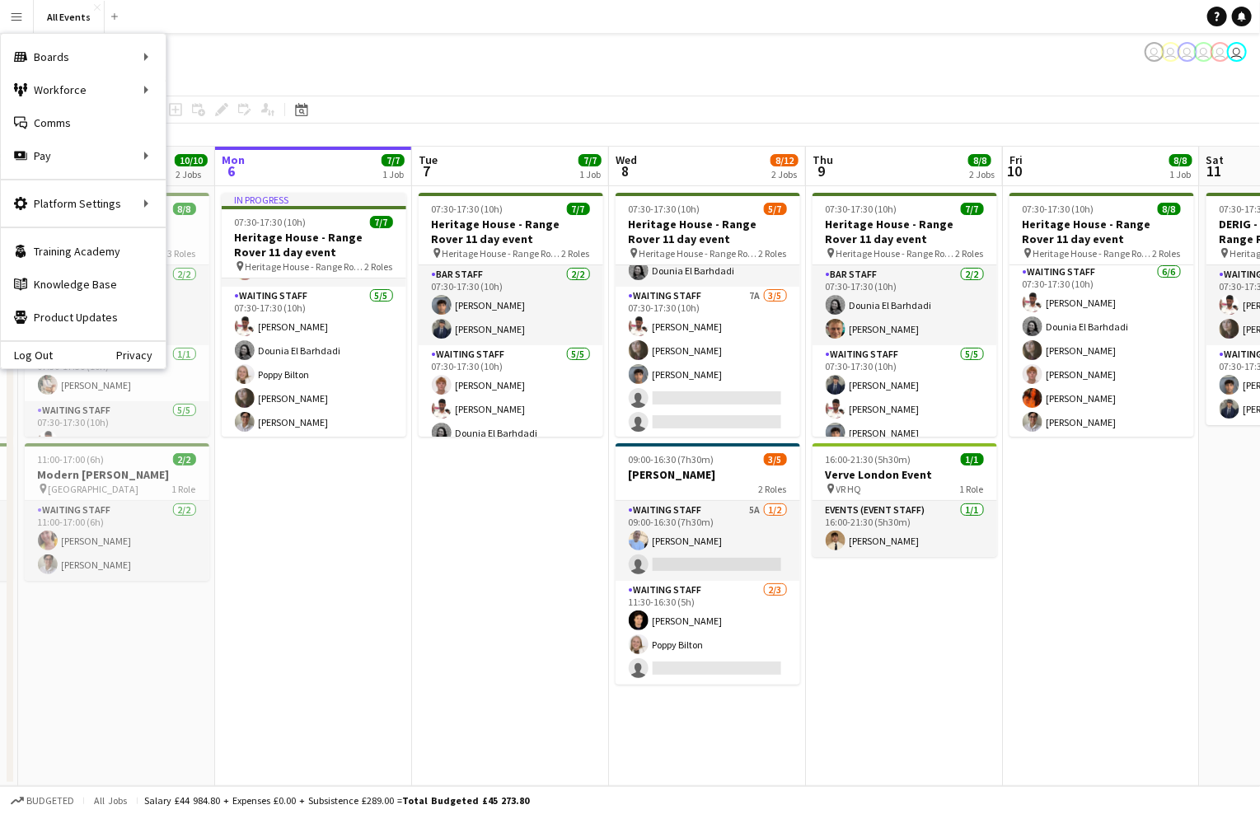
click at [495, 92] on app-page-menu "View Day view expanded Day view collapsed Month view Date picker Jump to [DATE]…" at bounding box center [630, 79] width 1260 height 31
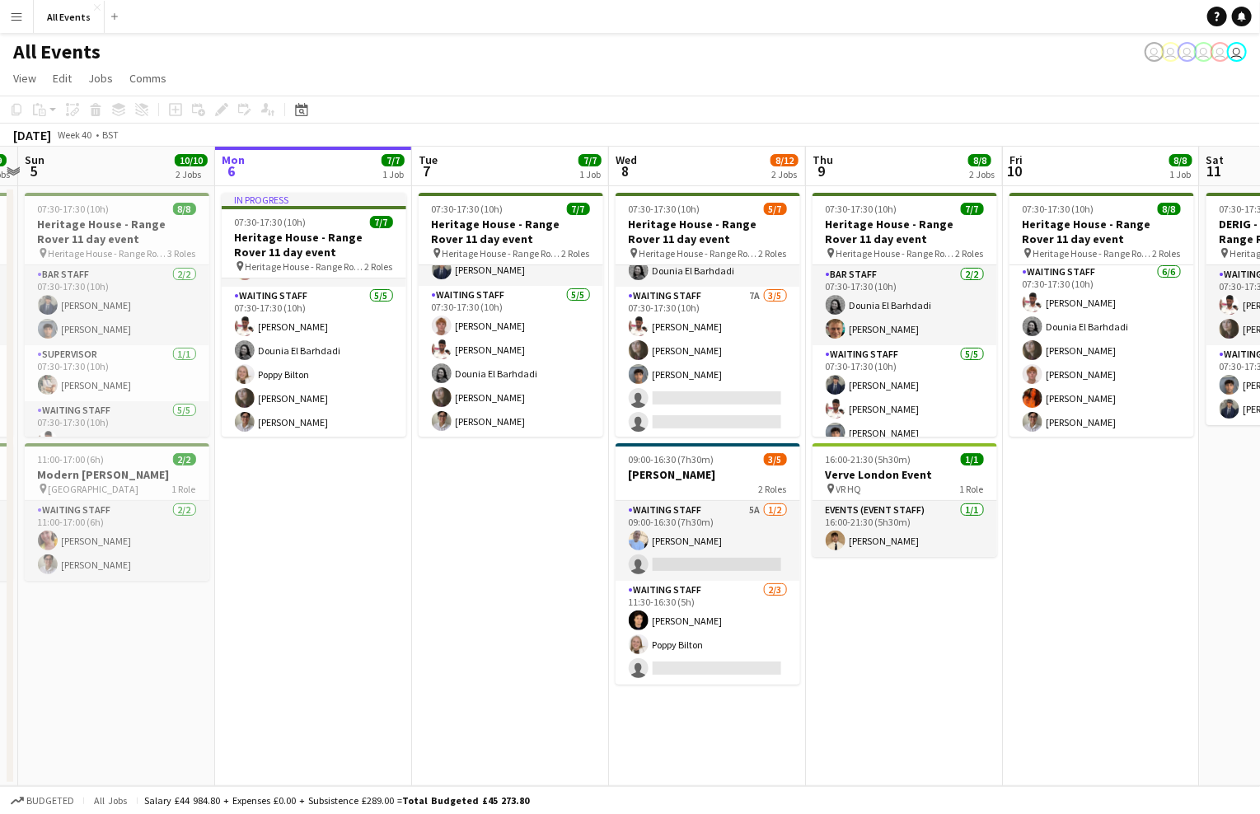
scroll to position [59, 0]
click at [22, 24] on button "Menu" at bounding box center [16, 16] width 33 height 33
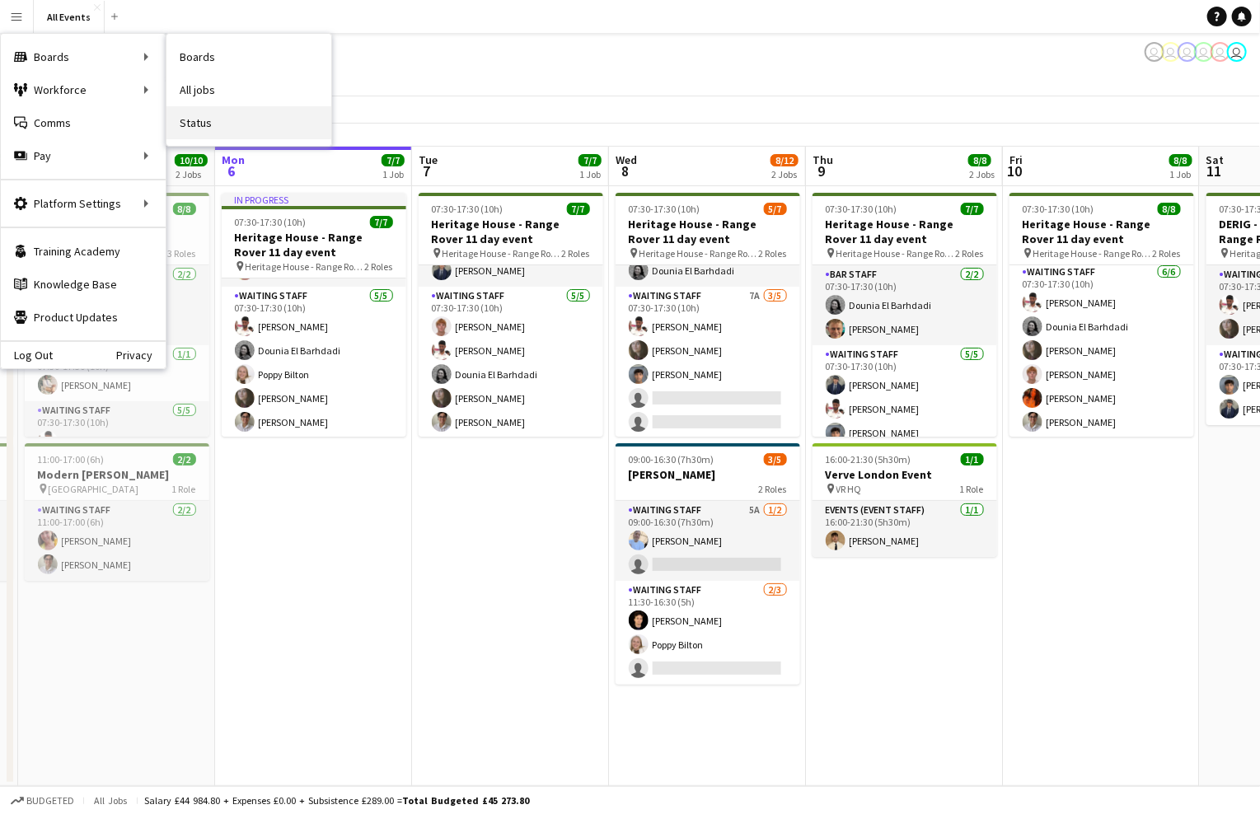
click at [211, 129] on link "Status" at bounding box center [249, 122] width 165 height 33
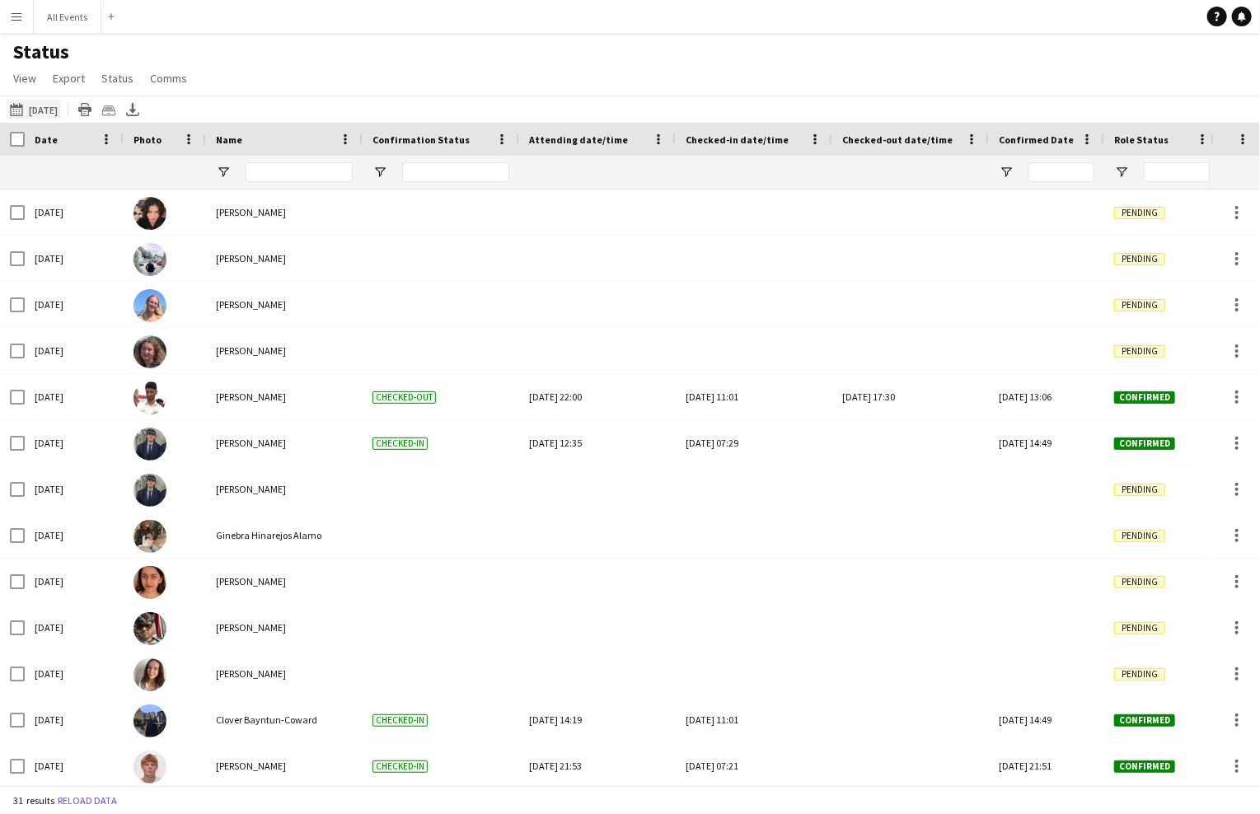
click at [40, 103] on button "[DATE] to [DATE] [DATE]" at bounding box center [34, 110] width 54 height 20
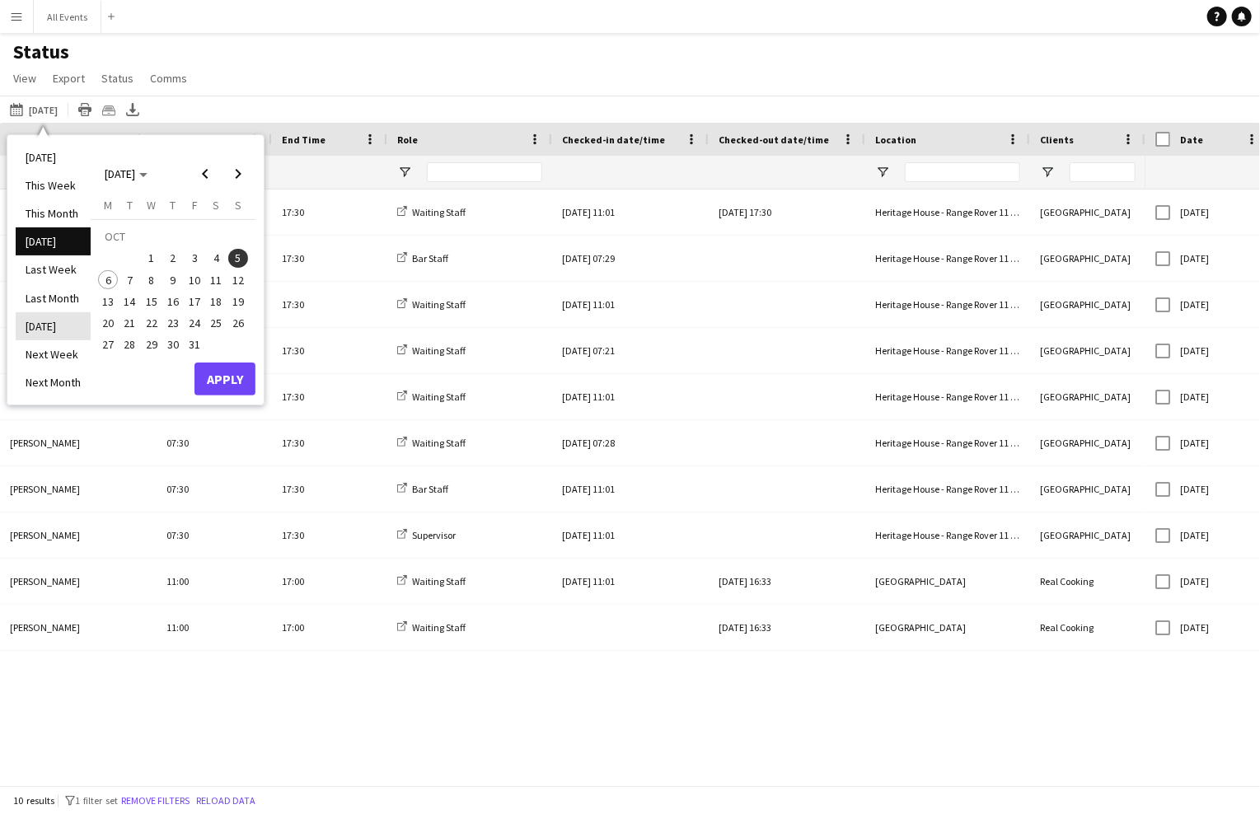
click at [56, 325] on li "[DATE]" at bounding box center [53, 326] width 75 height 28
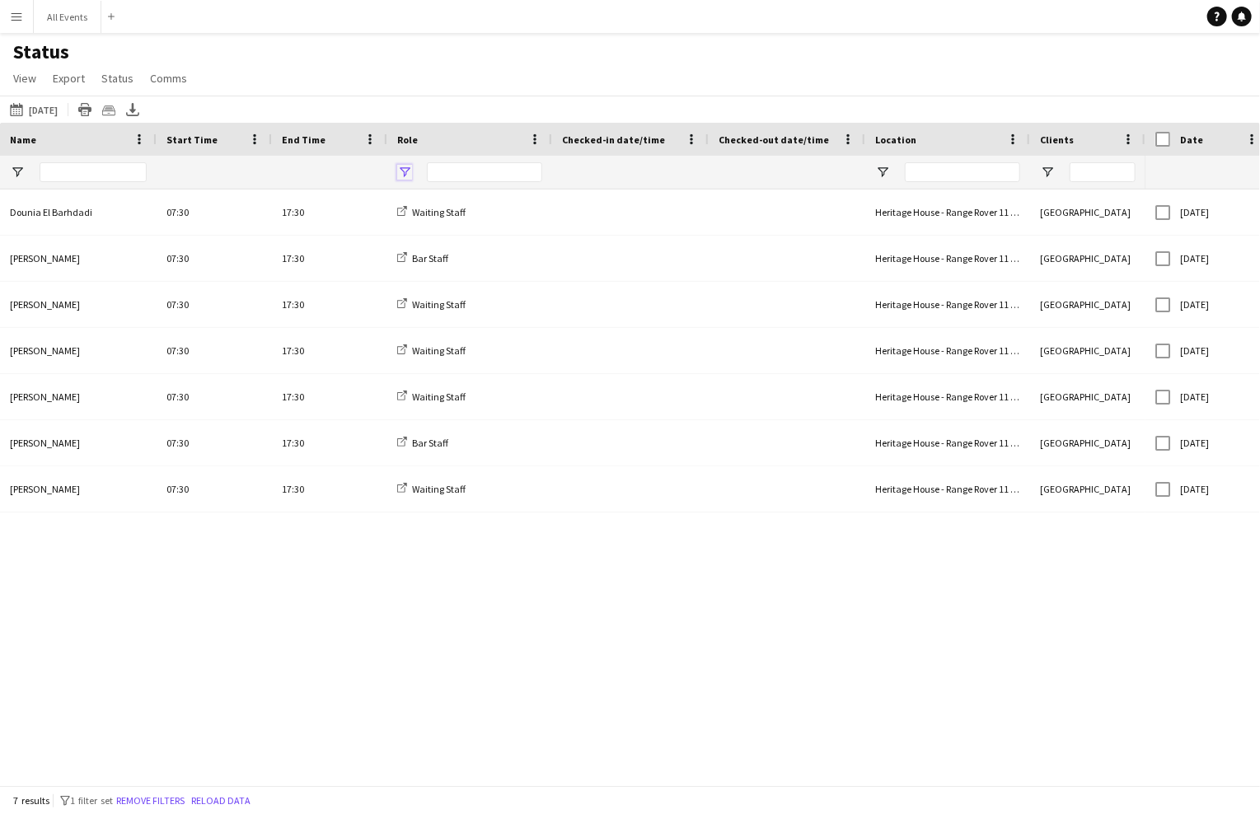
click at [403, 166] on span "Open Filter Menu" at bounding box center [404, 172] width 15 height 15
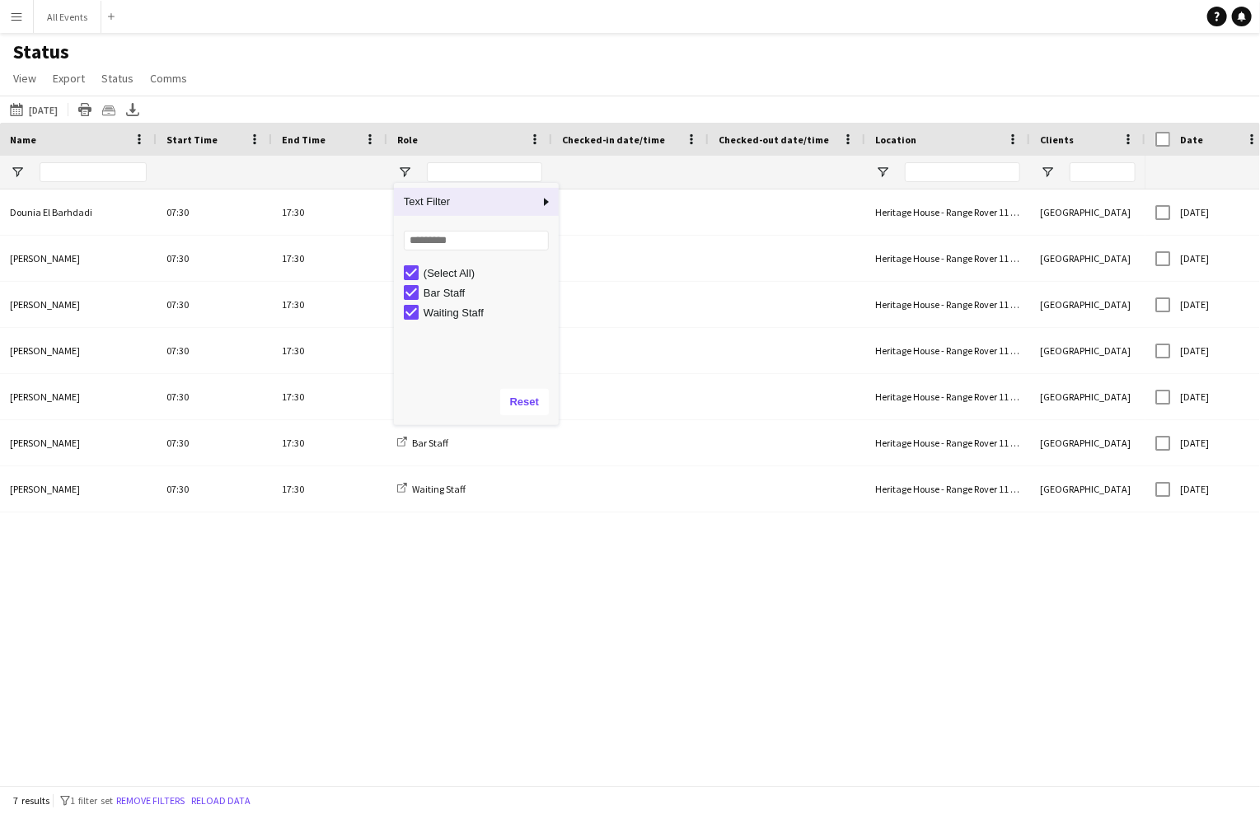
click at [419, 146] on div "Role" at bounding box center [459, 139] width 125 height 25
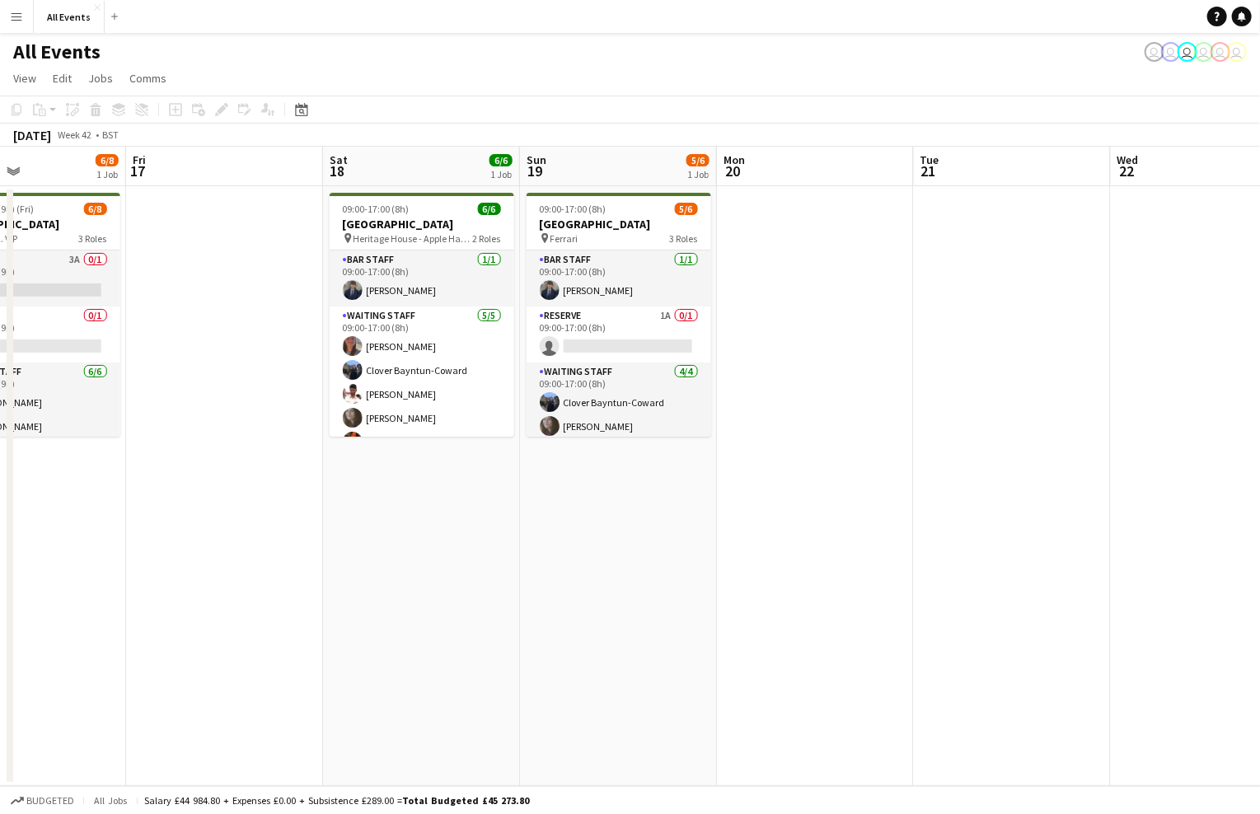
scroll to position [0, 704]
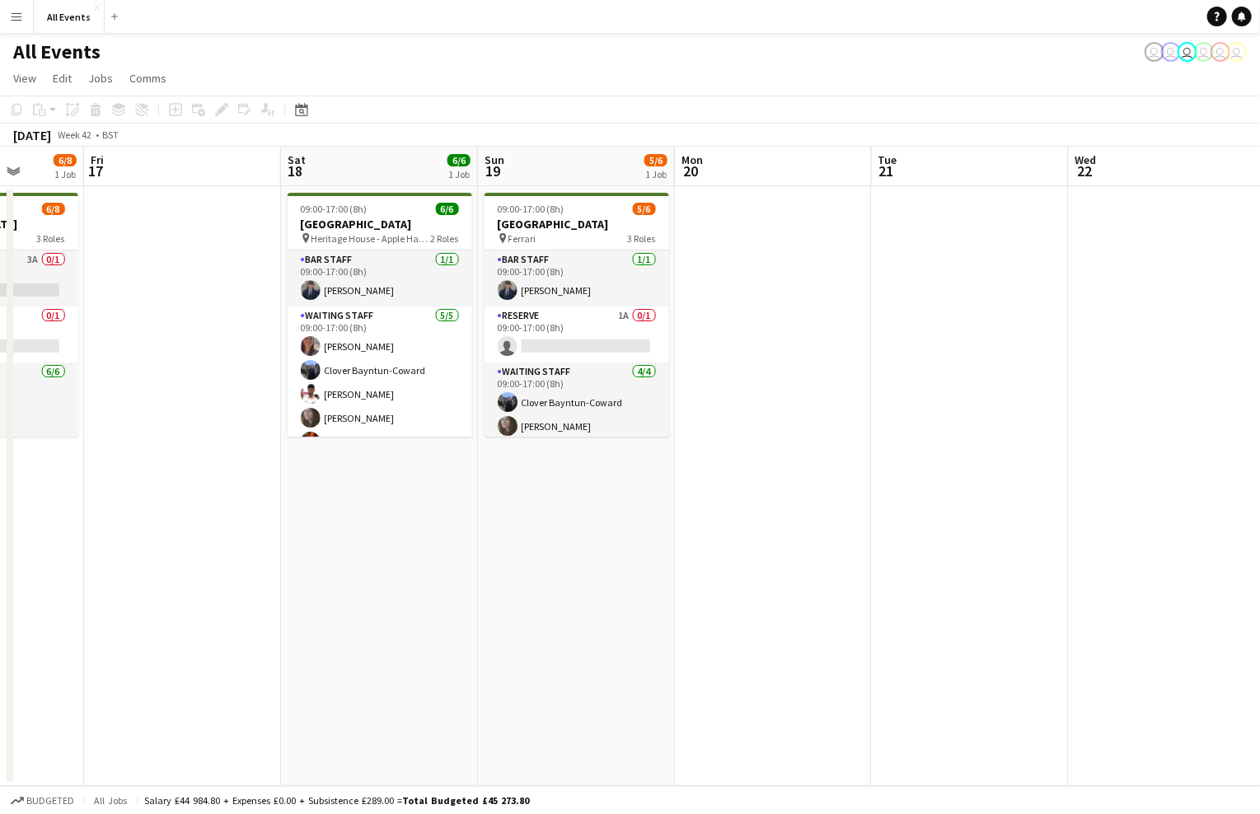
click at [19, 18] on app-icon "Menu" at bounding box center [16, 16] width 13 height 13
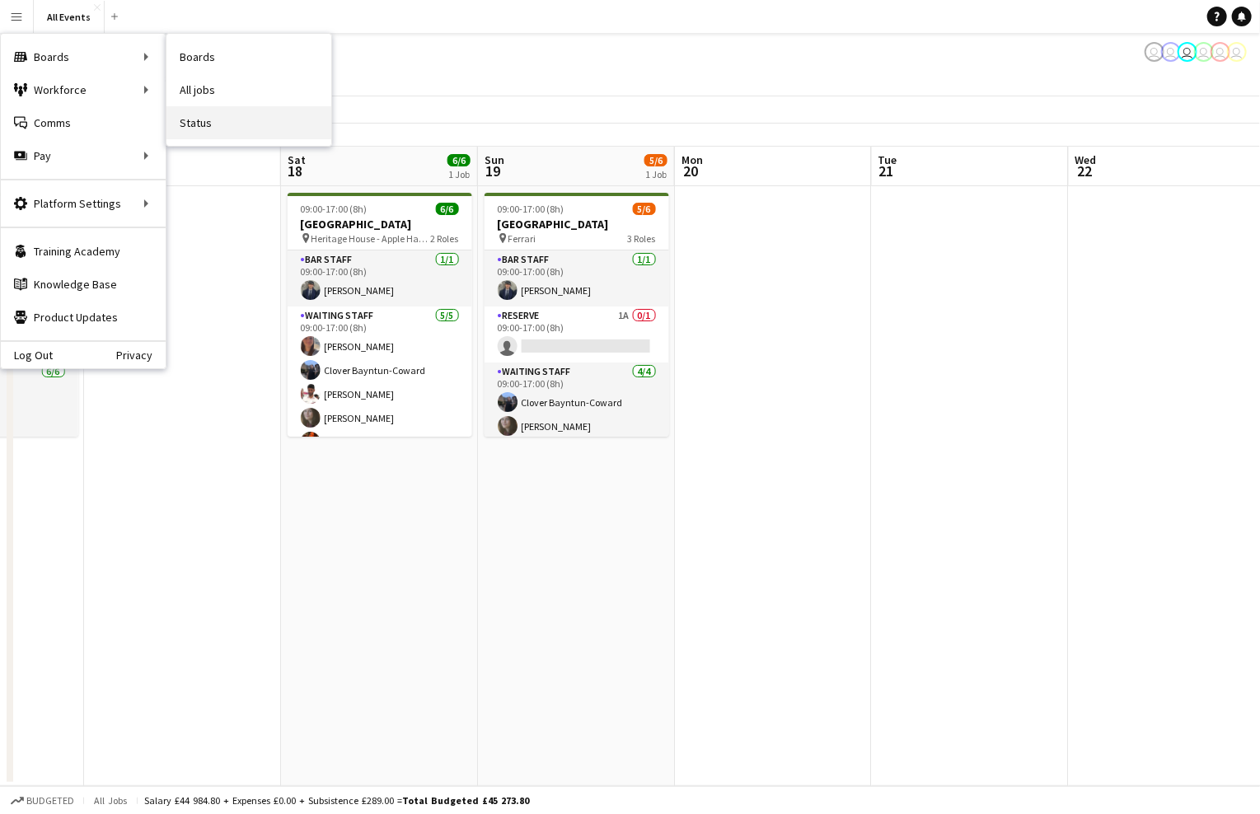
click at [193, 122] on link "Status" at bounding box center [249, 122] width 165 height 33
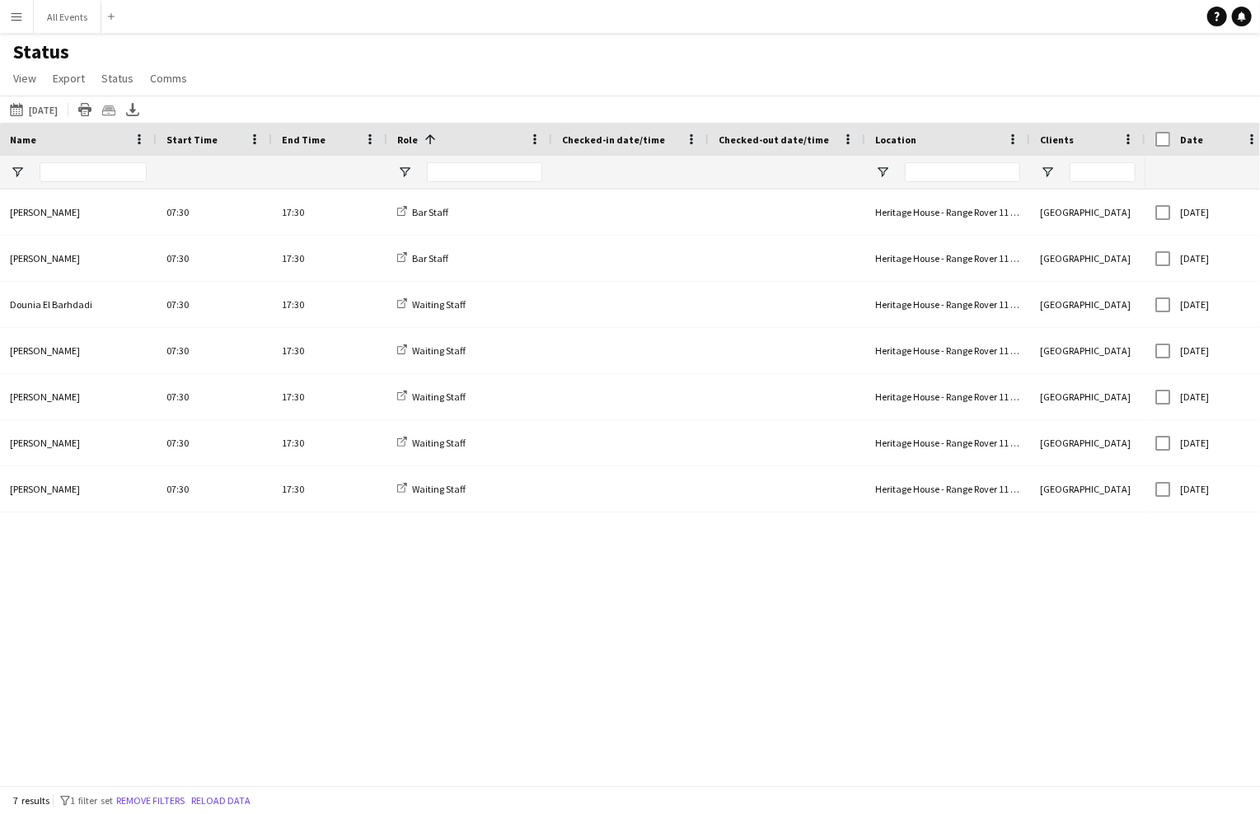
click at [501, 584] on div "Arya [PERSON_NAME] 07:30 17:30 Bar Staff Heritage House - Range Rover 11 day ev…" at bounding box center [630, 488] width 1260 height 596
click at [139, 109] on icon "Export XLSX" at bounding box center [132, 109] width 13 height 13
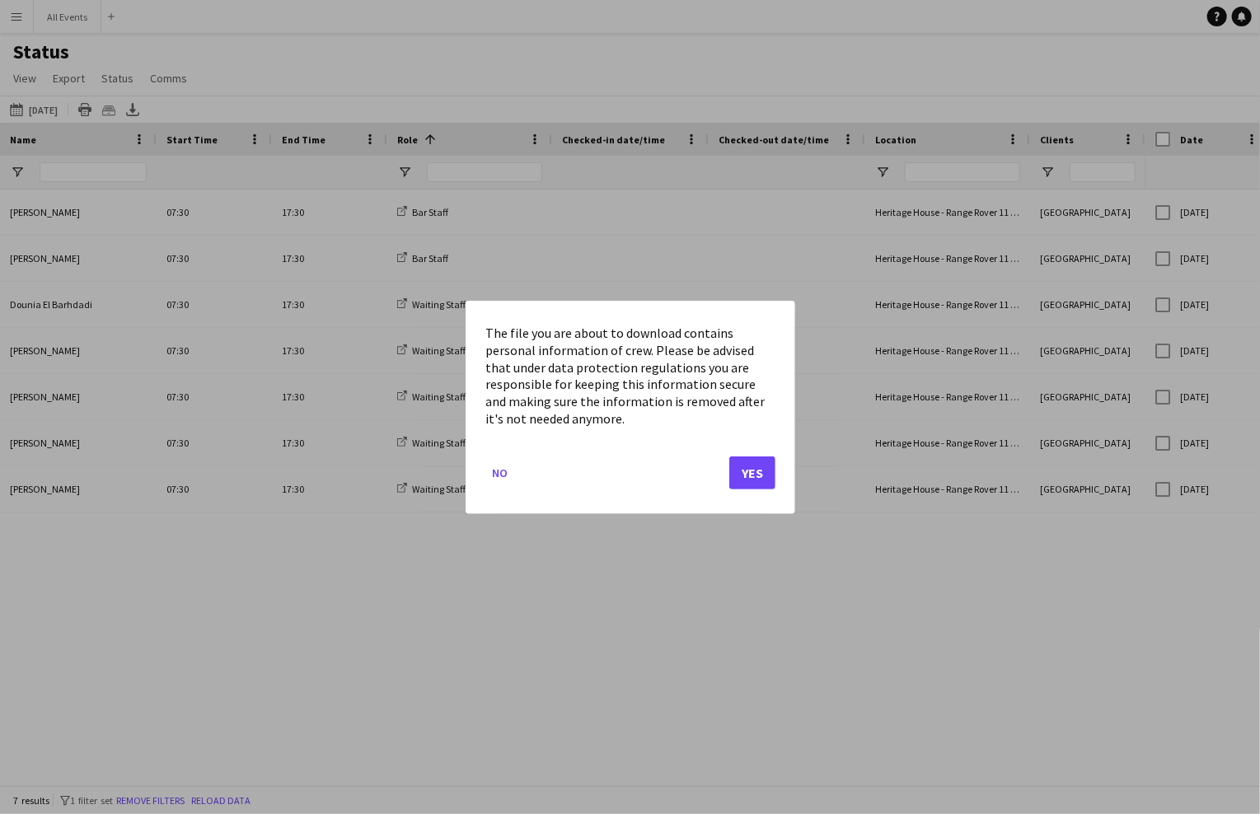
click at [757, 472] on button "Yes" at bounding box center [753, 472] width 46 height 33
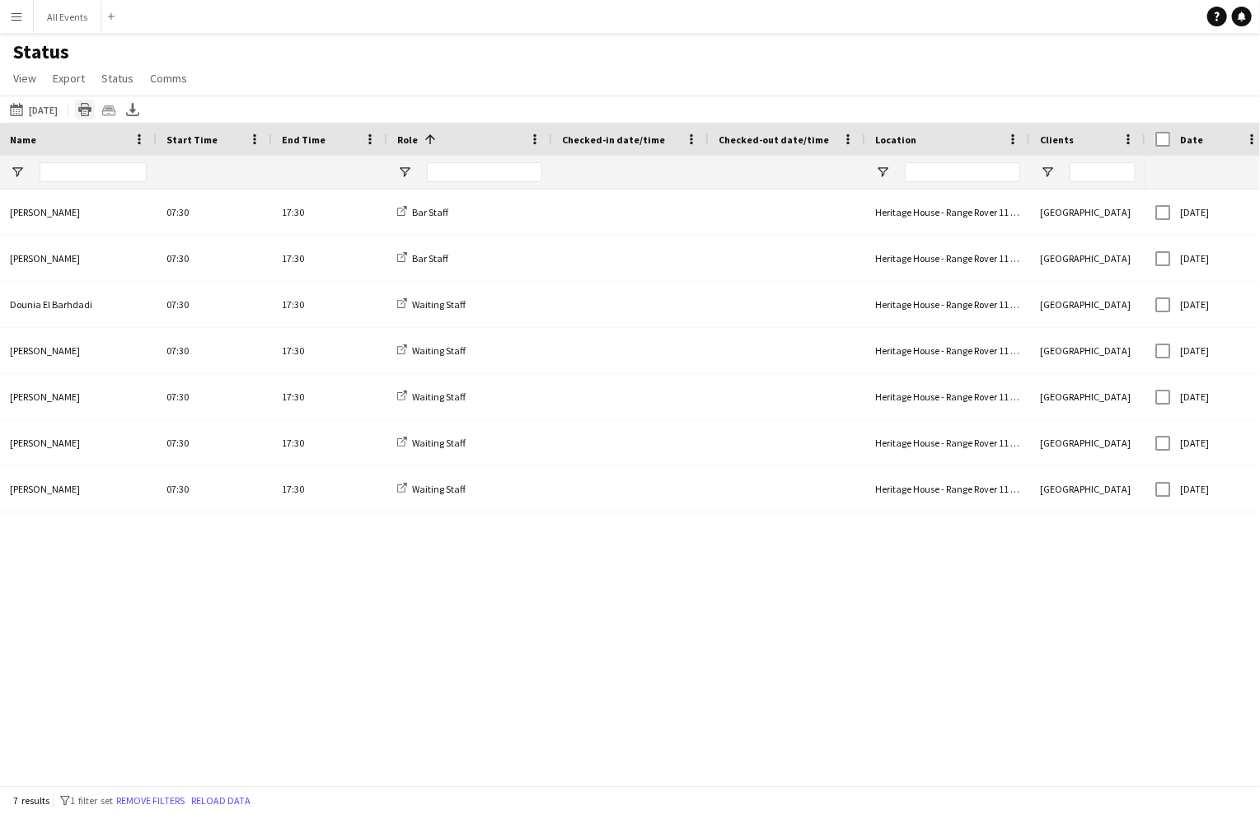
click at [92, 111] on icon "Print table" at bounding box center [84, 109] width 13 height 13
click at [64, 79] on span "Export" at bounding box center [69, 78] width 32 height 15
click at [92, 187] on span "Export as PDF" at bounding box center [94, 182] width 68 height 15
click at [397, 595] on div "Arya [PERSON_NAME] 07:30 17:30 Bar Staff Heritage House - Range Rover 11 day ev…" at bounding box center [630, 488] width 1260 height 596
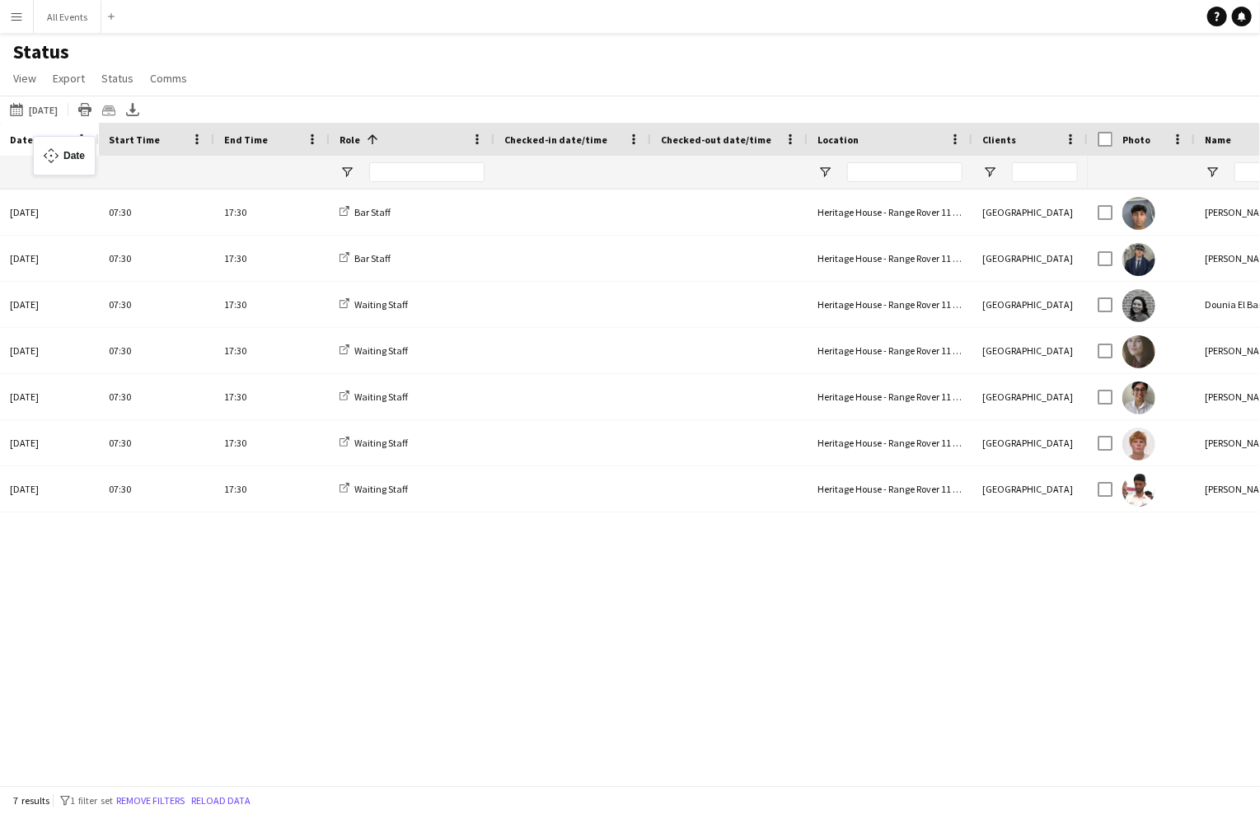
drag, startPoint x: 1190, startPoint y: 133, endPoint x: 47, endPoint y: 148, distance: 1143.5
click at [1180, 142] on span at bounding box center [1178, 139] width 15 height 15
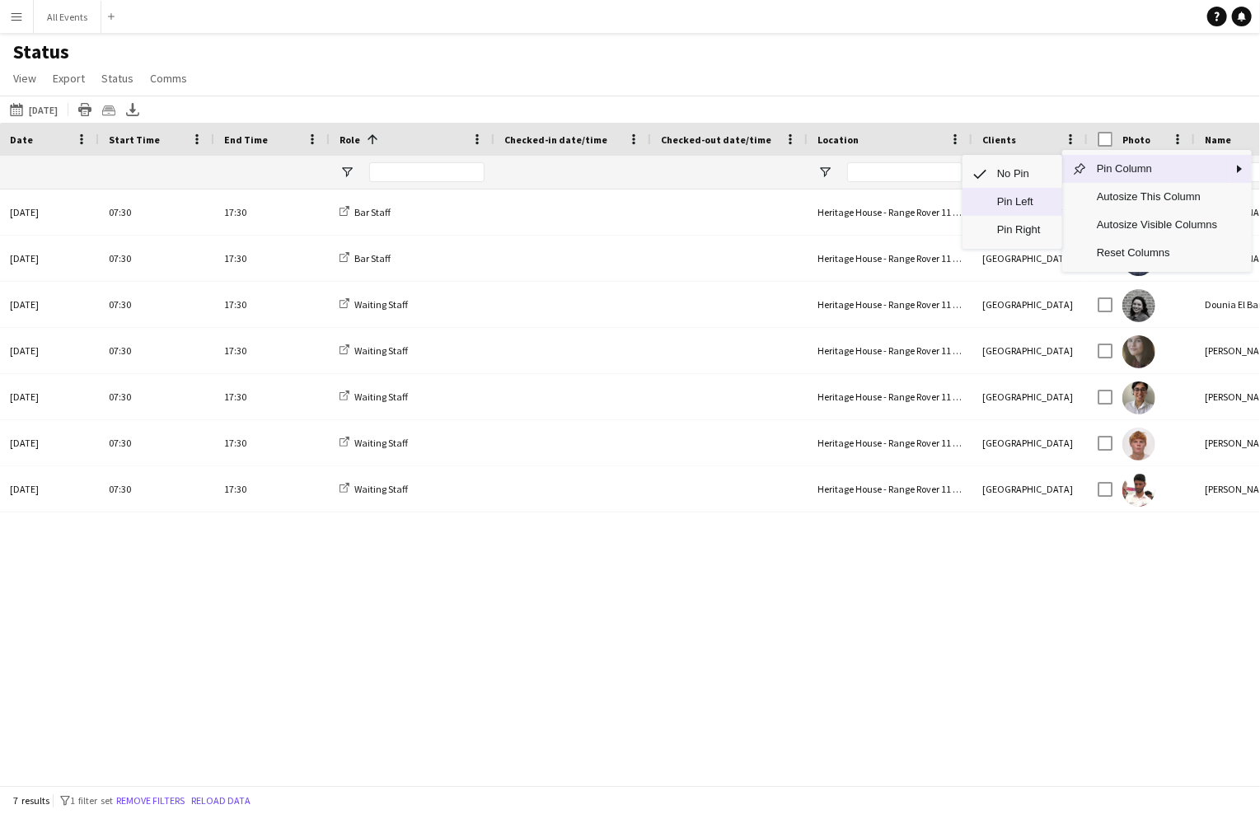
click at [1030, 202] on span "Pin Left" at bounding box center [1020, 202] width 65 height 28
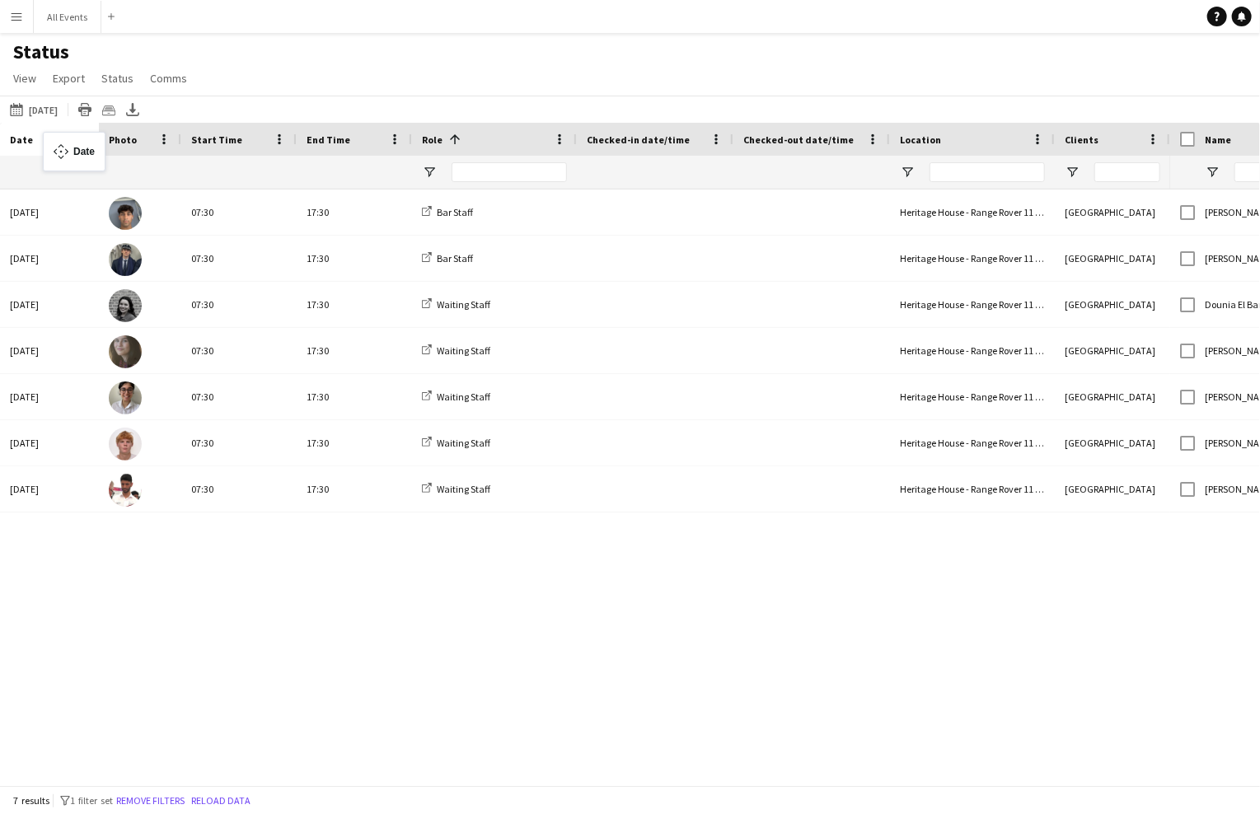
drag, startPoint x: 119, startPoint y: 142, endPoint x: 51, endPoint y: 142, distance: 67.6
click at [1229, 141] on span "Name" at bounding box center [1218, 140] width 26 height 12
click at [1221, 140] on span "Name" at bounding box center [1218, 140] width 26 height 12
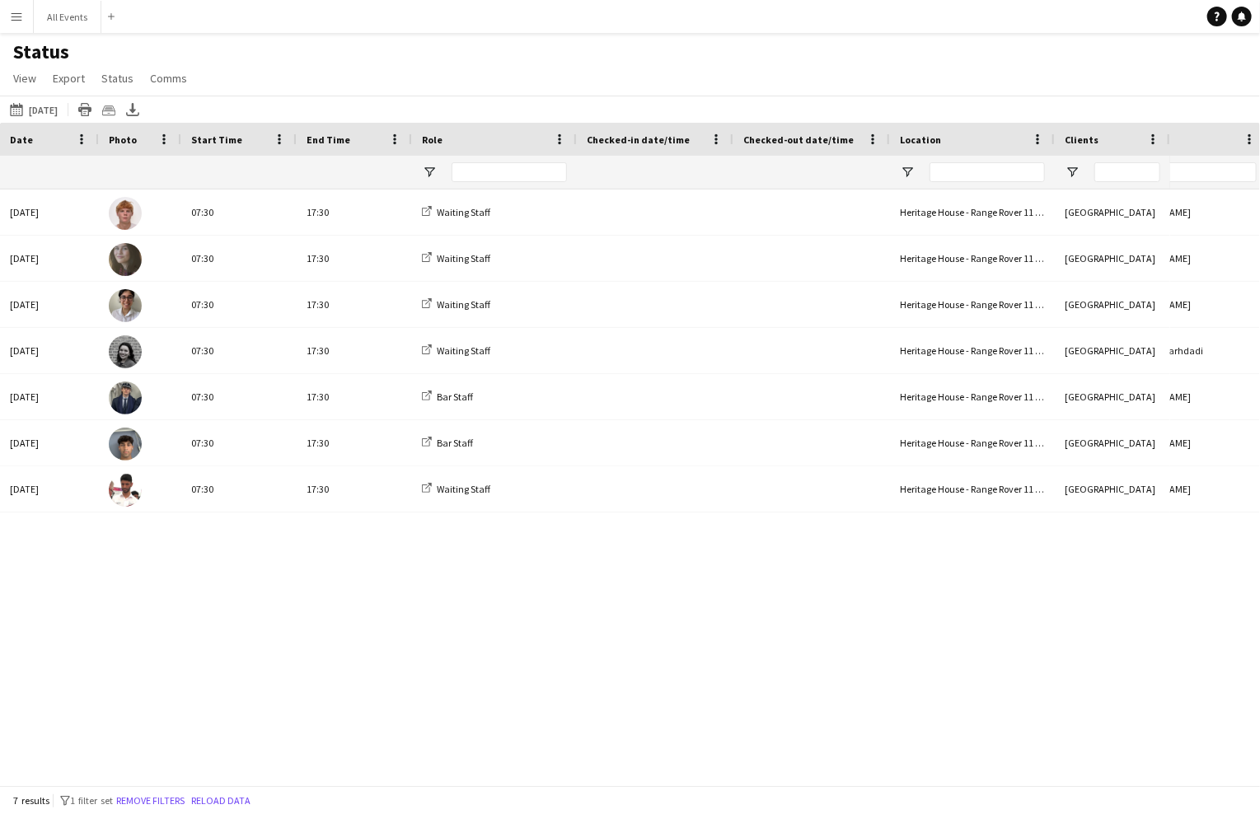
scroll to position [0, 84]
click at [1248, 139] on span at bounding box center [1249, 139] width 15 height 15
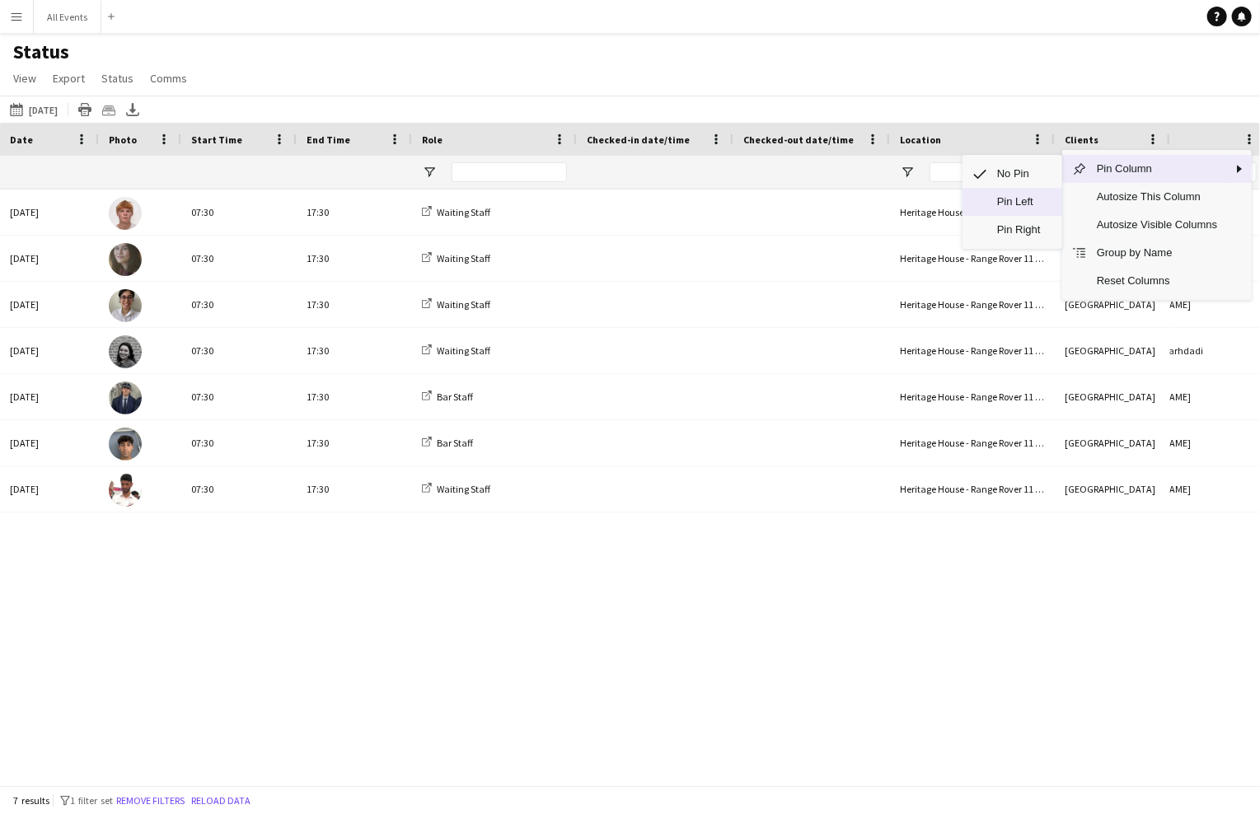
click at [1014, 202] on span "Pin Left" at bounding box center [1020, 202] width 65 height 28
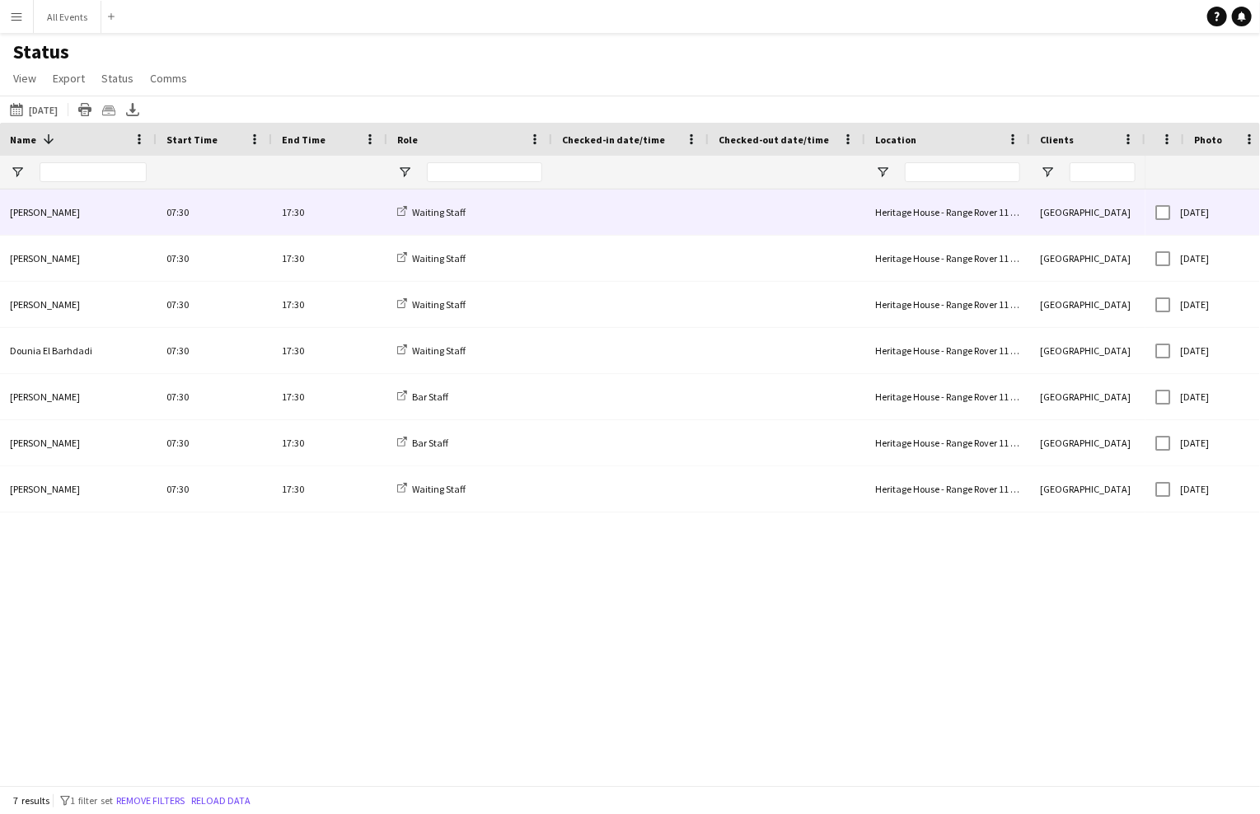
scroll to position [0, 0]
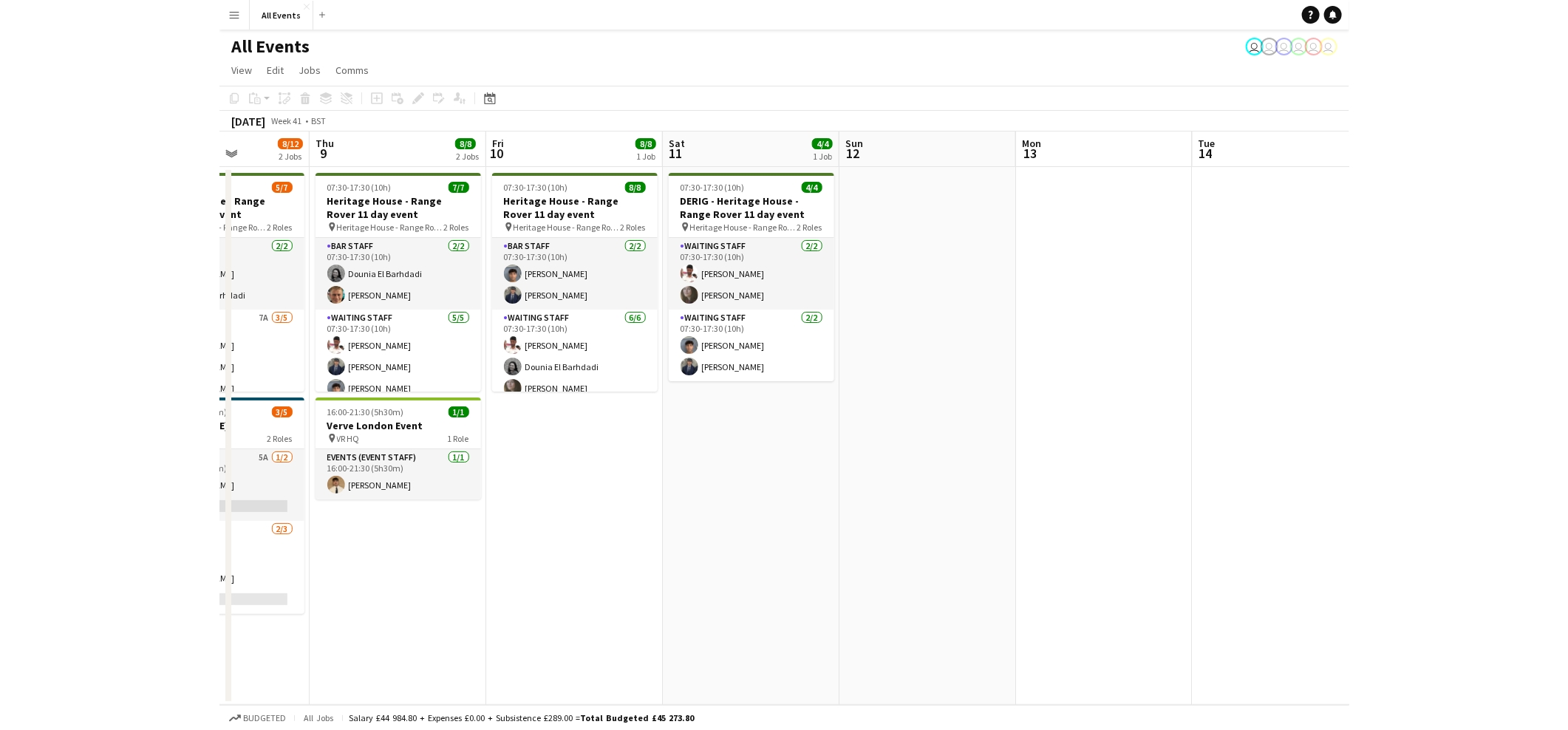
scroll to position [0, 460]
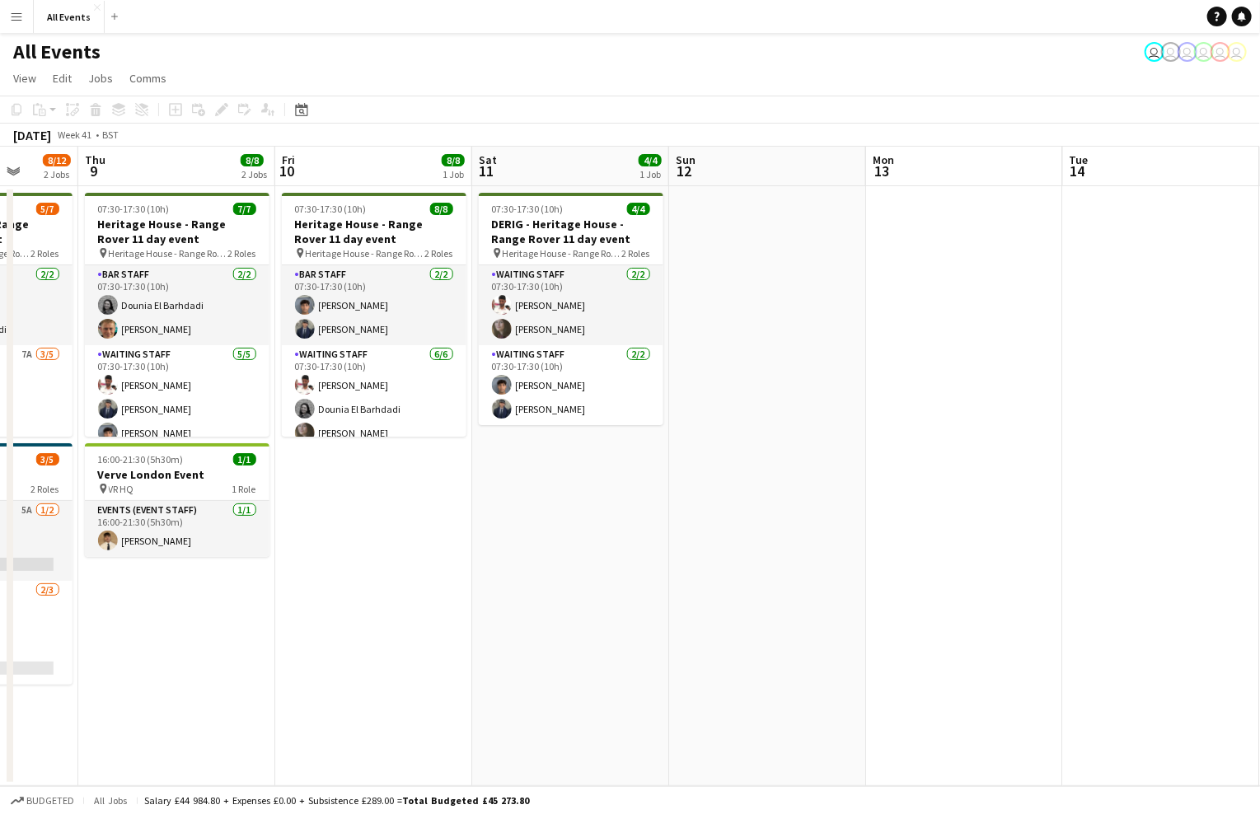
click at [23, 25] on button "Menu" at bounding box center [16, 16] width 33 height 33
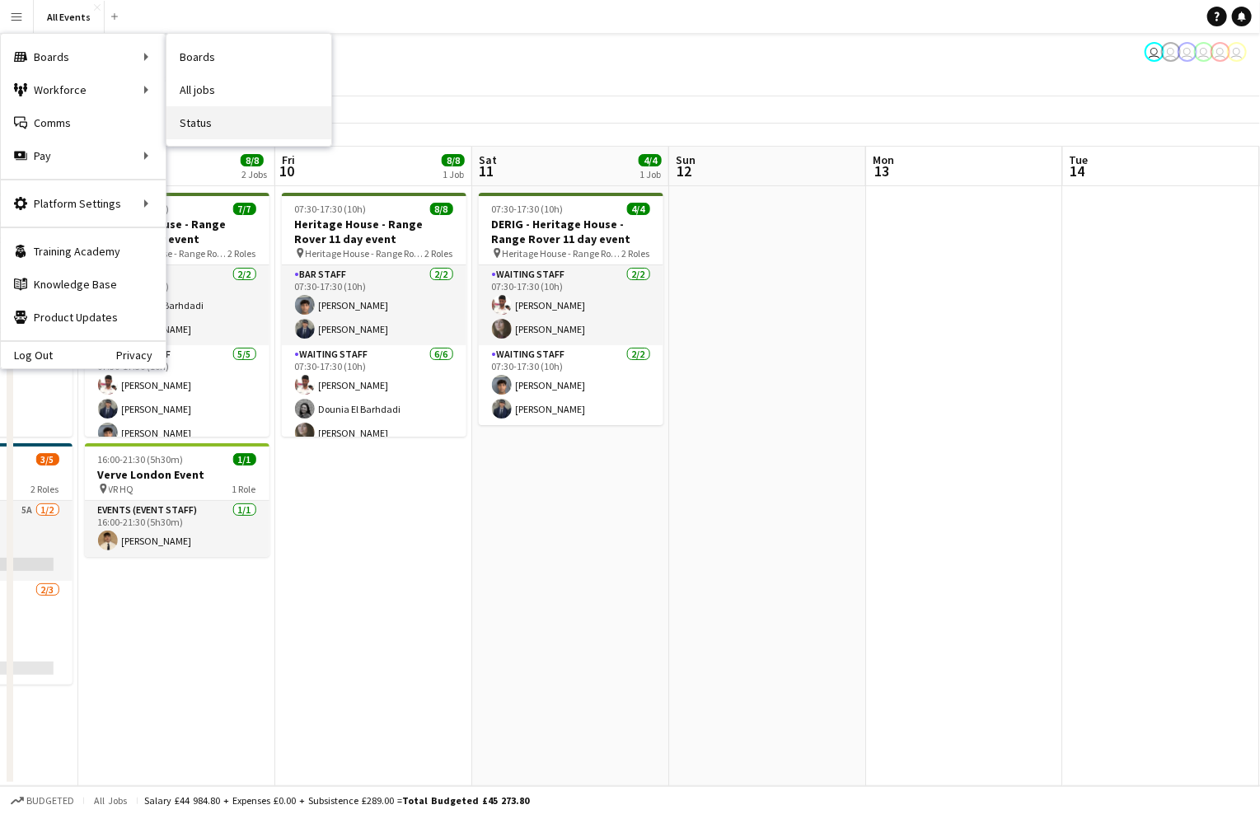
click at [204, 116] on link "Status" at bounding box center [249, 122] width 165 height 33
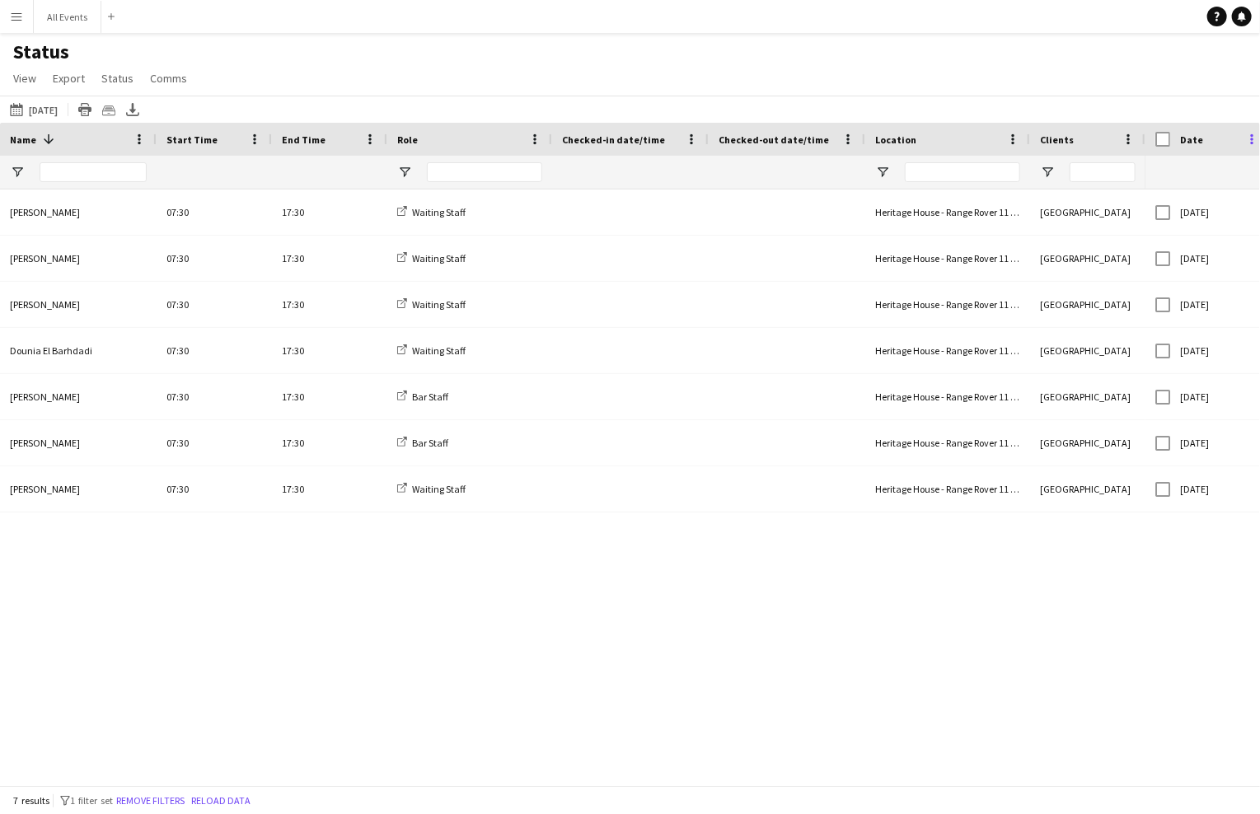
click at [1251, 142] on span at bounding box center [1252, 139] width 15 height 15
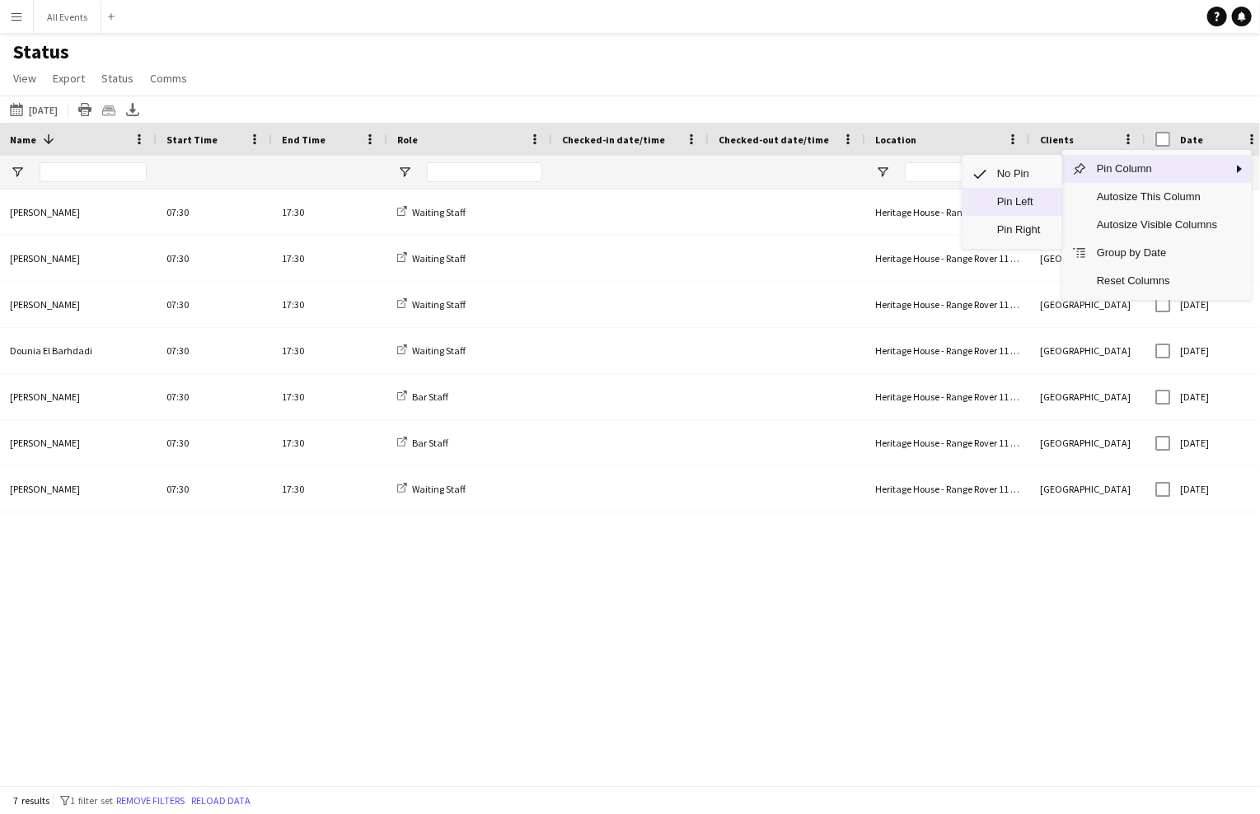
click at [1003, 208] on span "Pin Left" at bounding box center [1020, 202] width 65 height 28
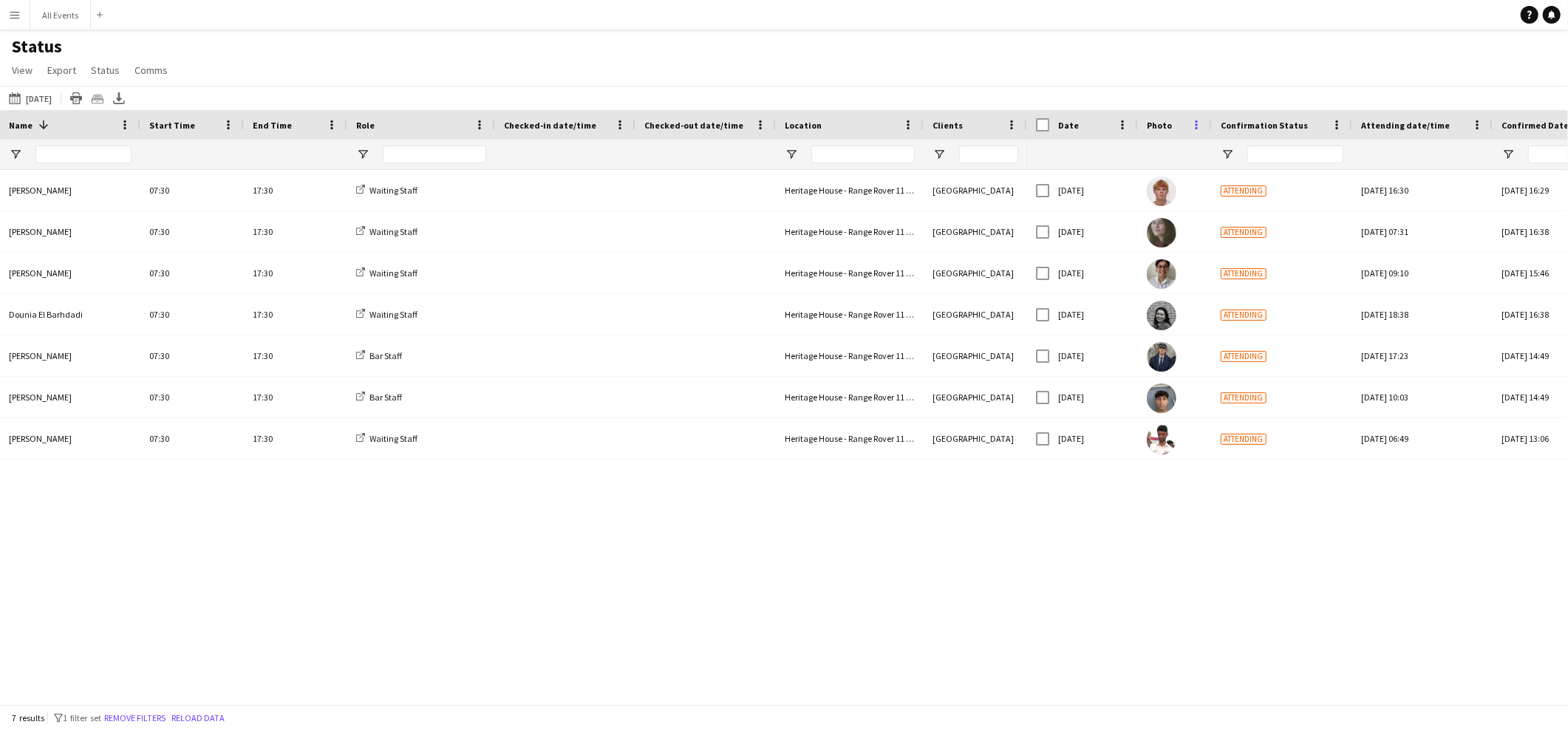
click at [1130, 124] on span at bounding box center [1196, 125] width 13 height 13
click at [1130, 184] on span "Pin Left" at bounding box center [1414, 181] width 58 height 25
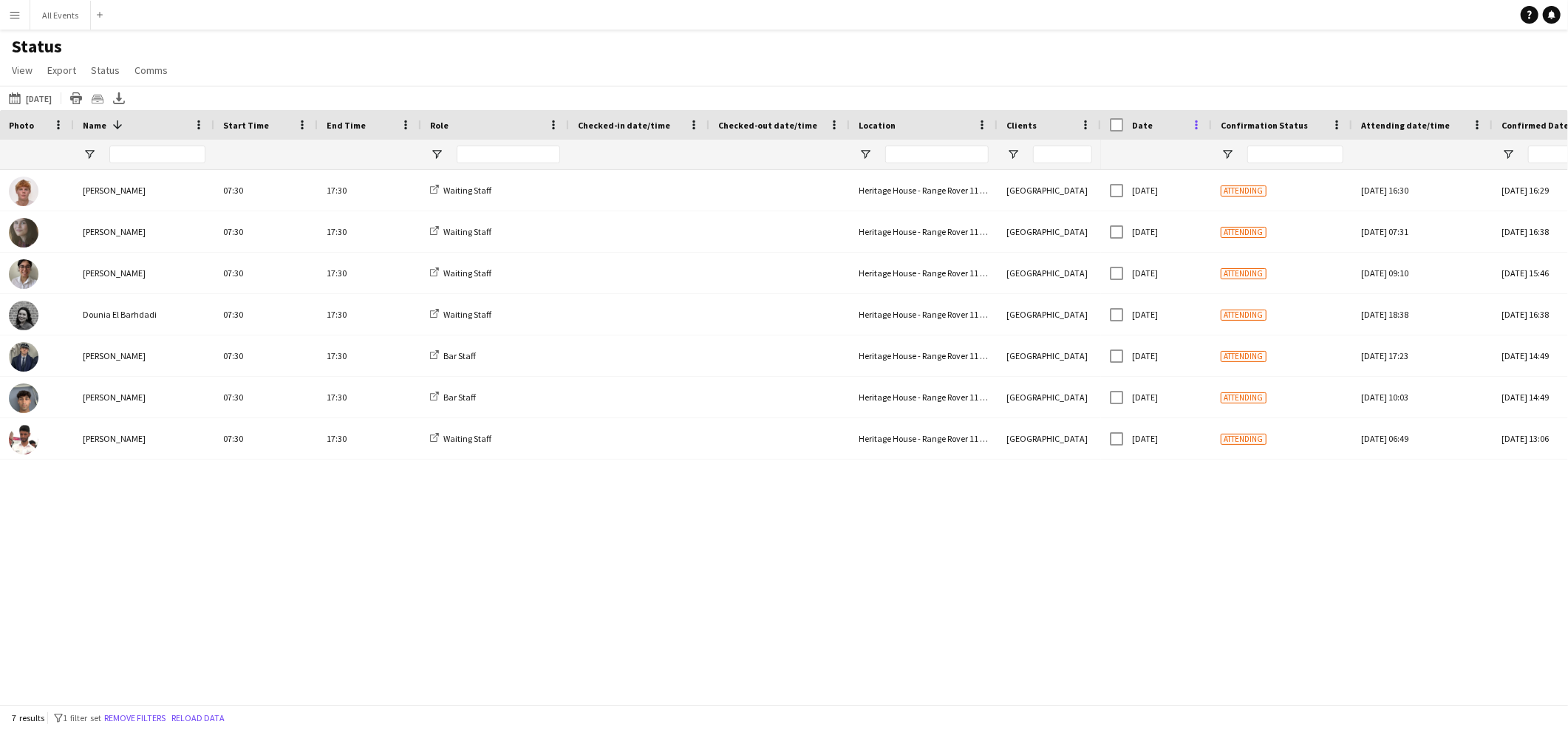
click at [1130, 126] on span at bounding box center [1196, 125] width 13 height 13
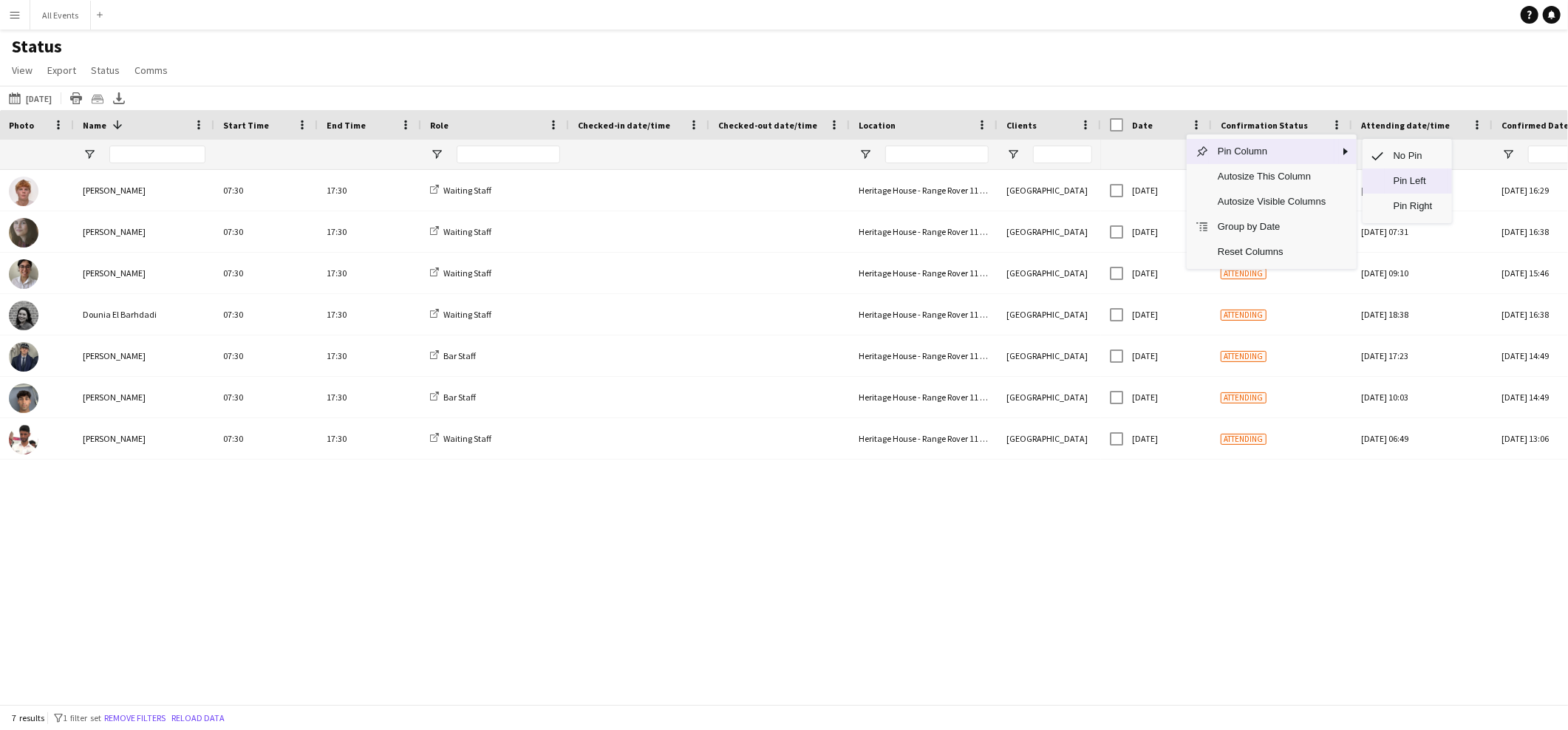
click at [1130, 183] on span "Pin Left" at bounding box center [1414, 181] width 58 height 25
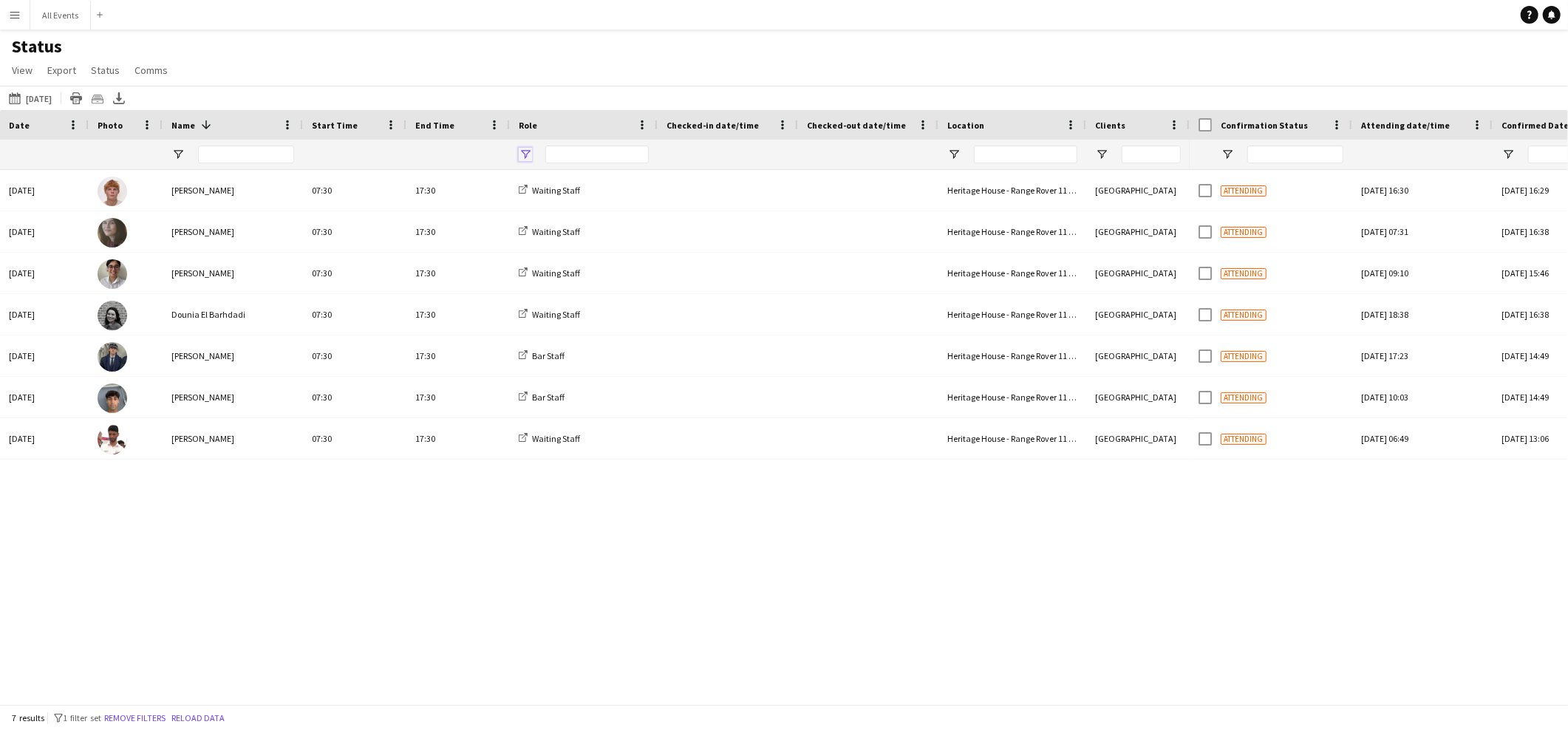
click at [524, 153] on span "Open Filter Menu" at bounding box center [525, 154] width 13 height 13
click at [529, 135] on div "Role" at bounding box center [575, 125] width 112 height 22
click at [578, 524] on div "[PERSON_NAME] 07:30 17:30 Waiting Staff Heritage House - Range Rover 11 day eve…" at bounding box center [784, 438] width 1568 height 534
click at [72, 23] on button "All Events Close" at bounding box center [61, 15] width 61 height 29
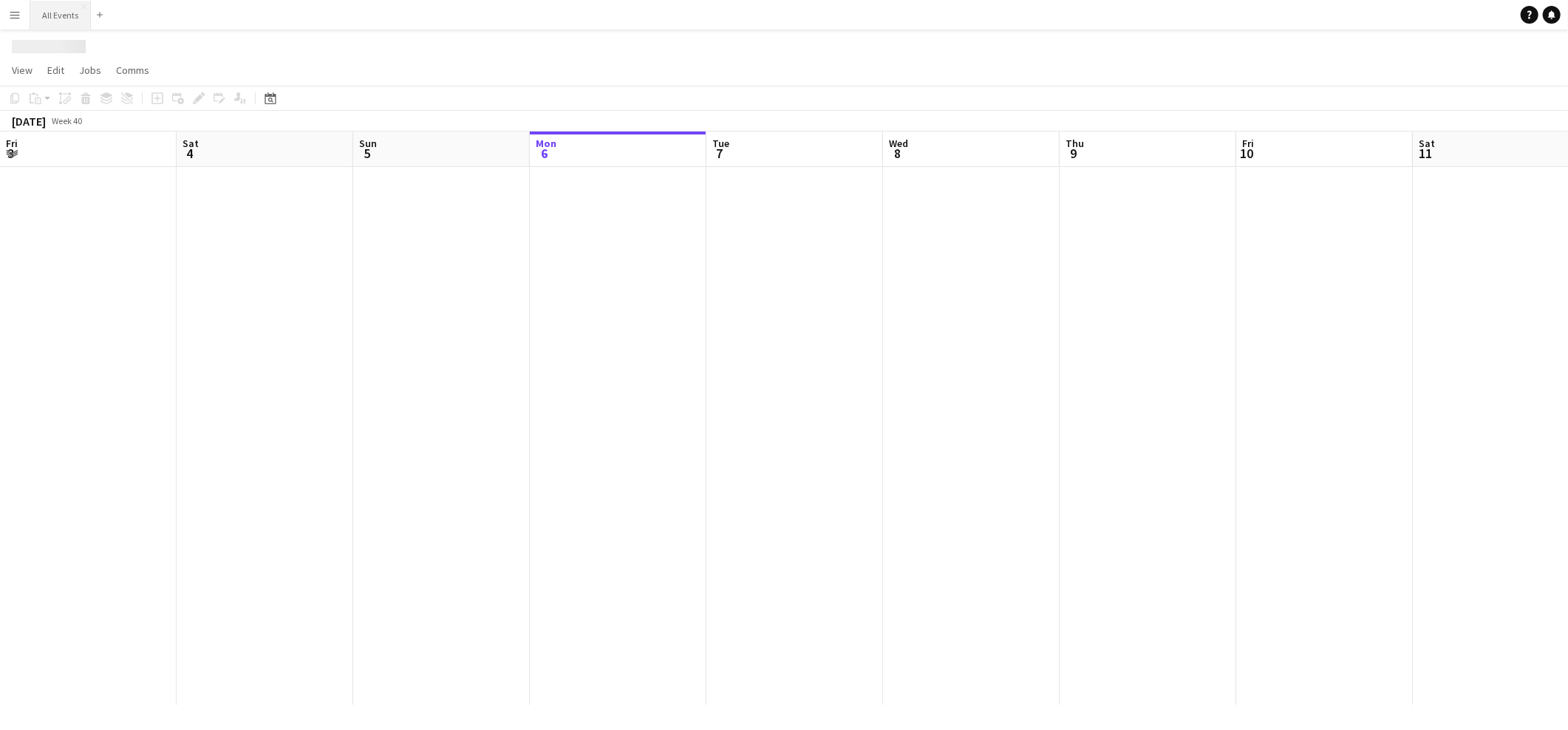
scroll to position [0, 352]
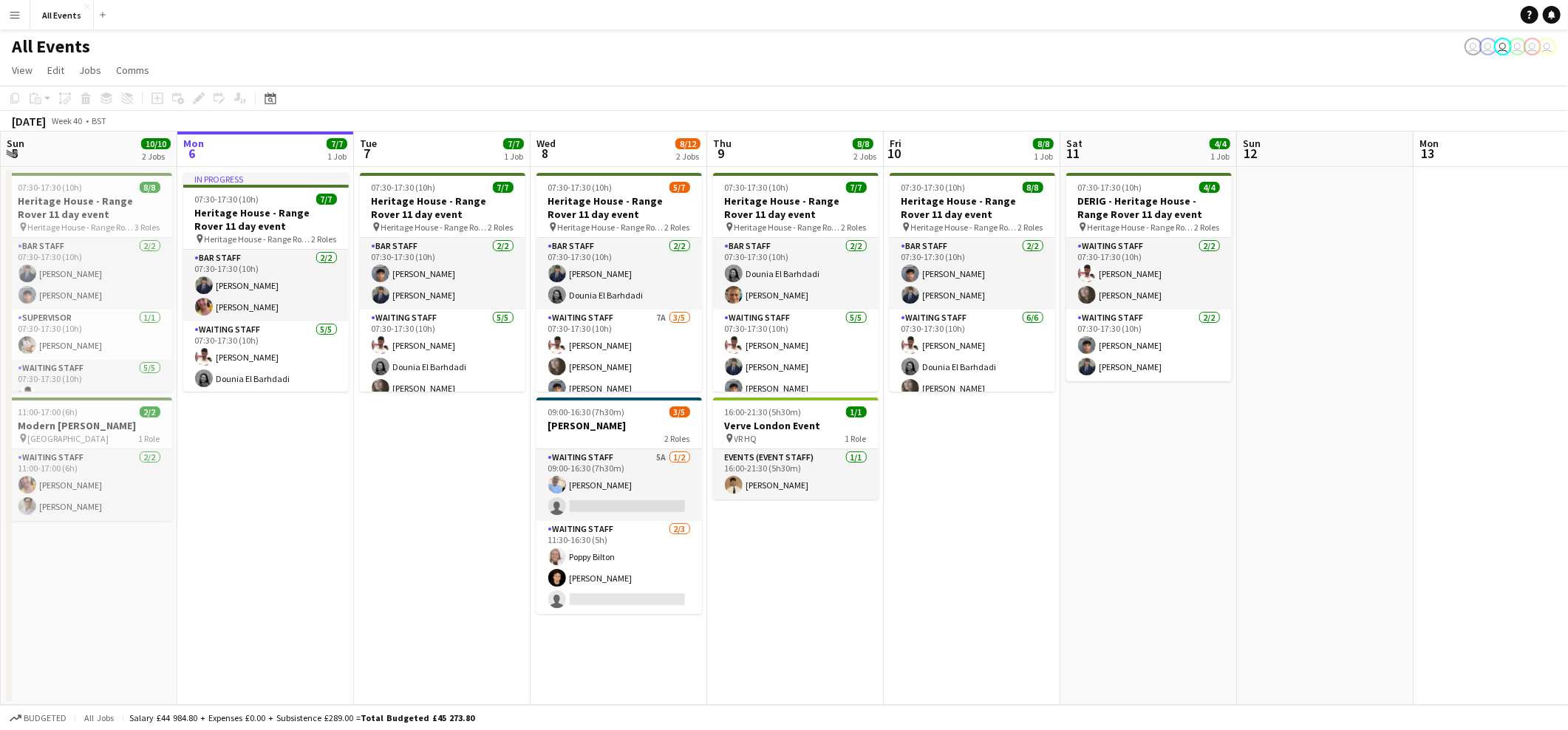
drag, startPoint x: 856, startPoint y: 617, endPoint x: 848, endPoint y: 584, distance: 34.0
click at [856, 617] on app-date-cell "07:30-17:30 (10h) 7/7 Heritage House - Range Rover 11 day event pin Heritage Ho…" at bounding box center [795, 436] width 177 height 538
